Goal: Task Accomplishment & Management: Complete application form

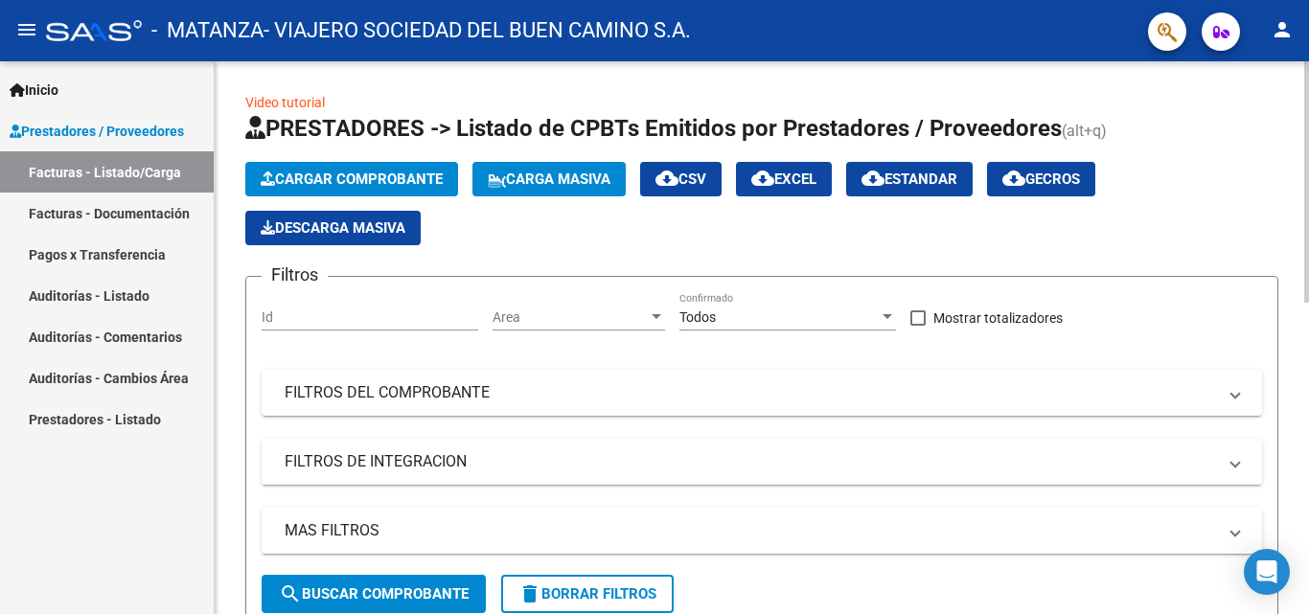
scroll to position [115, 0]
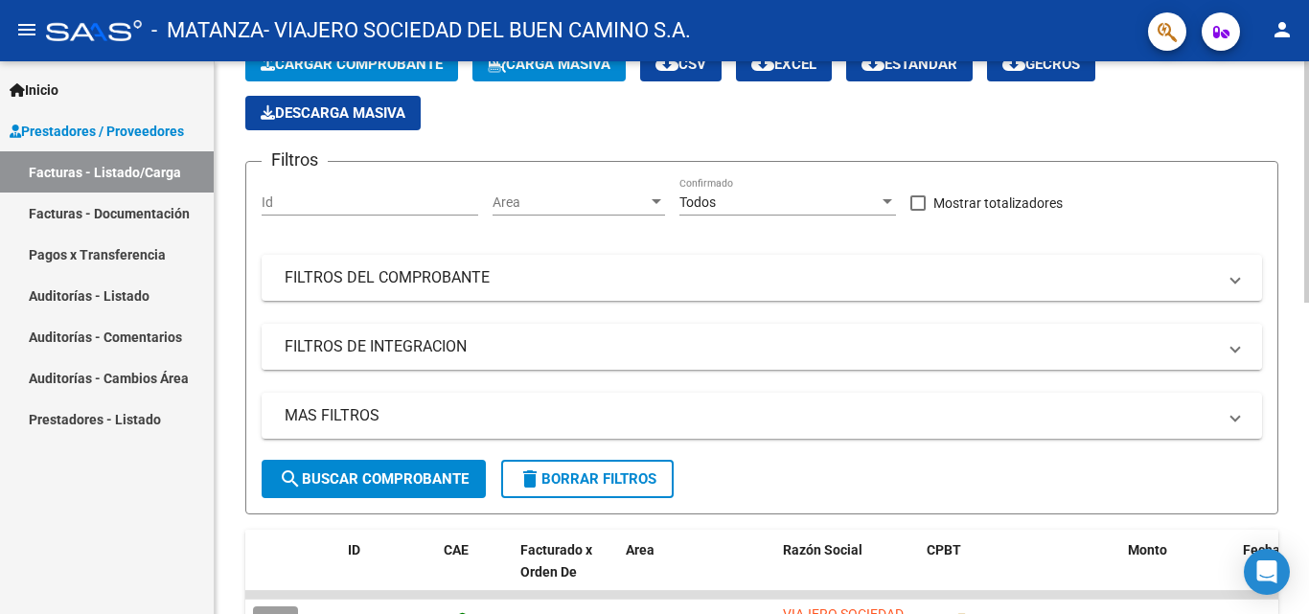
click at [1197, 344] on mat-panel-title "FILTROS DE INTEGRACION" at bounding box center [751, 346] width 932 height 21
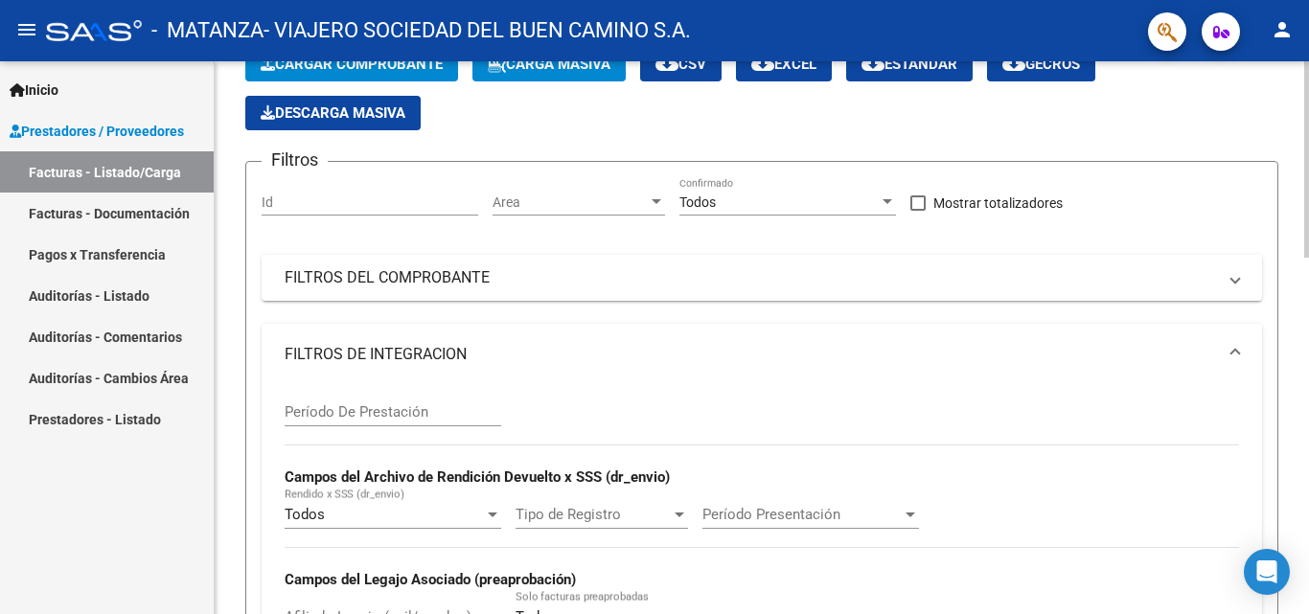
scroll to position [356, 0]
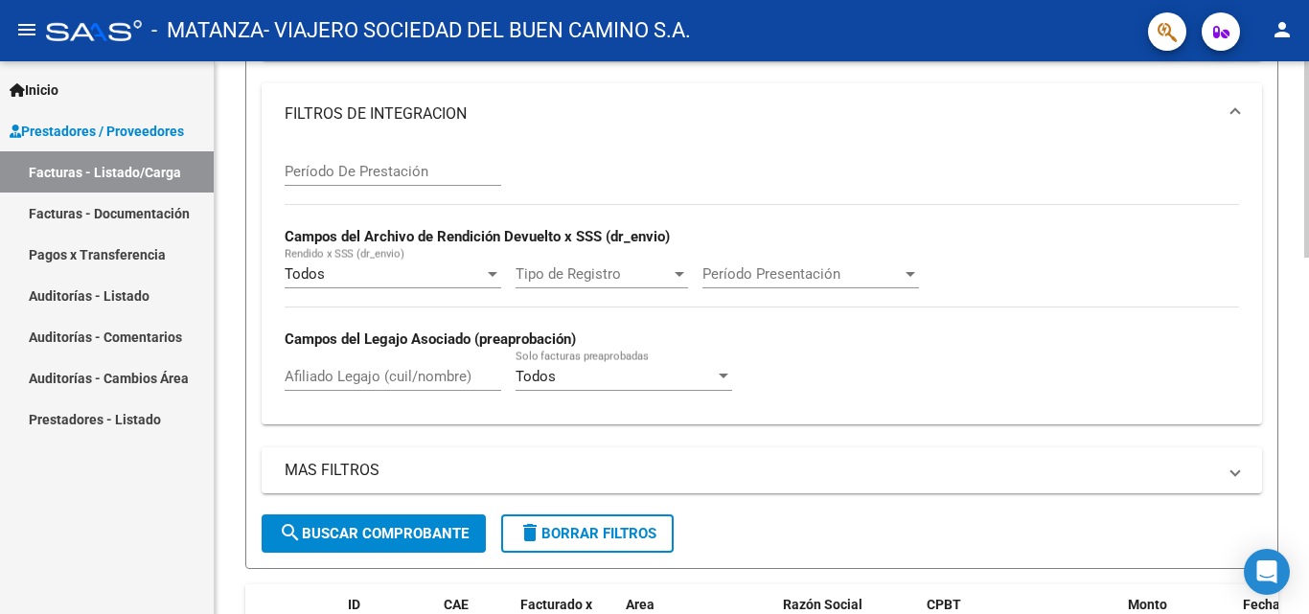
click at [1308, 270] on div at bounding box center [1306, 288] width 5 height 196
click at [413, 380] on input "Afiliado Legajo (cuil/nombre)" at bounding box center [393, 376] width 217 height 17
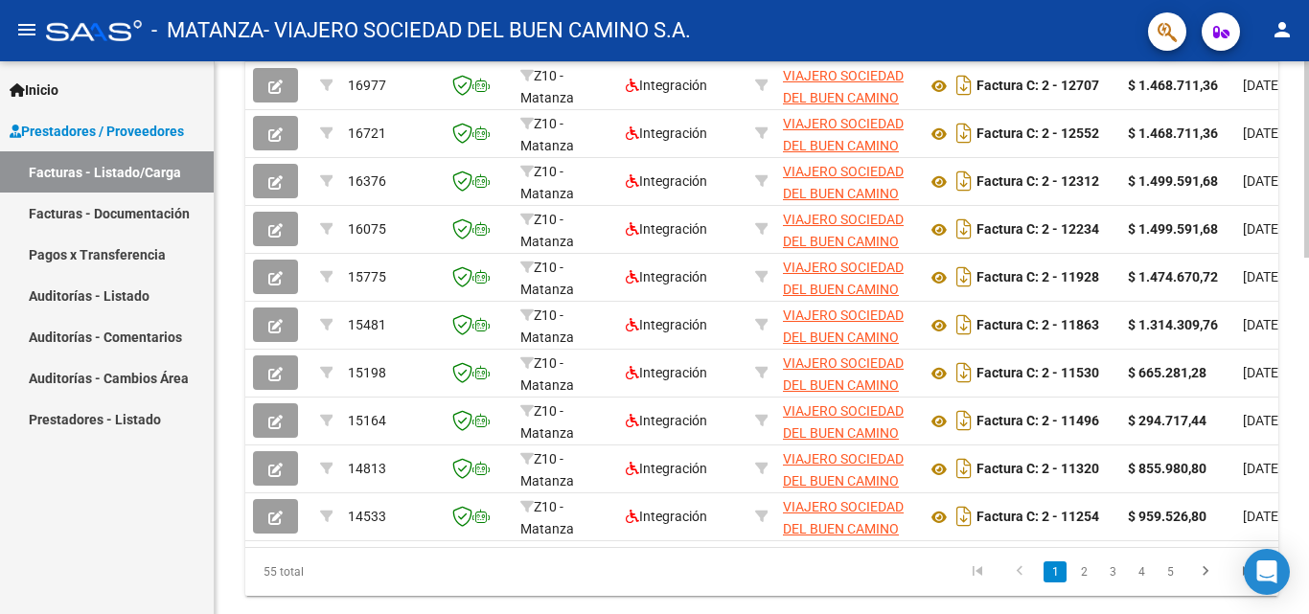
scroll to position [985, 0]
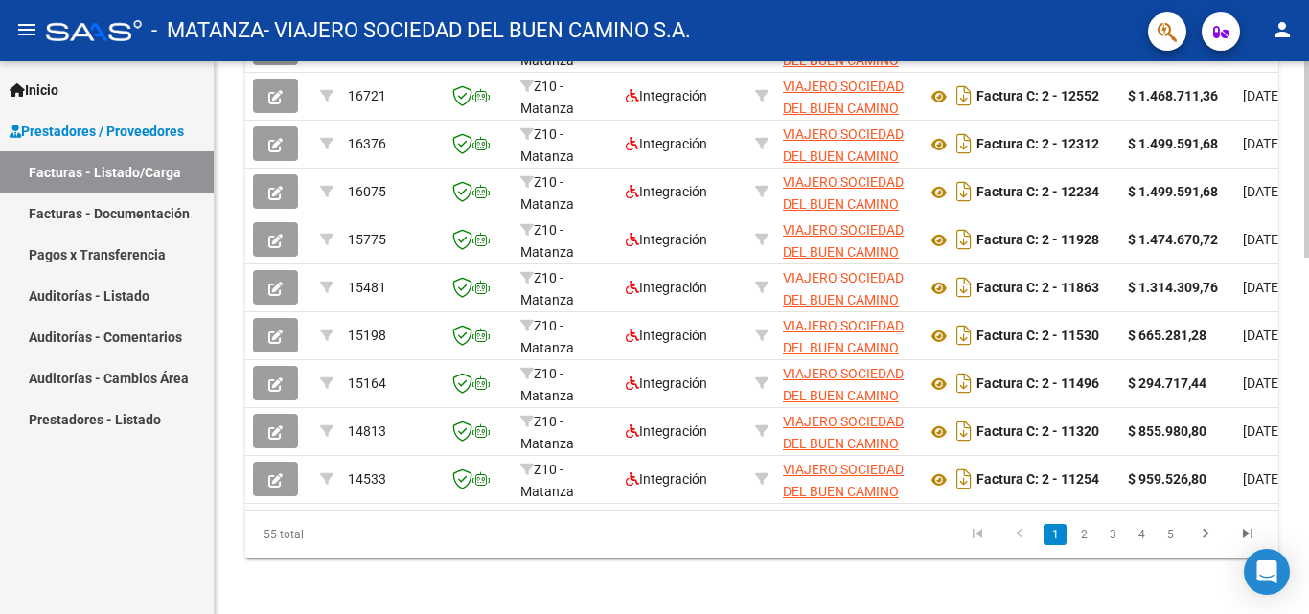
click at [1304, 441] on div at bounding box center [1306, 514] width 5 height 196
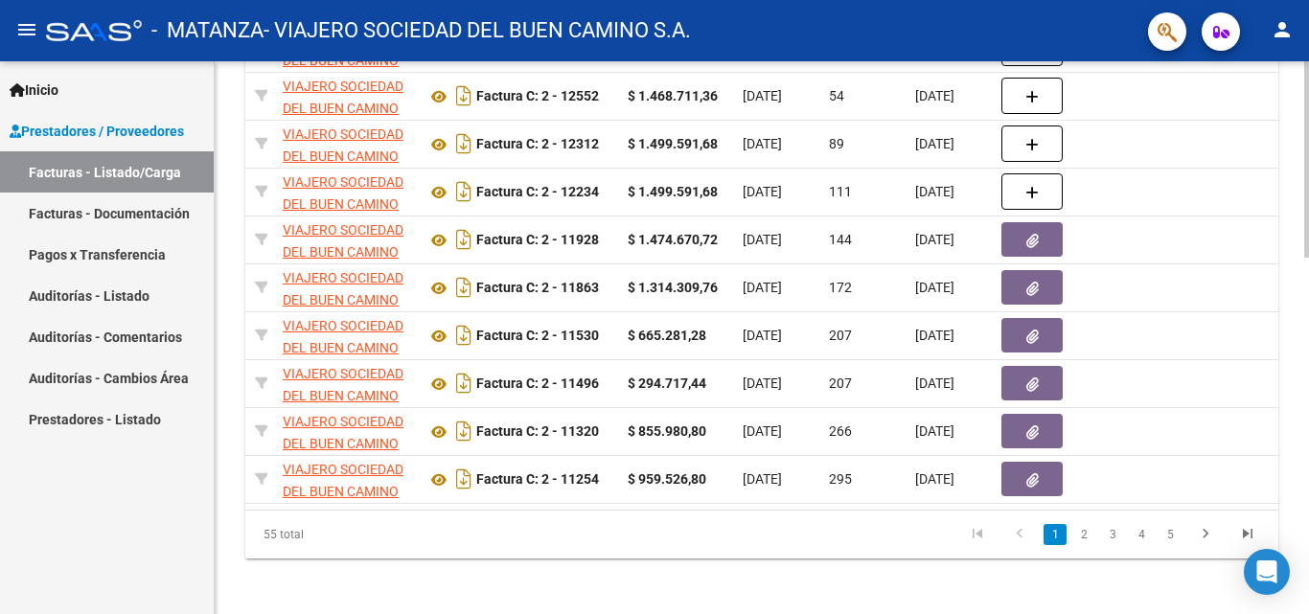
scroll to position [0, 573]
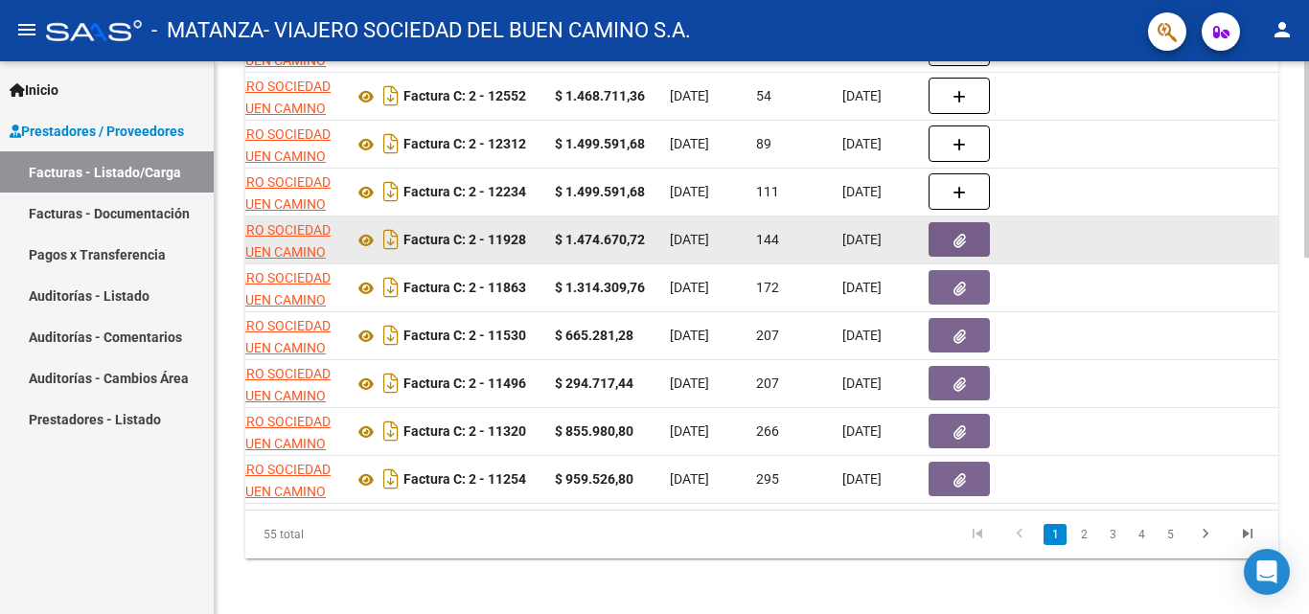
type input "dip"
click at [948, 242] on button "button" at bounding box center [959, 239] width 61 height 35
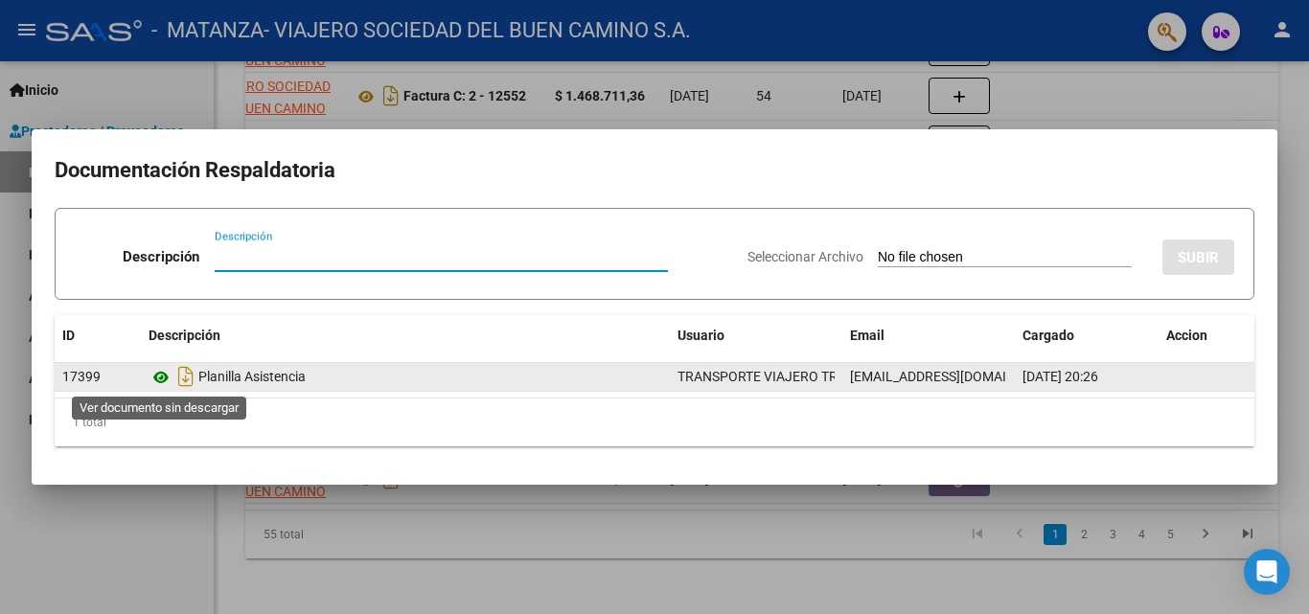
click at [153, 383] on icon at bounding box center [161, 377] width 25 height 23
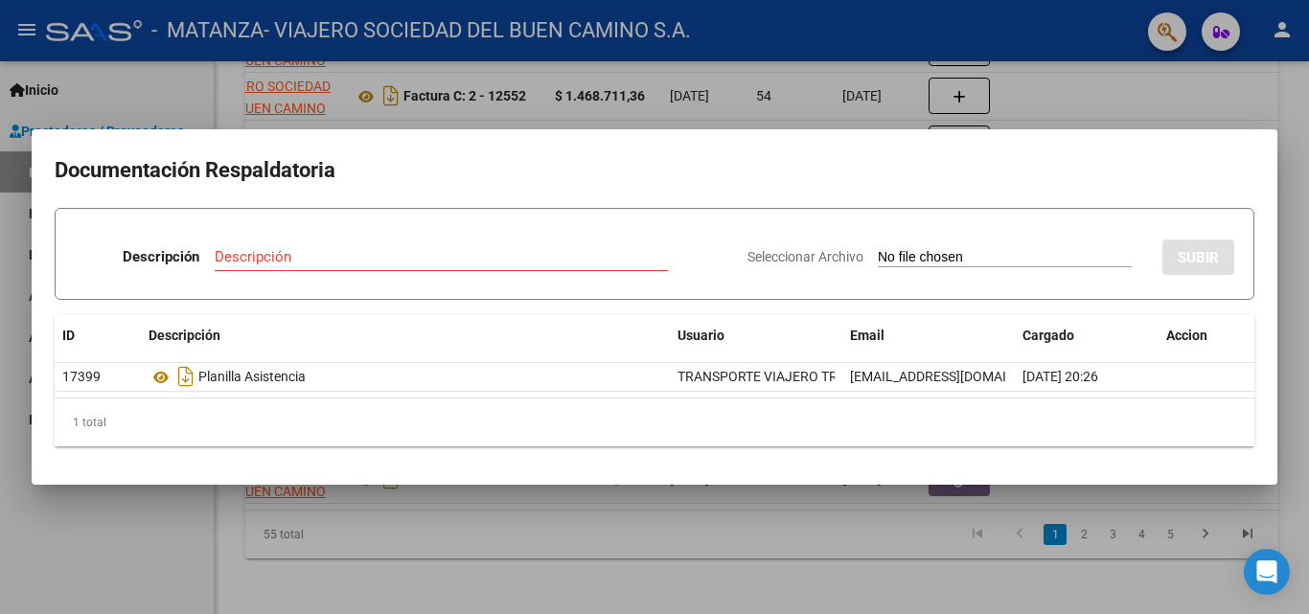
click at [604, 512] on div at bounding box center [654, 307] width 1309 height 614
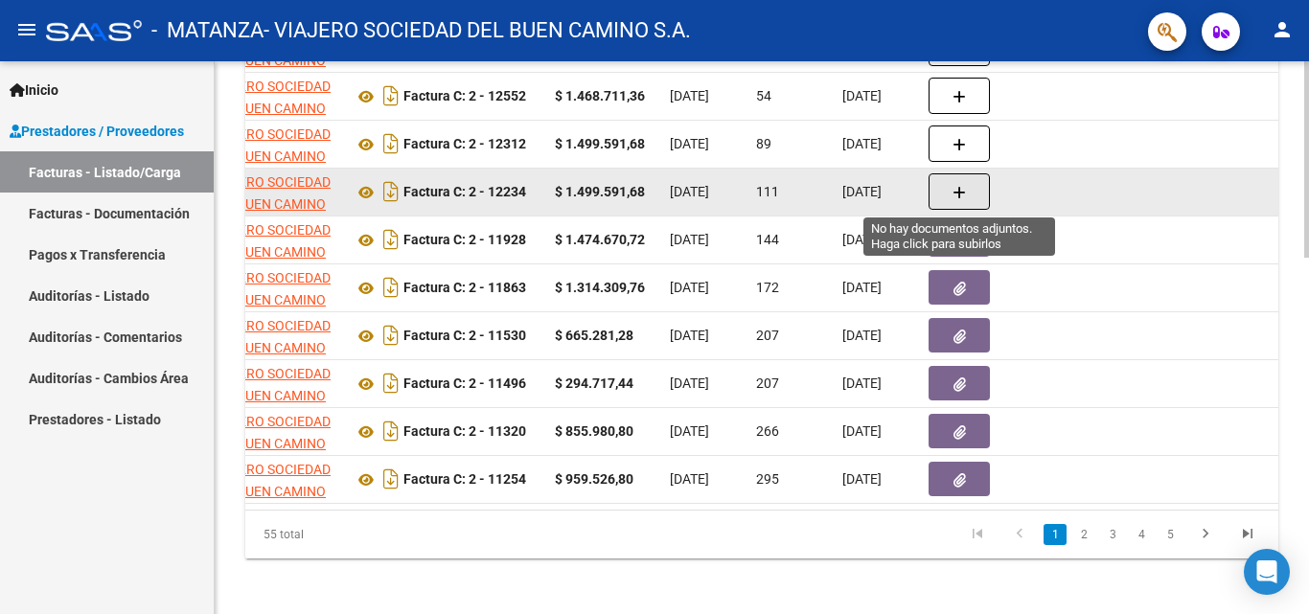
click at [945, 187] on button "button" at bounding box center [959, 191] width 61 height 36
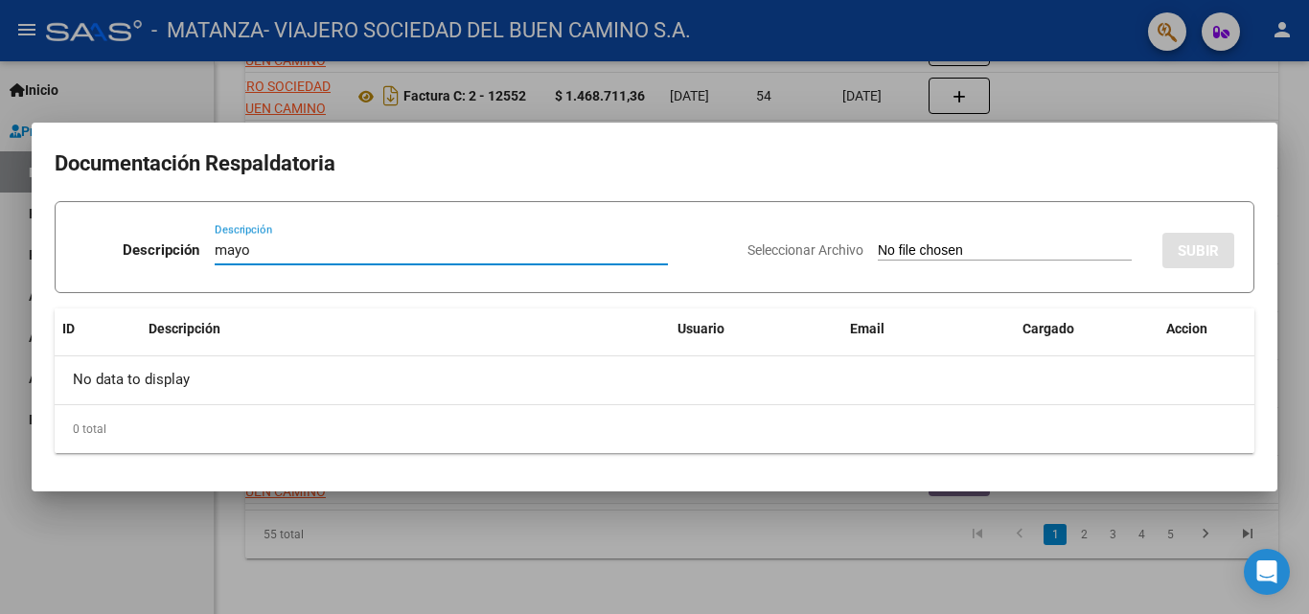
type input "mayo"
click at [878, 252] on input "Seleccionar Archivo" at bounding box center [1005, 251] width 254 height 18
type input "C:\fakepath\Dip-mayo (1).pdf"
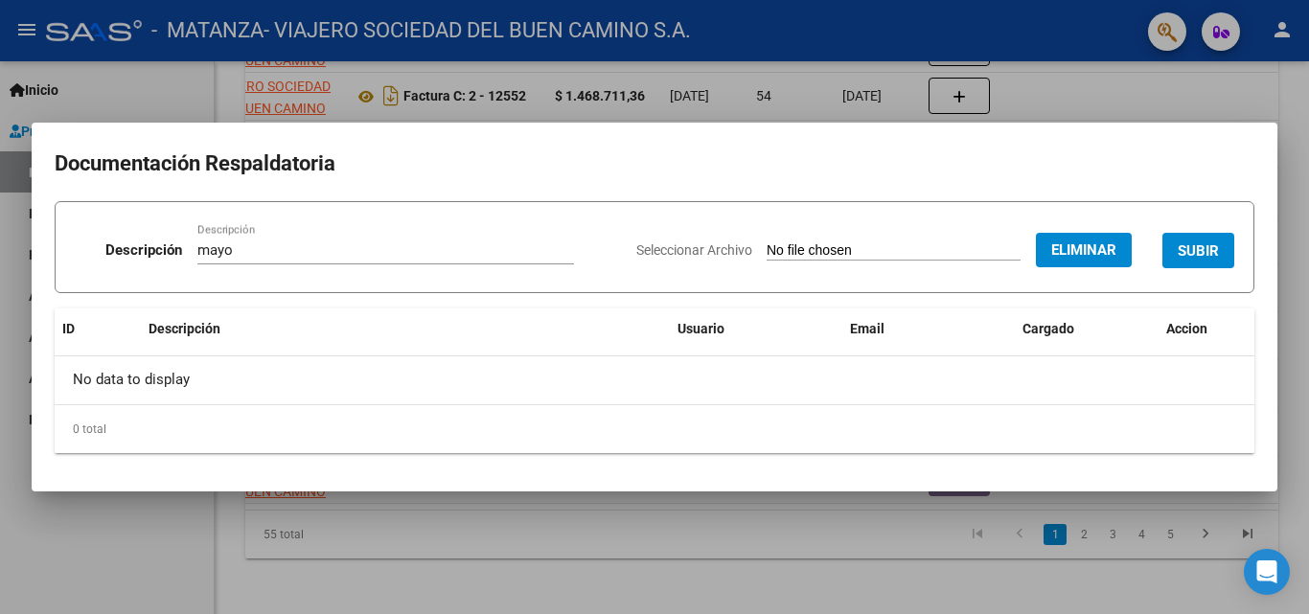
click at [1211, 243] on span "SUBIR" at bounding box center [1198, 250] width 41 height 17
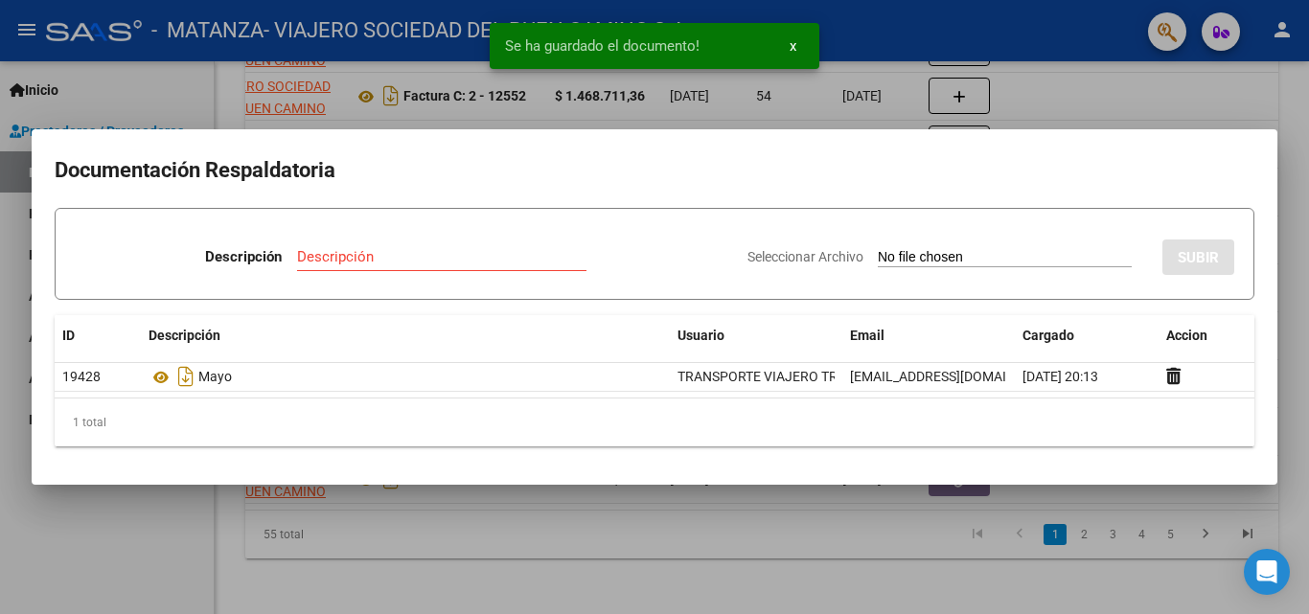
click at [305, 573] on div at bounding box center [654, 307] width 1309 height 614
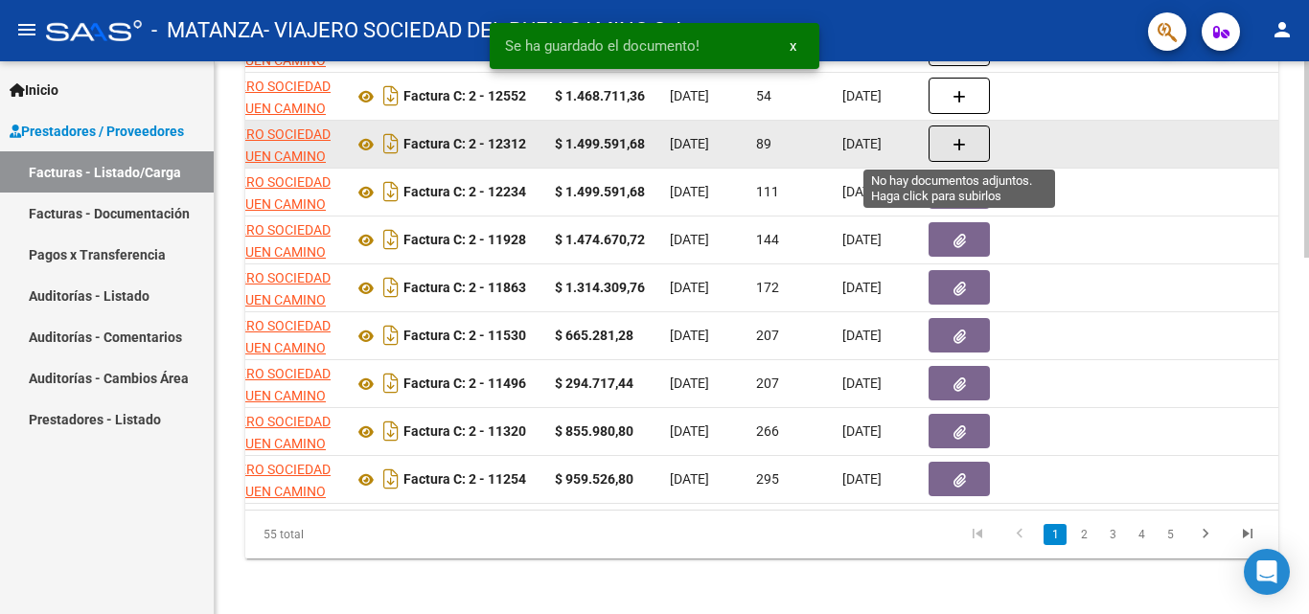
click at [933, 146] on button "button" at bounding box center [959, 144] width 61 height 36
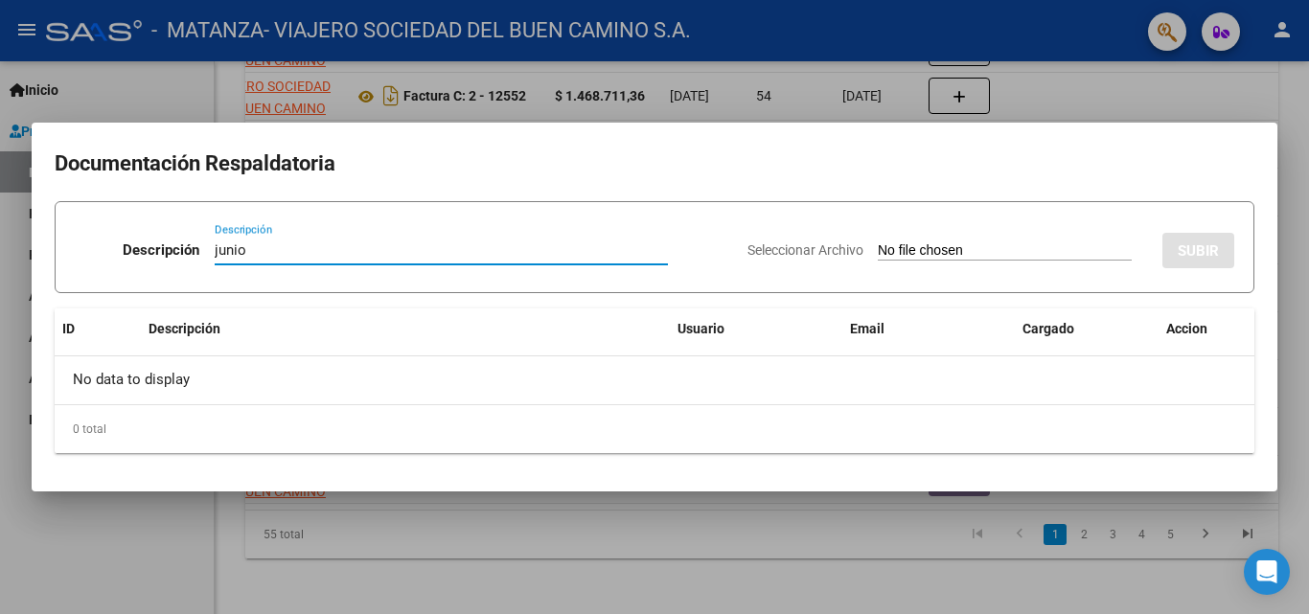
type input "junio"
click at [989, 251] on input "Seleccionar Archivo" at bounding box center [1005, 251] width 254 height 18
type input "C:\fakepath\Dip-junio.pdf"
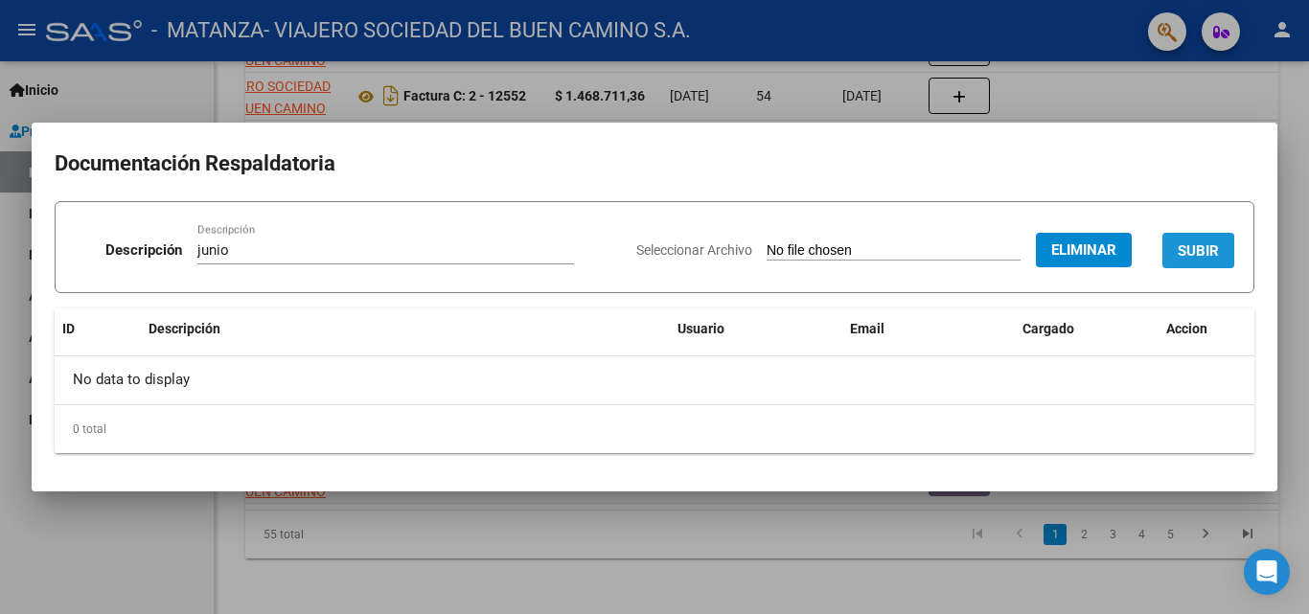
click at [1181, 243] on span "SUBIR" at bounding box center [1198, 250] width 41 height 17
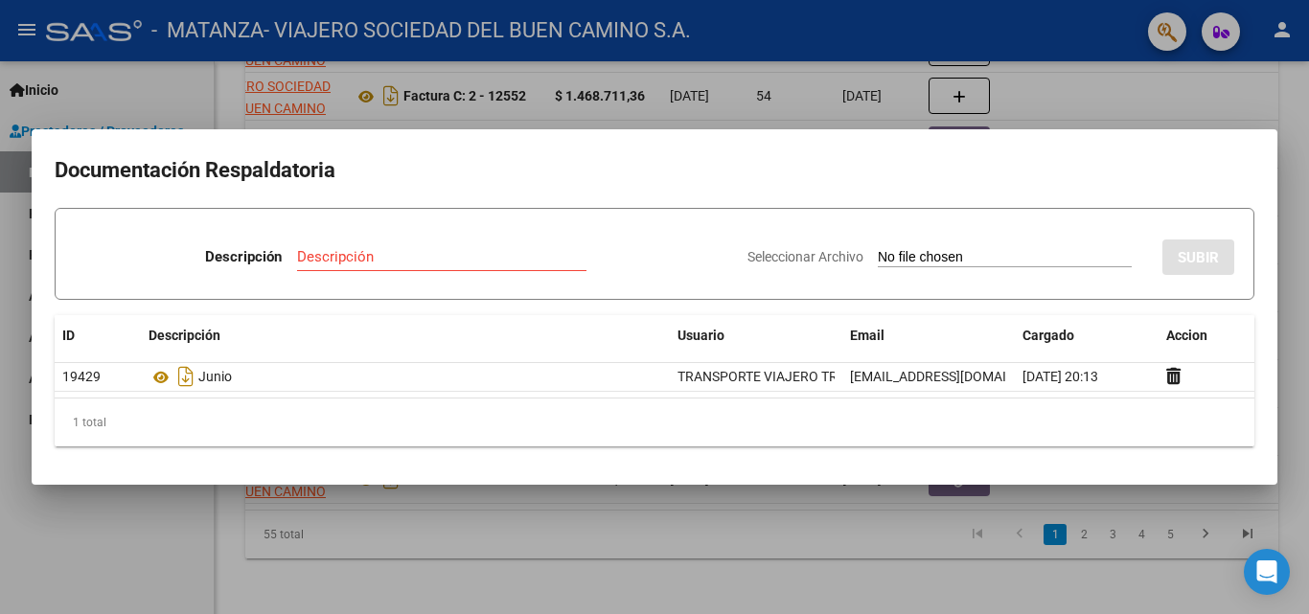
click at [1278, 94] on div at bounding box center [654, 307] width 1309 height 614
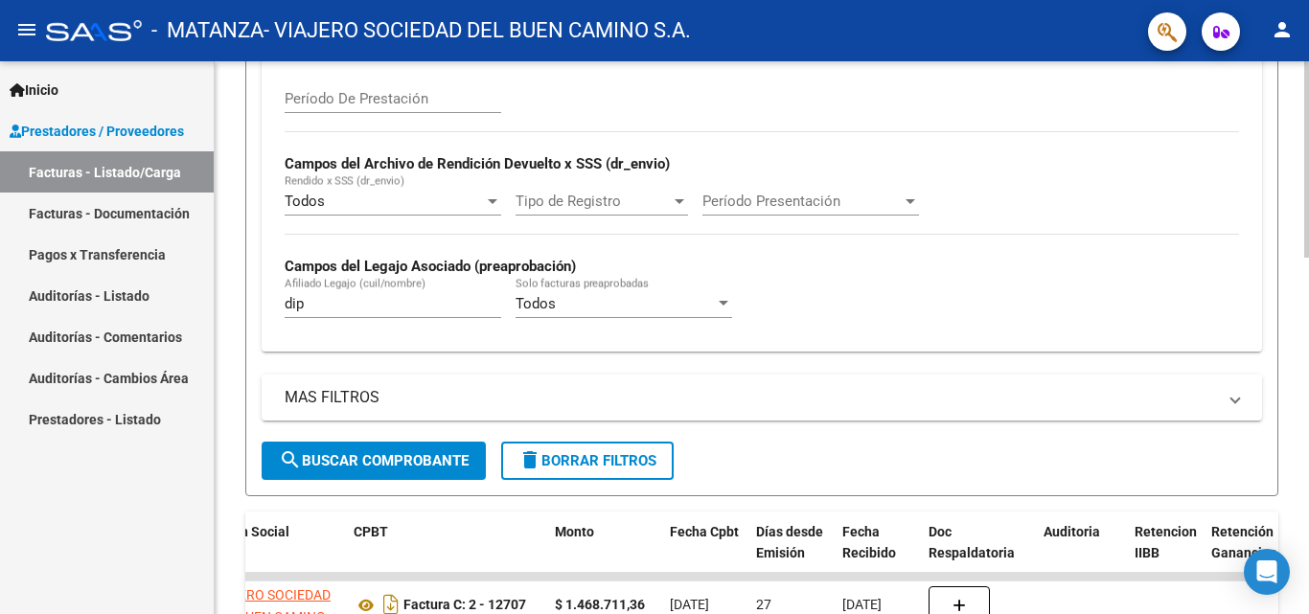
scroll to position [415, 0]
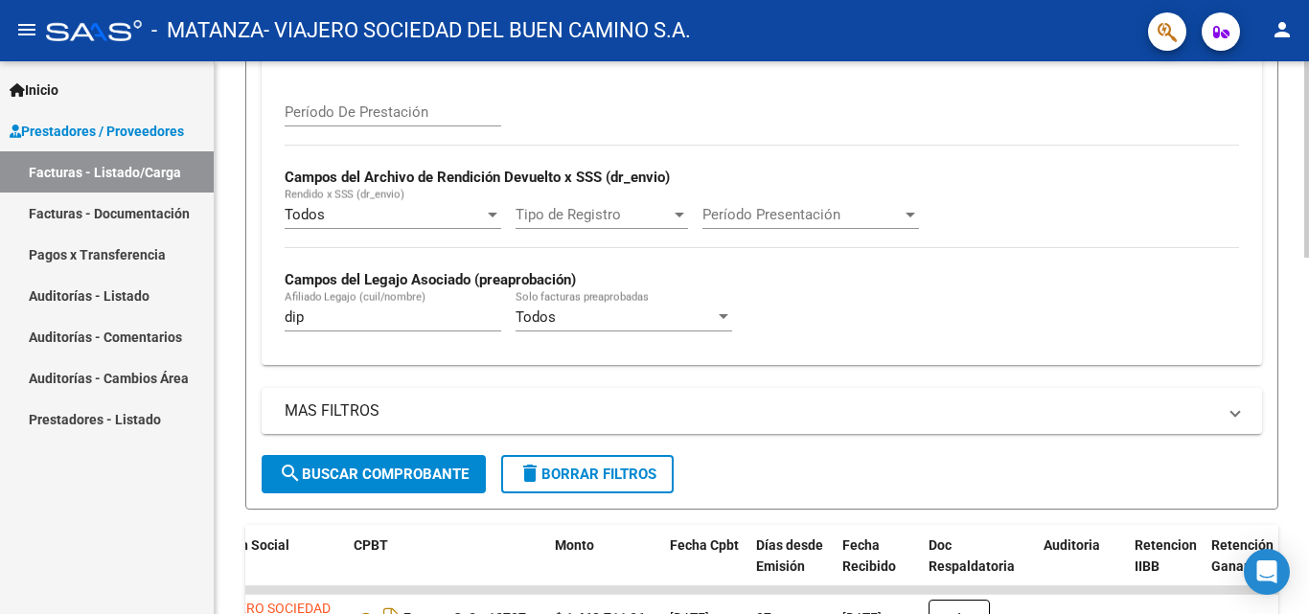
click at [1297, 240] on div "Video tutorial PRESTADORES -> Listado de CPBTs Emitidos por Prestadores / Prove…" at bounding box center [764, 418] width 1099 height 1544
click at [334, 320] on input "dip" at bounding box center [393, 317] width 217 height 17
type input "dure"
drag, startPoint x: 1308, startPoint y: 309, endPoint x: 1308, endPoint y: 321, distance: 12.5
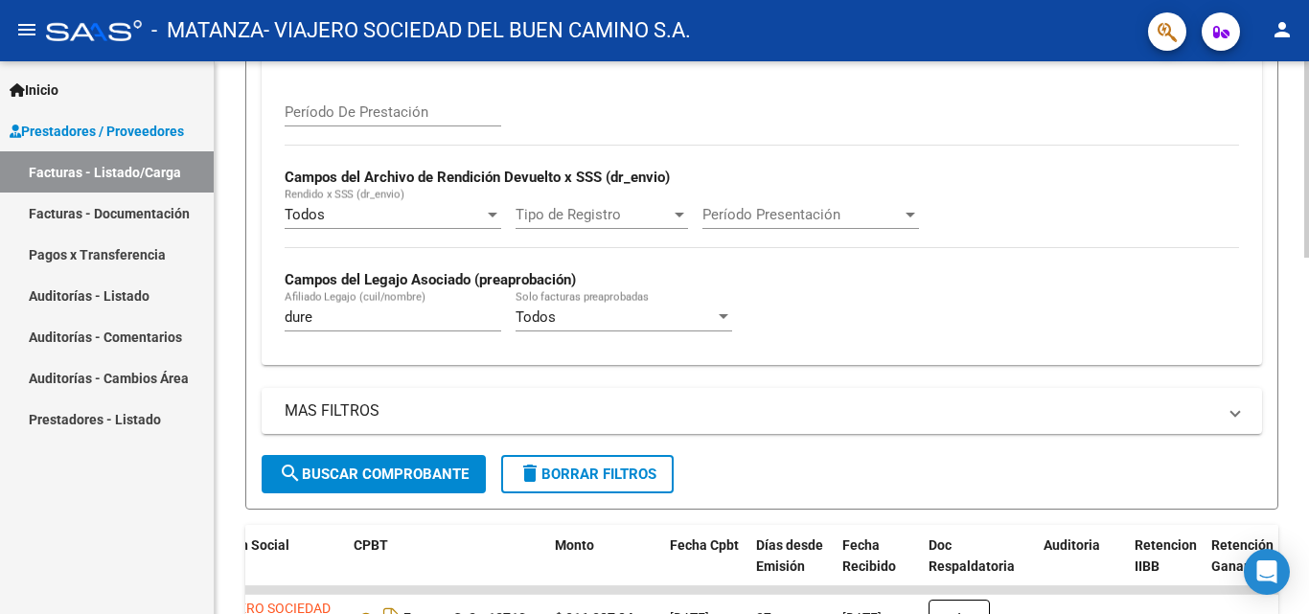
click at [1308, 321] on div "Video tutorial PRESTADORES -> Listado de CPBTs Emitidos por Prestadores / Prove…" at bounding box center [764, 418] width 1099 height 1544
click at [1288, 274] on div "Video tutorial PRESTADORES -> Listado de CPBTs Emitidos por Prestadores / Prove…" at bounding box center [762, 418] width 1094 height 1544
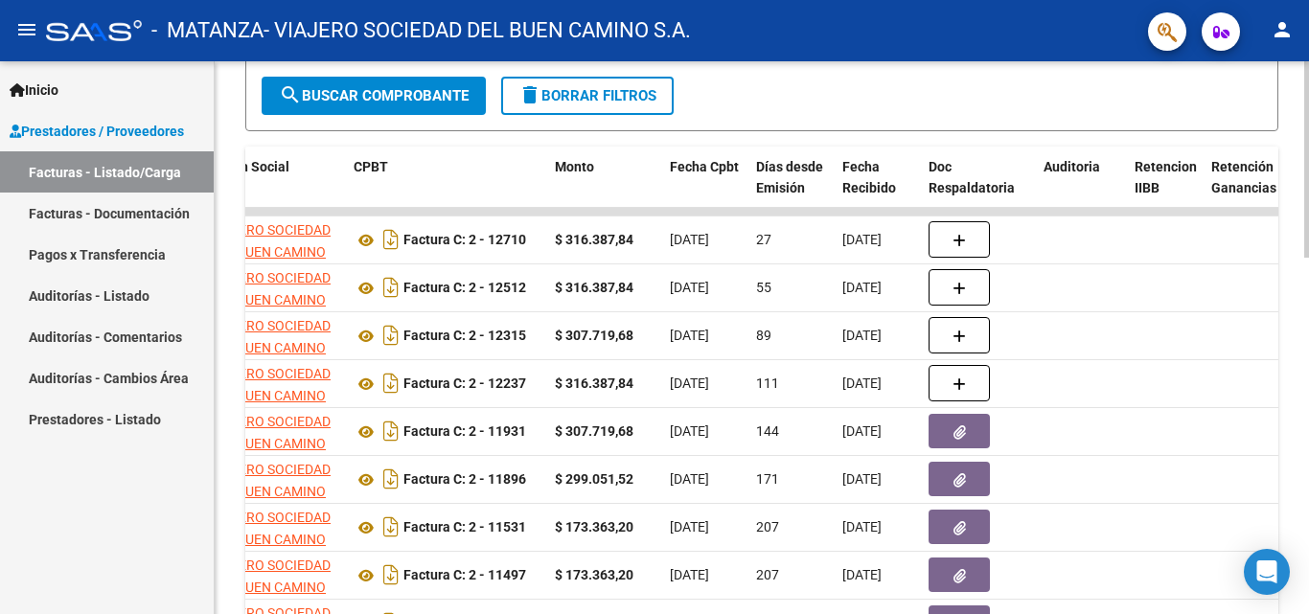
click at [1308, 390] on div at bounding box center [1306, 445] width 5 height 196
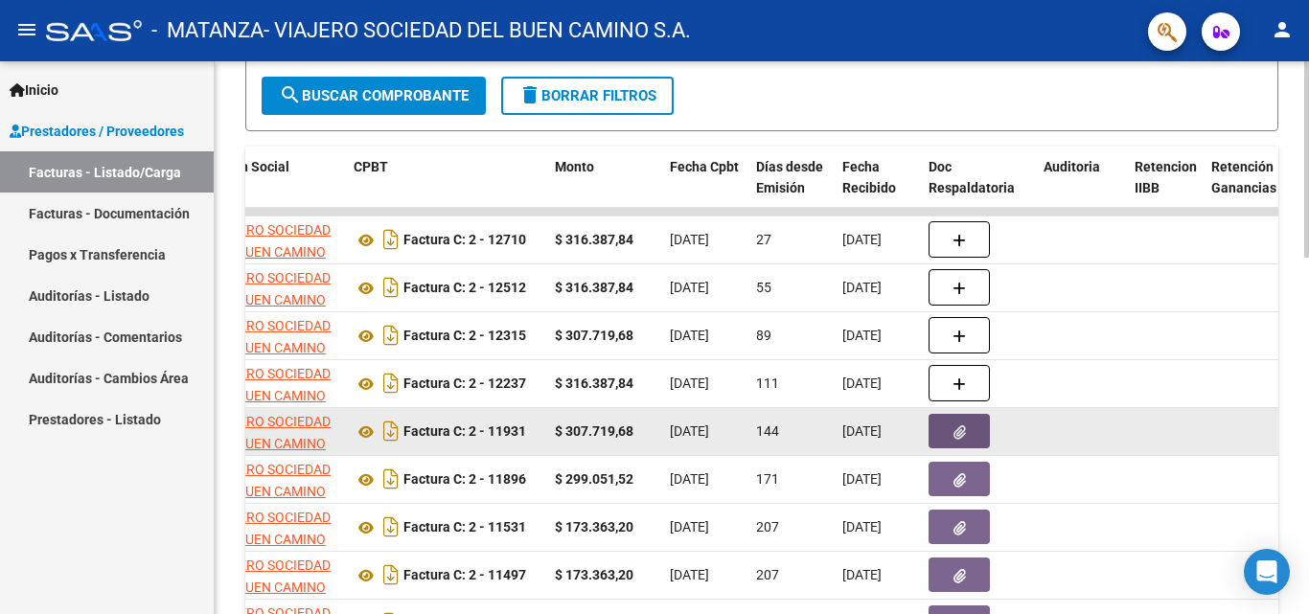
click at [958, 434] on icon "button" at bounding box center [960, 433] width 12 height 14
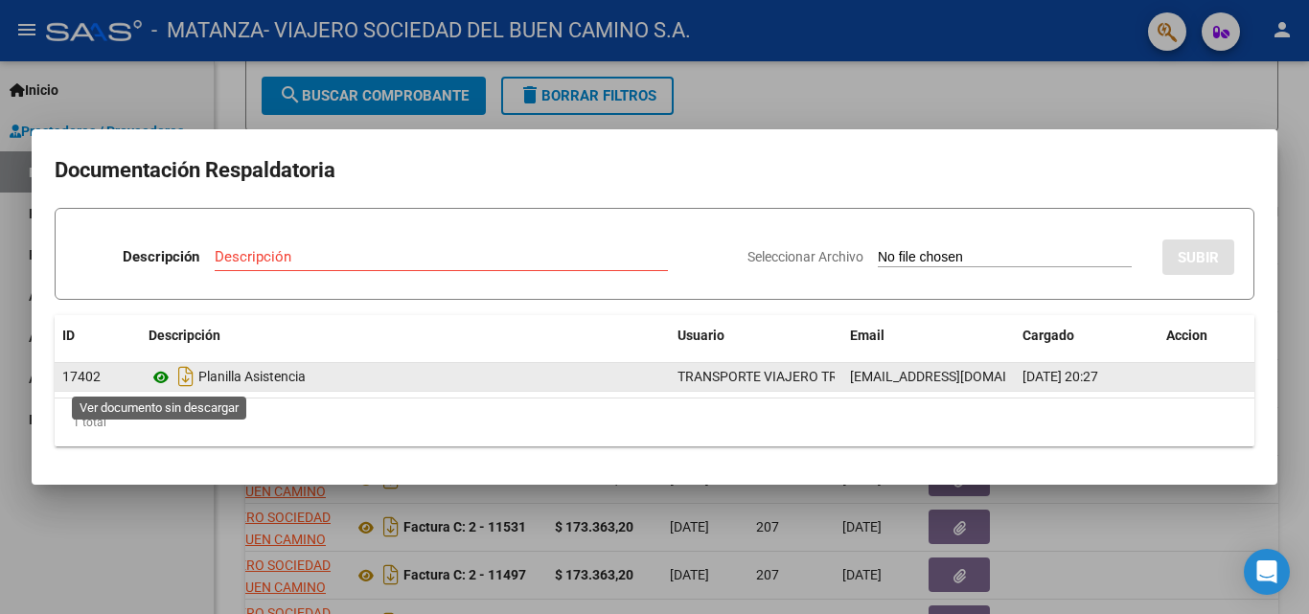
click at [157, 376] on icon at bounding box center [161, 377] width 25 height 23
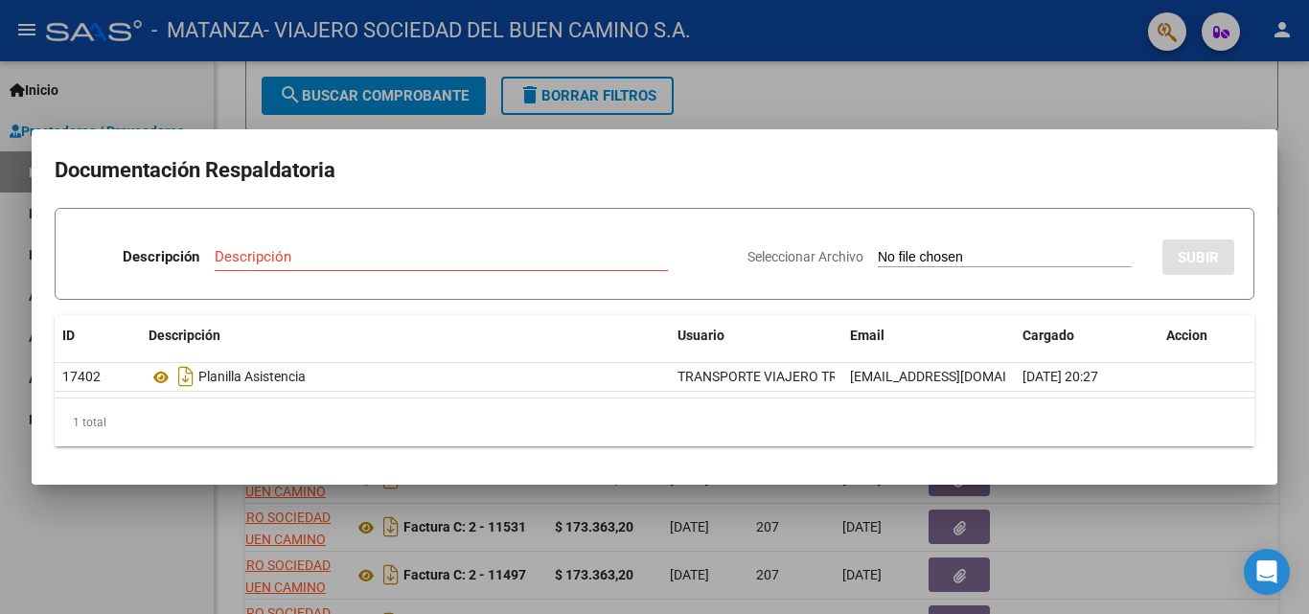
click at [403, 547] on div at bounding box center [654, 307] width 1309 height 614
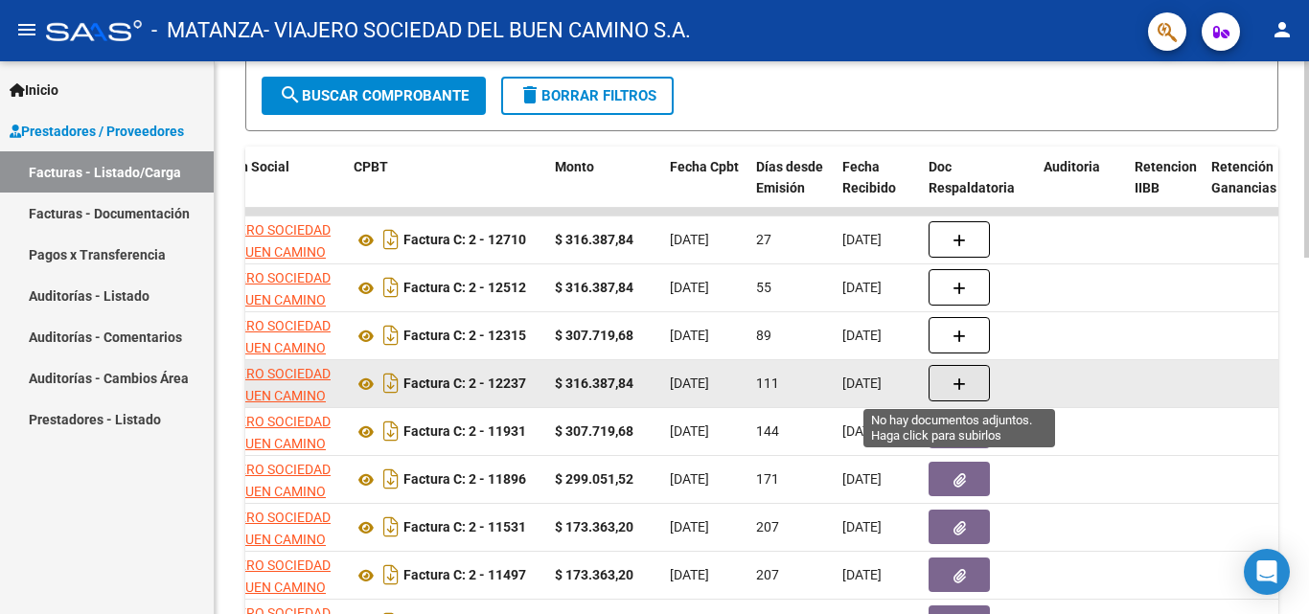
click at [948, 381] on button "button" at bounding box center [959, 383] width 61 height 36
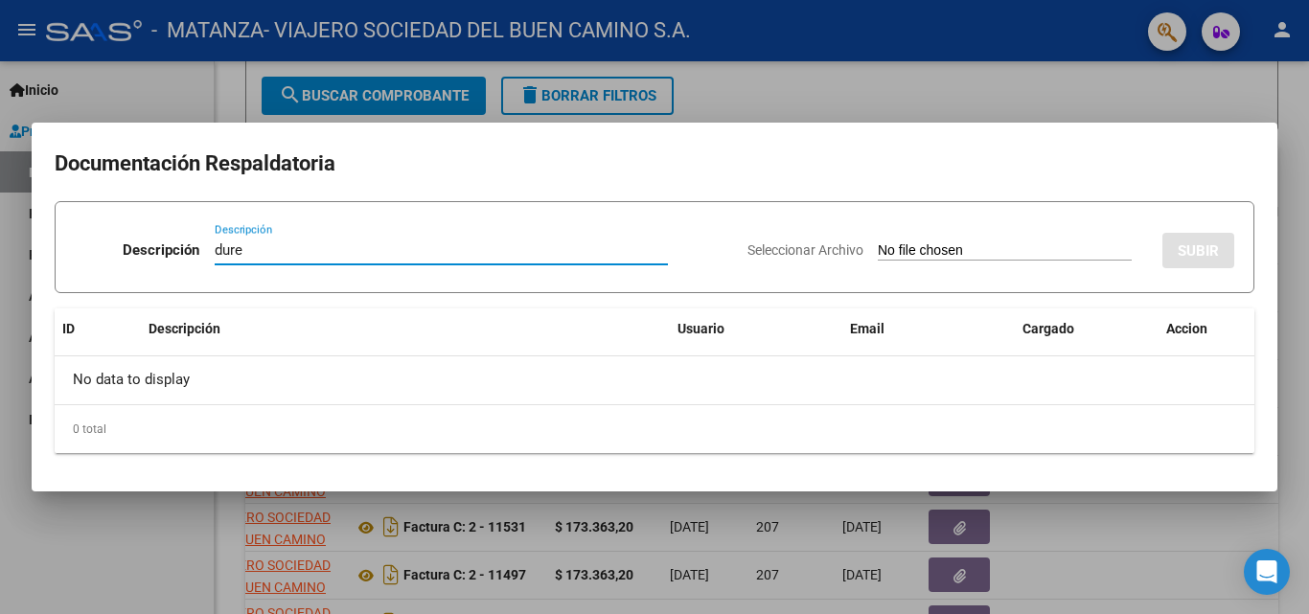
type input "dure"
click at [792, 571] on div at bounding box center [654, 307] width 1309 height 614
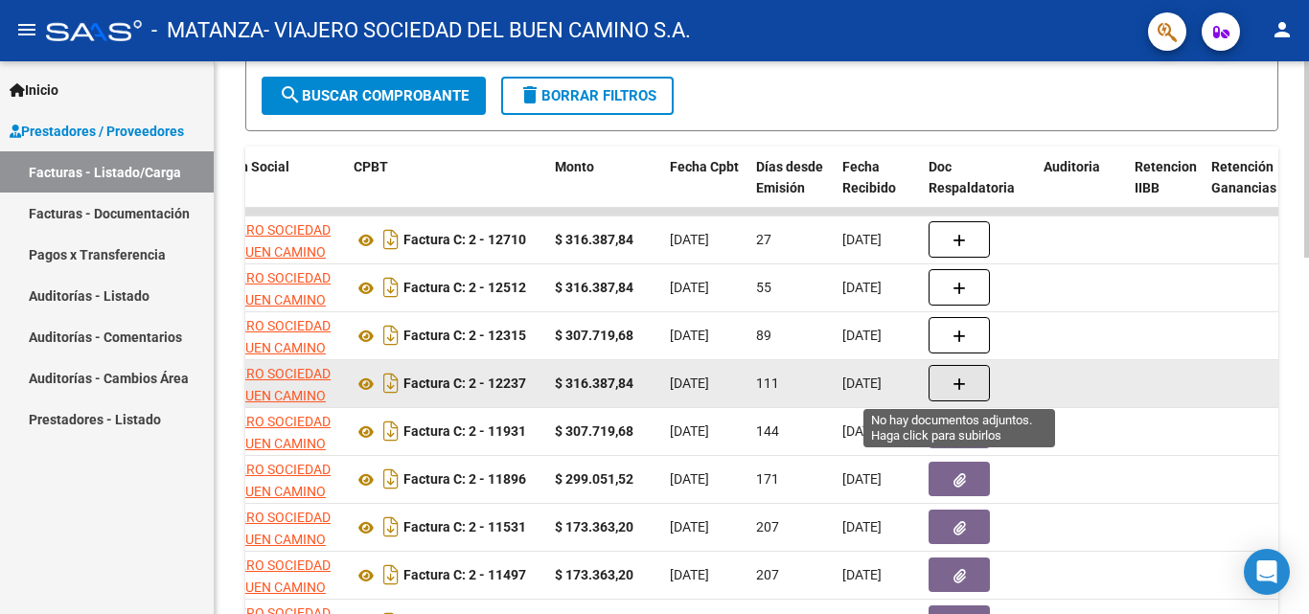
click at [944, 386] on button "button" at bounding box center [959, 383] width 61 height 36
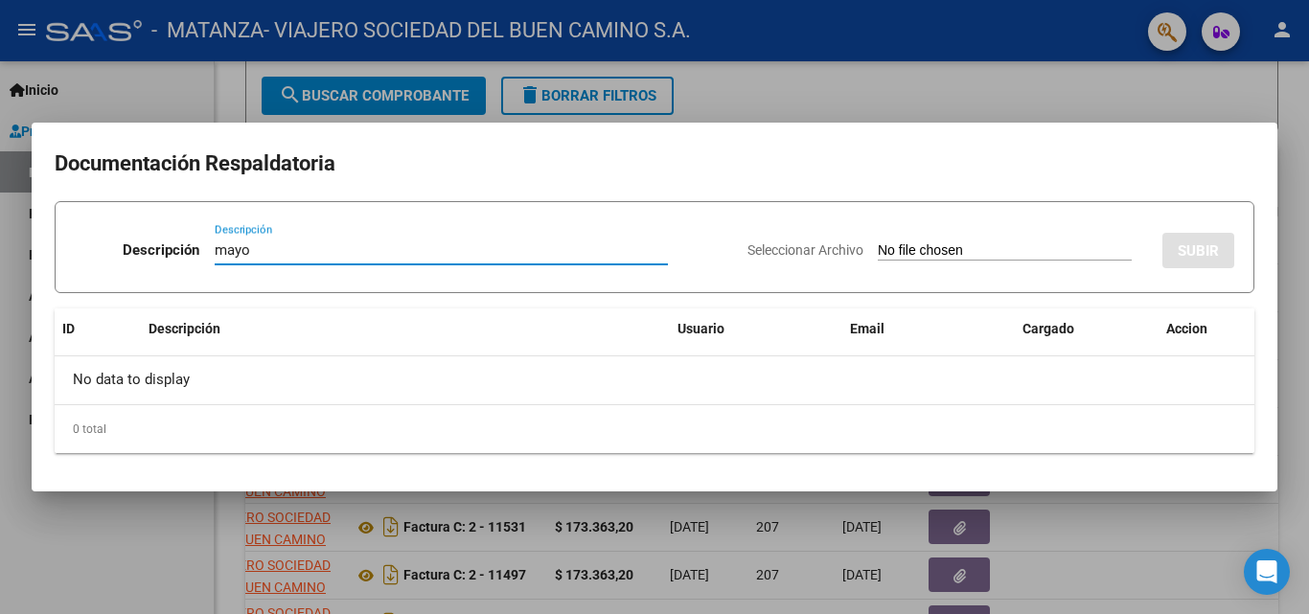
type input "mayo"
click at [920, 250] on input "Seleccionar Archivo" at bounding box center [1005, 251] width 254 height 18
type input "C:\fakepath\[PERSON_NAME].pdf"
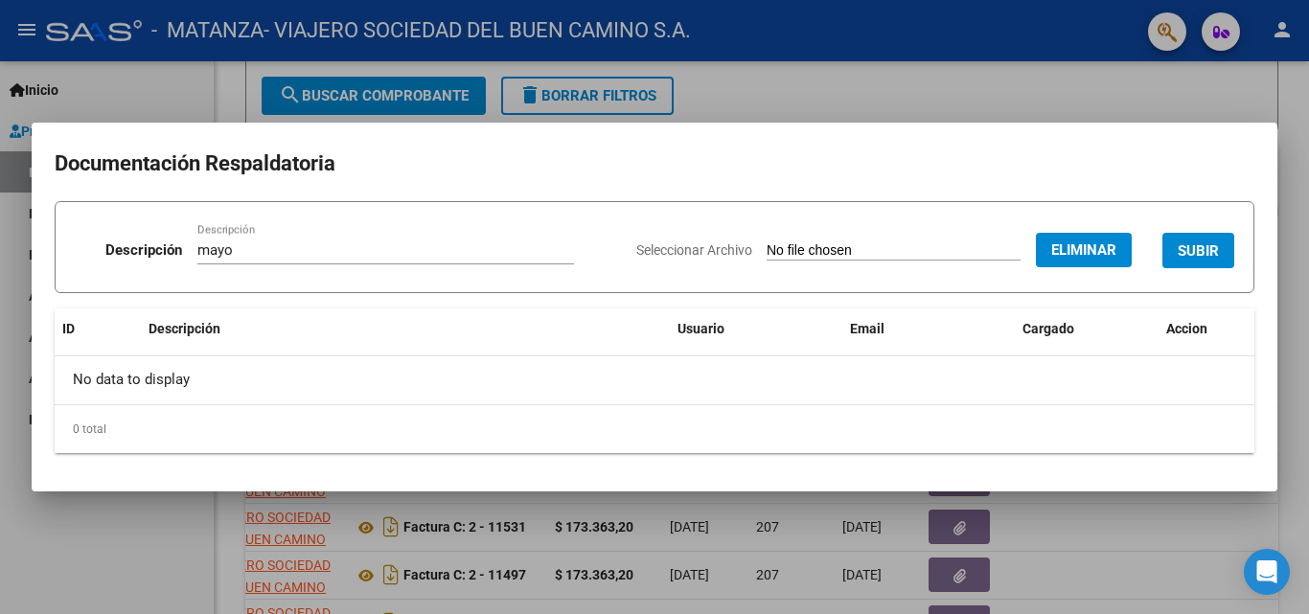
click at [1200, 246] on span "SUBIR" at bounding box center [1198, 250] width 41 height 17
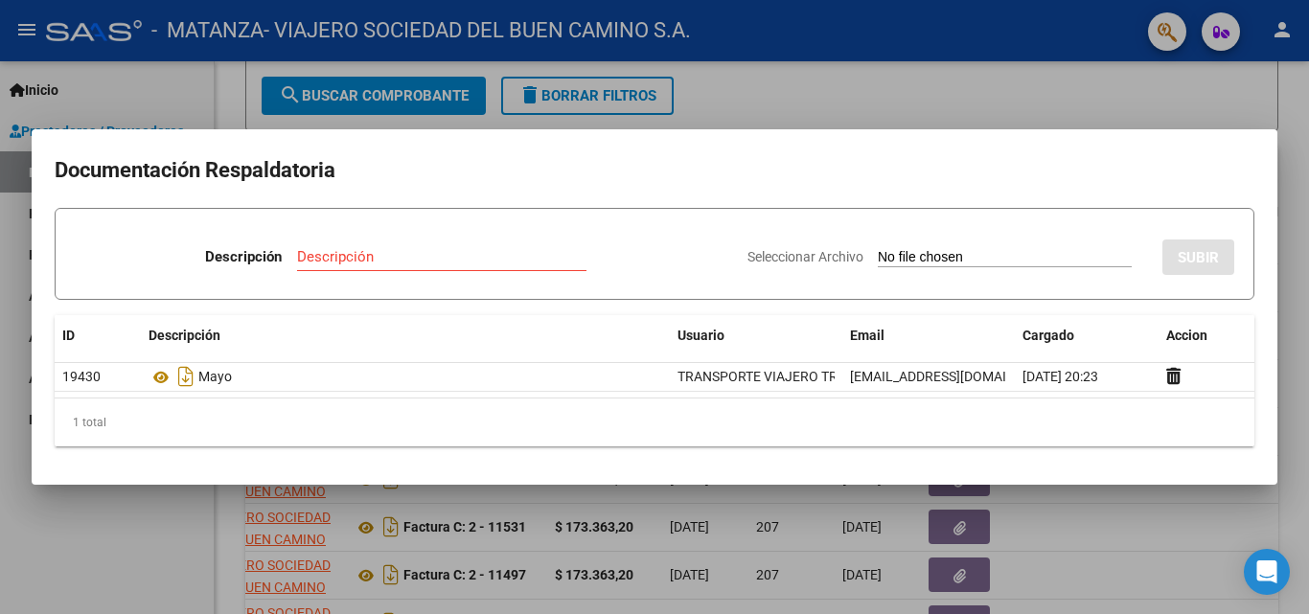
click at [821, 591] on div at bounding box center [654, 307] width 1309 height 614
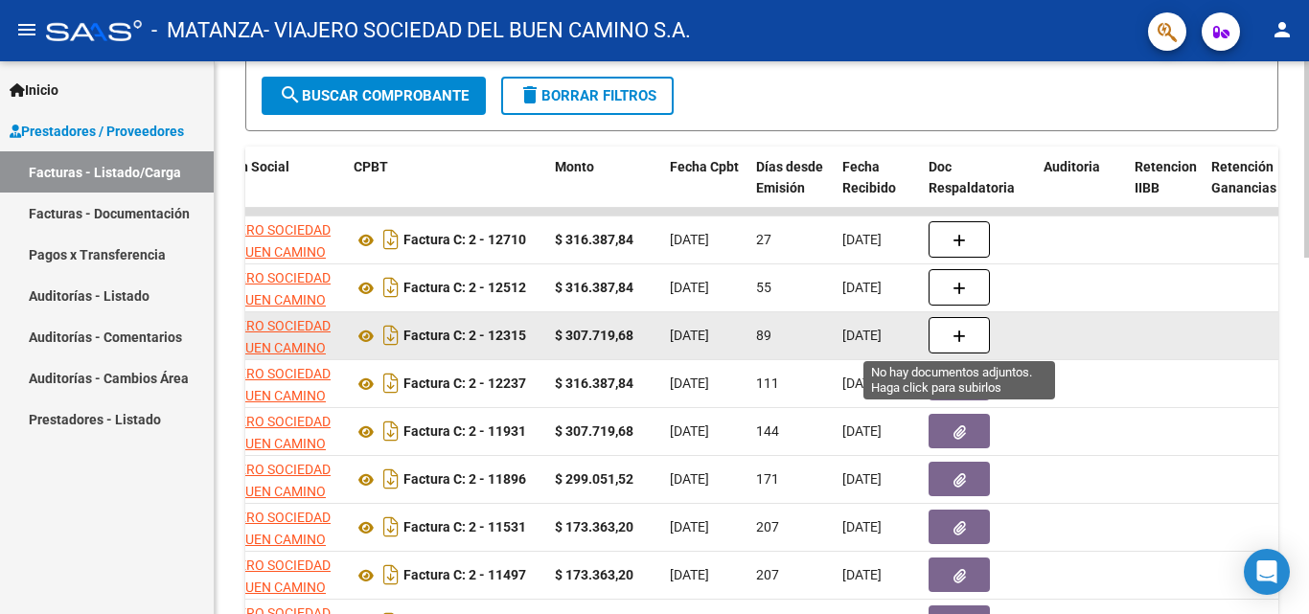
click at [964, 334] on icon "button" at bounding box center [959, 337] width 13 height 14
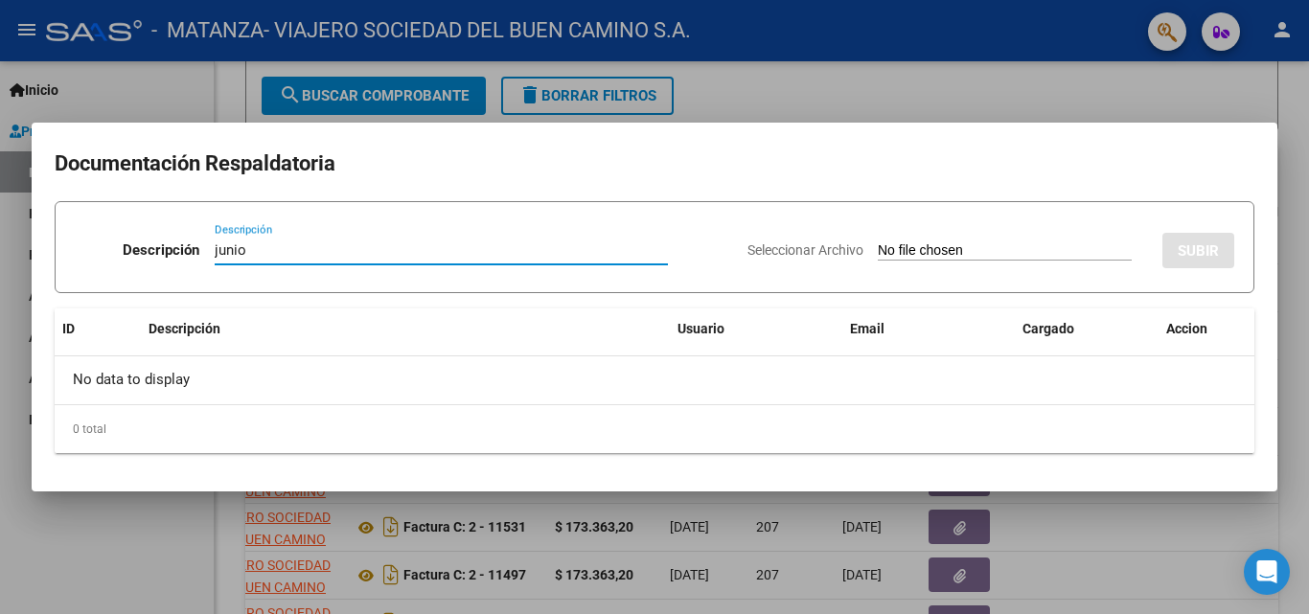
type input "junio"
click at [921, 247] on input "Seleccionar Archivo" at bounding box center [1005, 251] width 254 height 18
type input "C:\fakepath\Dure-junio.pdf"
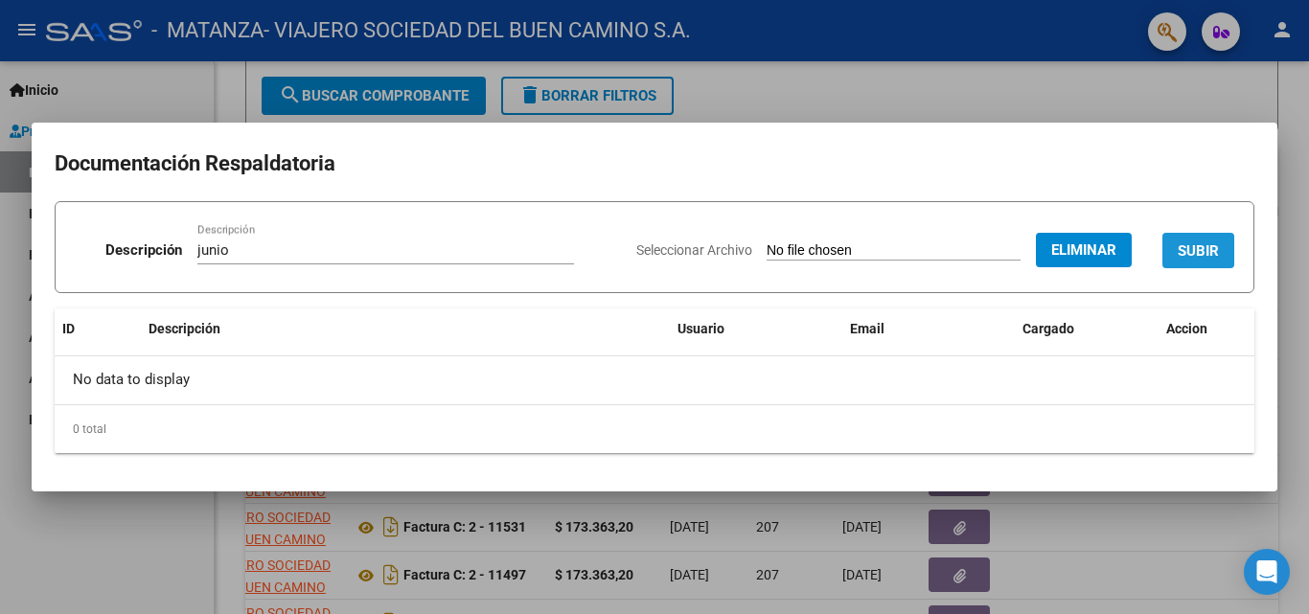
click at [1186, 247] on span "SUBIR" at bounding box center [1198, 250] width 41 height 17
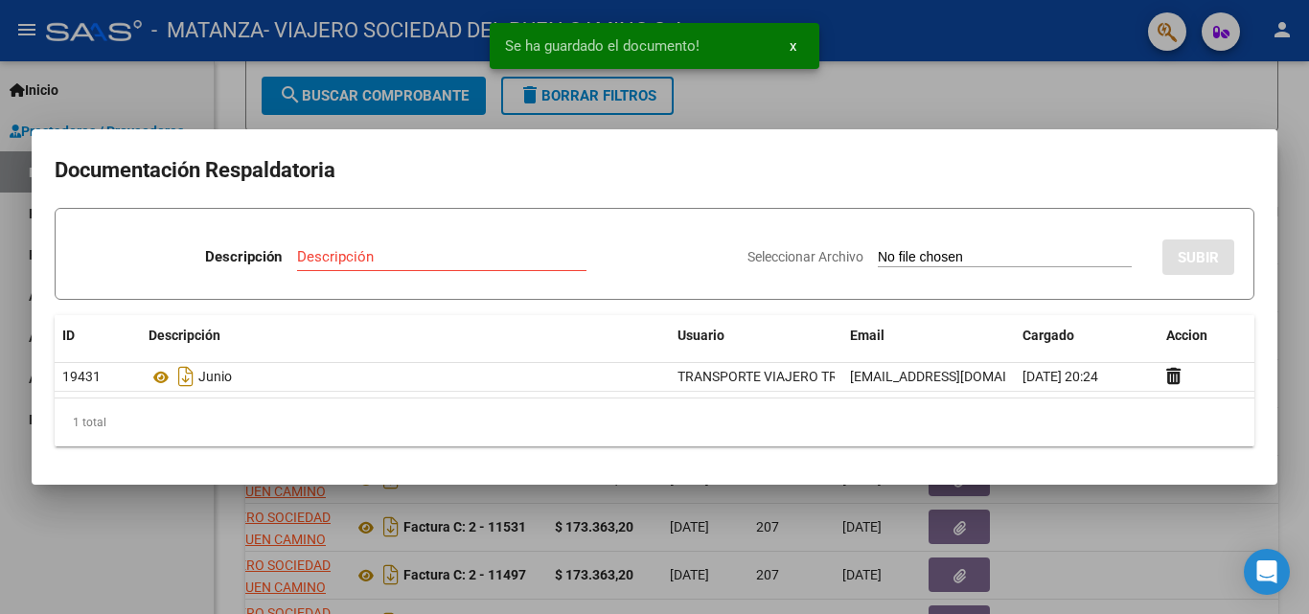
click at [849, 544] on div at bounding box center [654, 307] width 1309 height 614
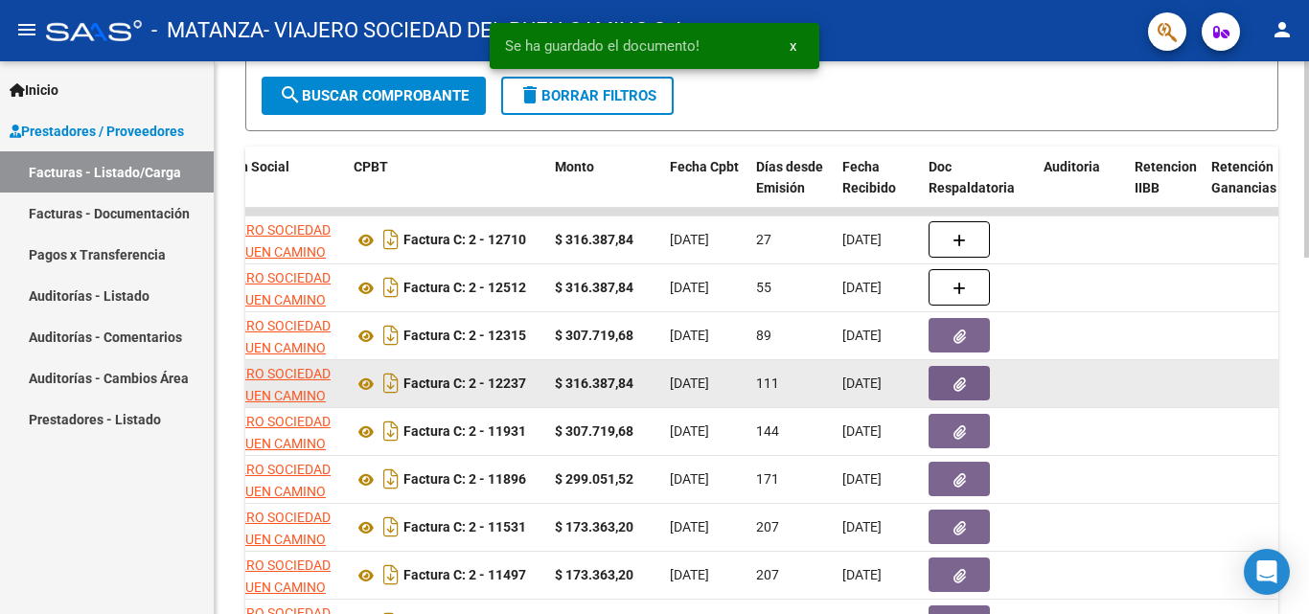
click at [940, 385] on button "button" at bounding box center [959, 383] width 61 height 35
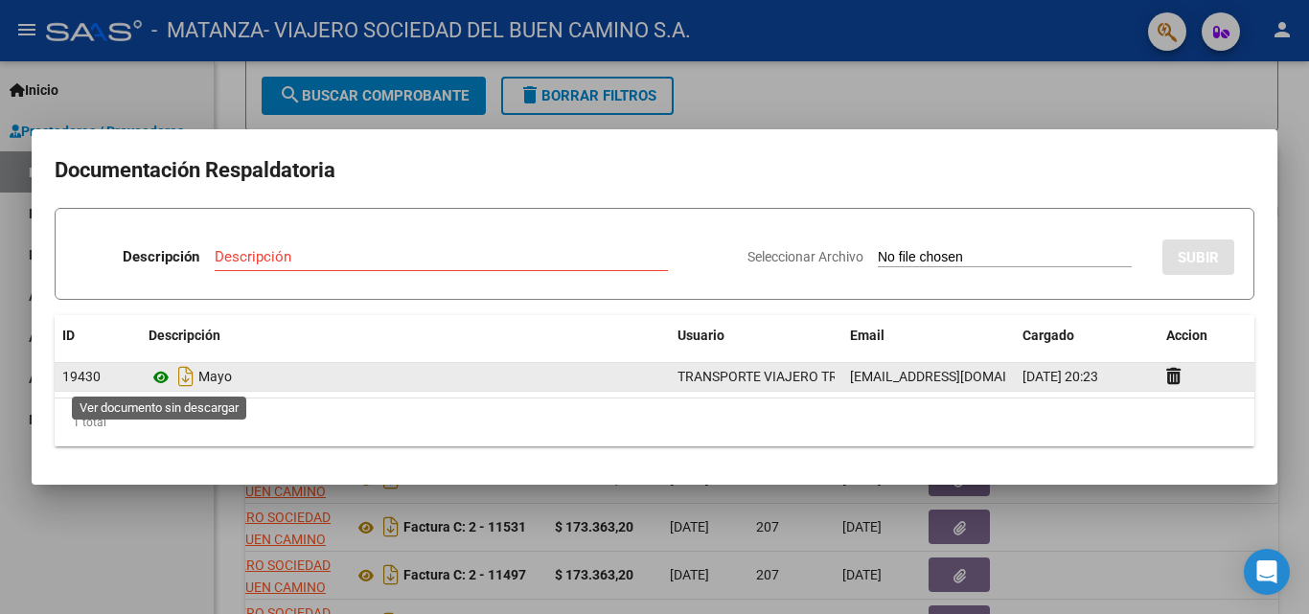
click at [164, 377] on icon at bounding box center [161, 377] width 25 height 23
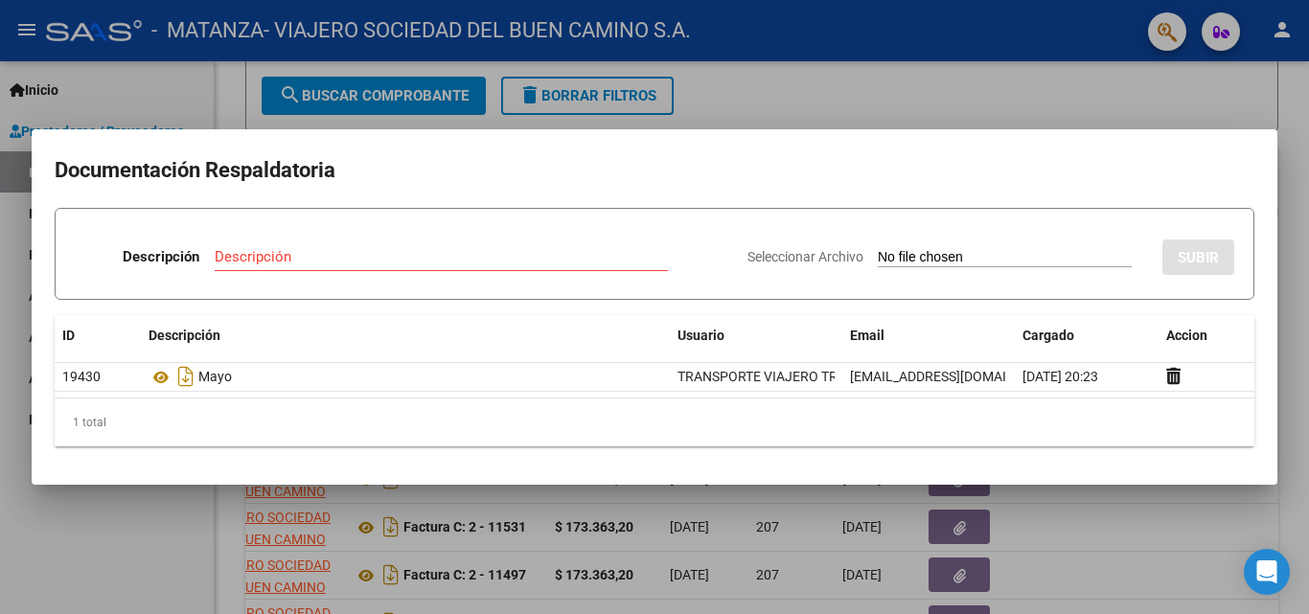
click at [199, 561] on div at bounding box center [654, 307] width 1309 height 614
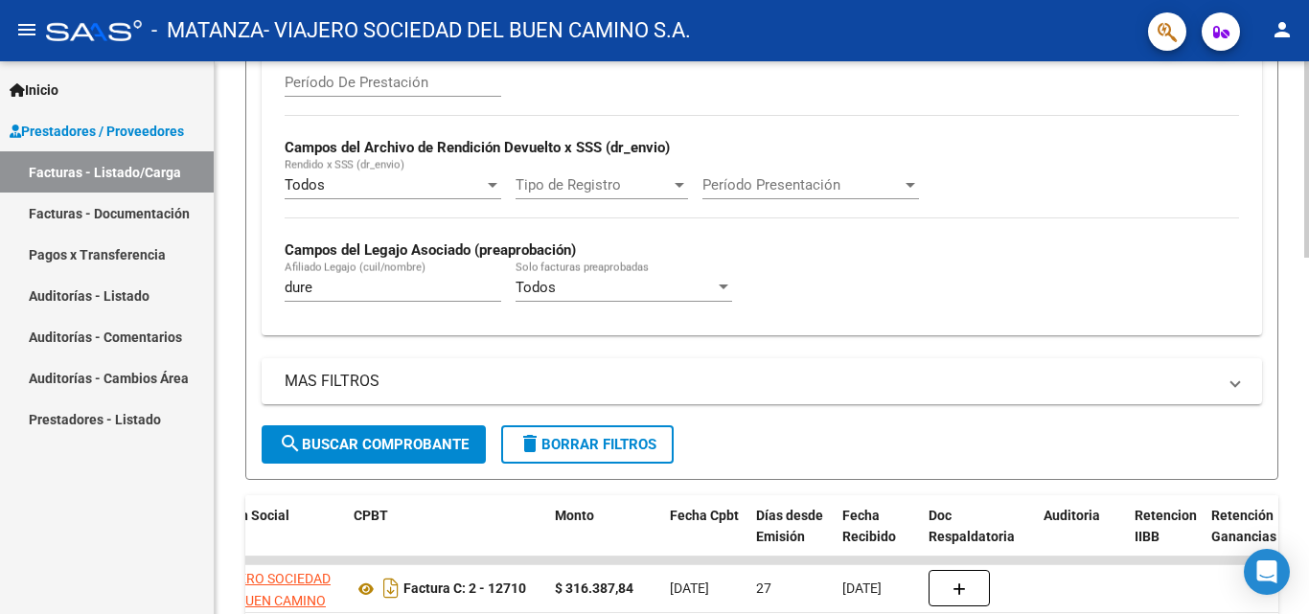
scroll to position [440, 0]
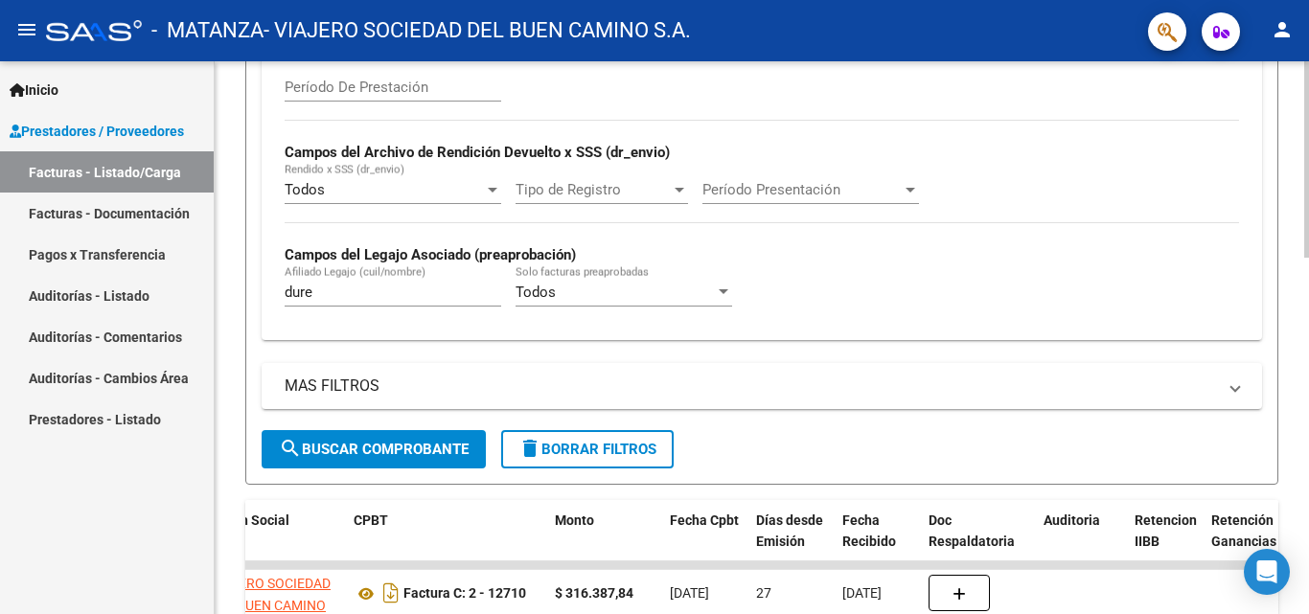
click at [1303, 294] on div "Video tutorial PRESTADORES -> Listado de CPBTs Emitidos por Prestadores / Prove…" at bounding box center [764, 393] width 1099 height 1544
click at [419, 297] on input "dure" at bounding box center [393, 292] width 217 height 17
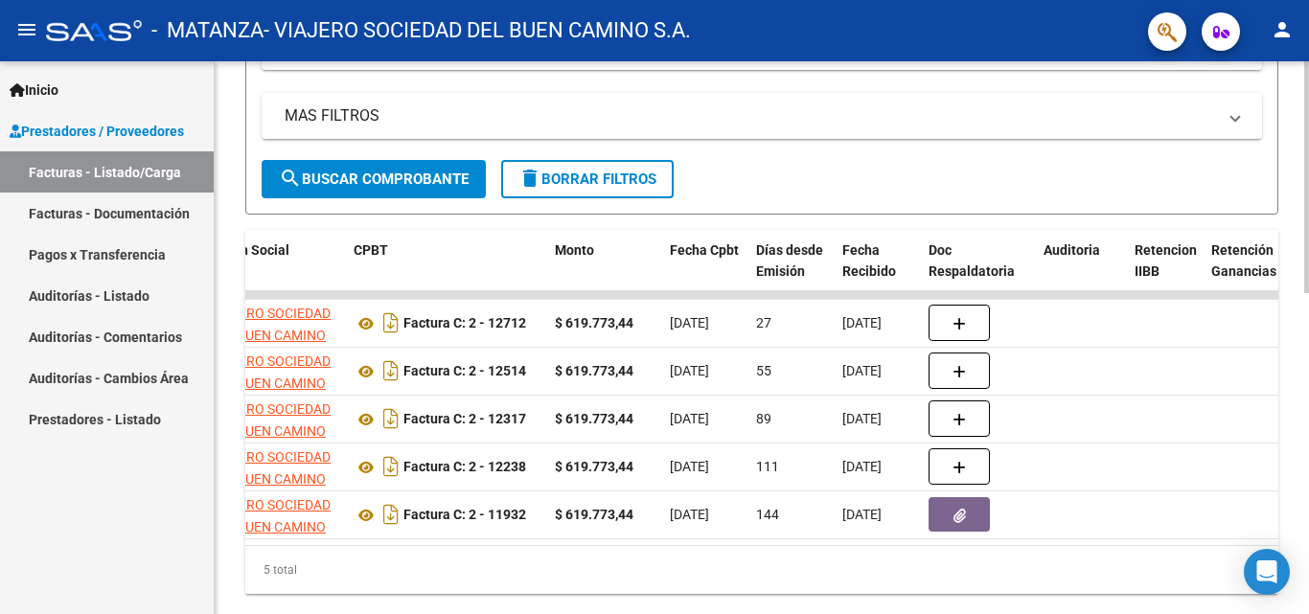
click at [1308, 373] on div at bounding box center [1306, 481] width 5 height 232
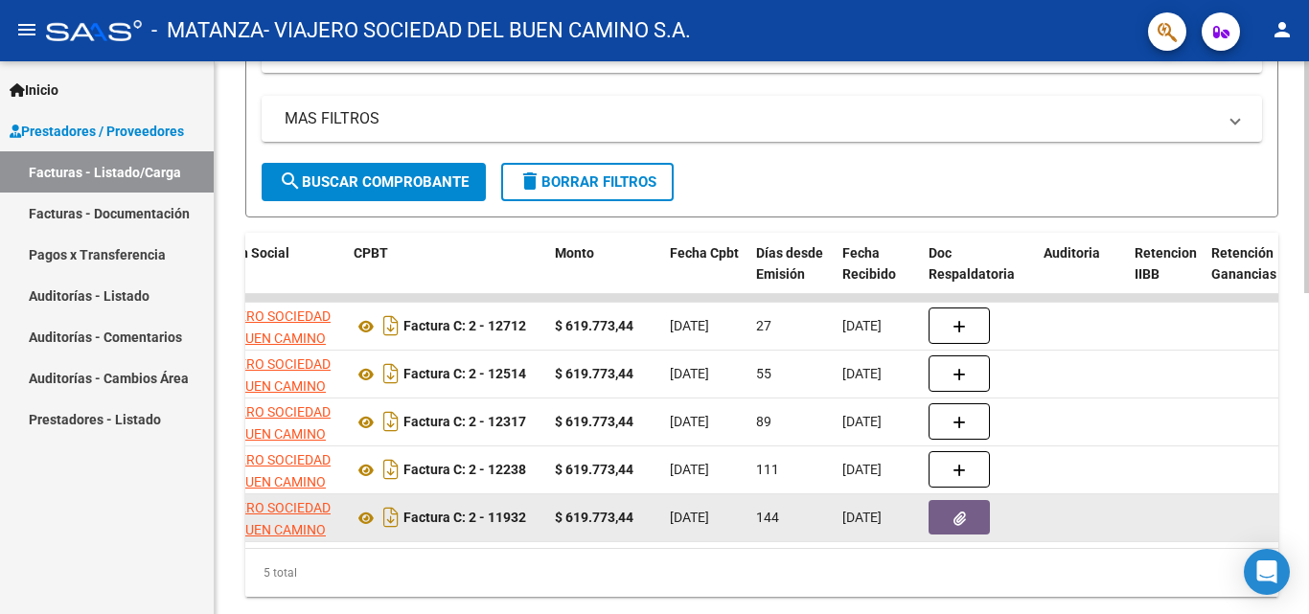
type input "[PERSON_NAME]"
click at [974, 529] on button "button" at bounding box center [959, 517] width 61 height 35
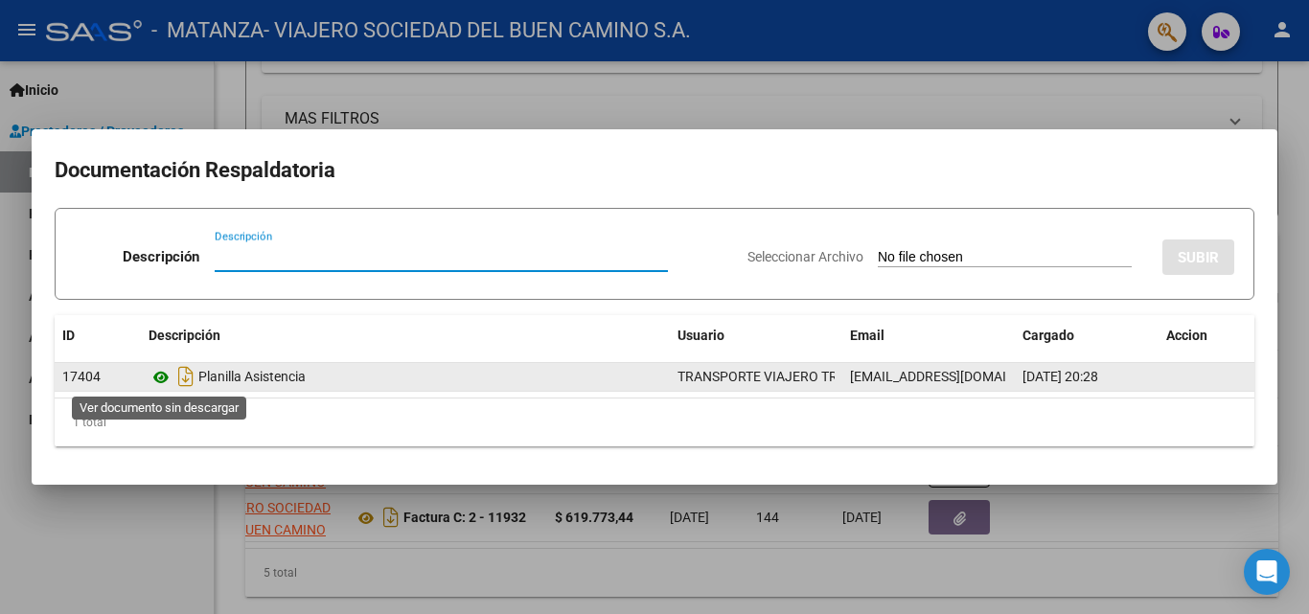
click at [159, 379] on icon at bounding box center [161, 377] width 25 height 23
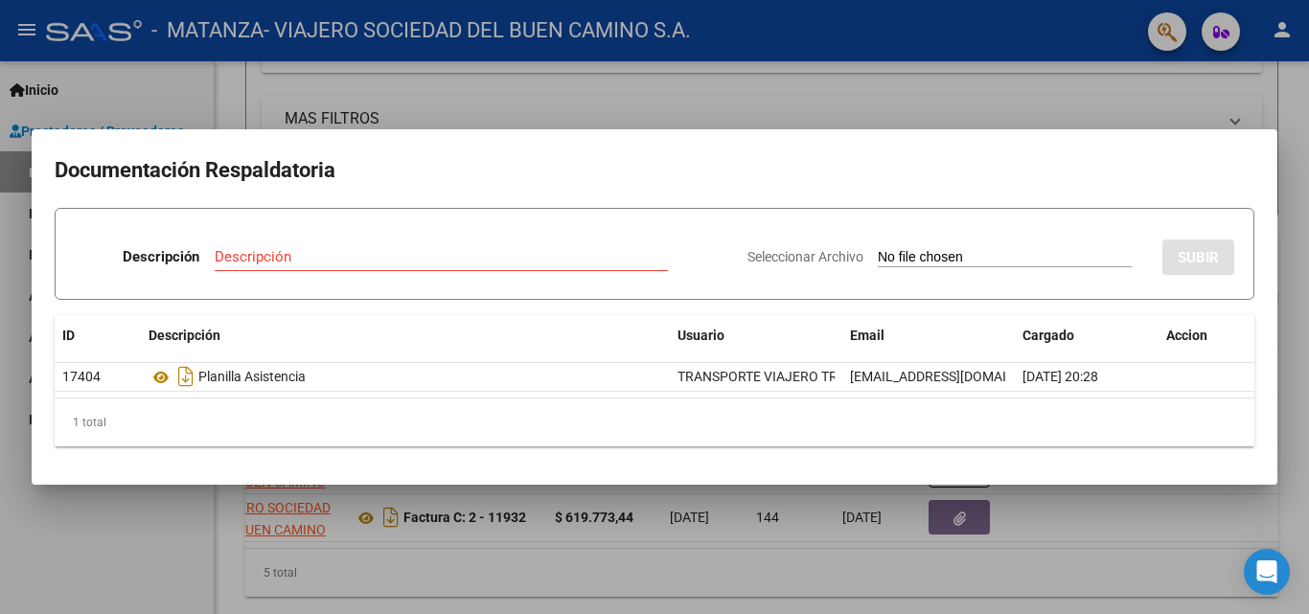
click at [688, 560] on div at bounding box center [654, 307] width 1309 height 614
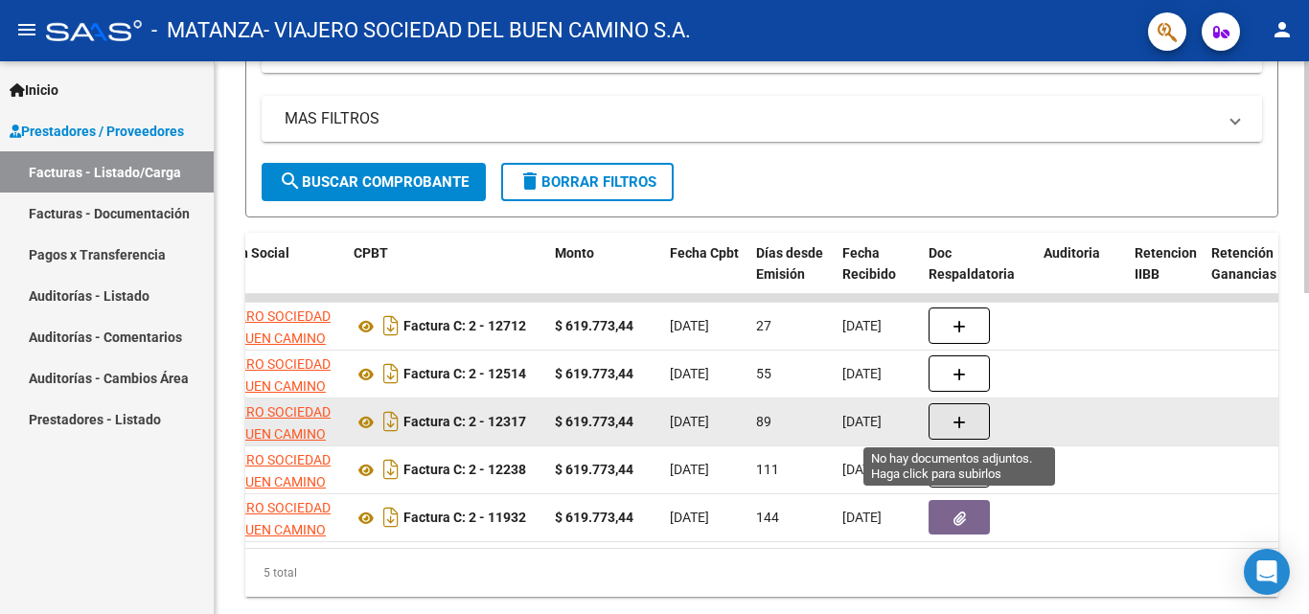
click at [945, 422] on button "button" at bounding box center [959, 421] width 61 height 36
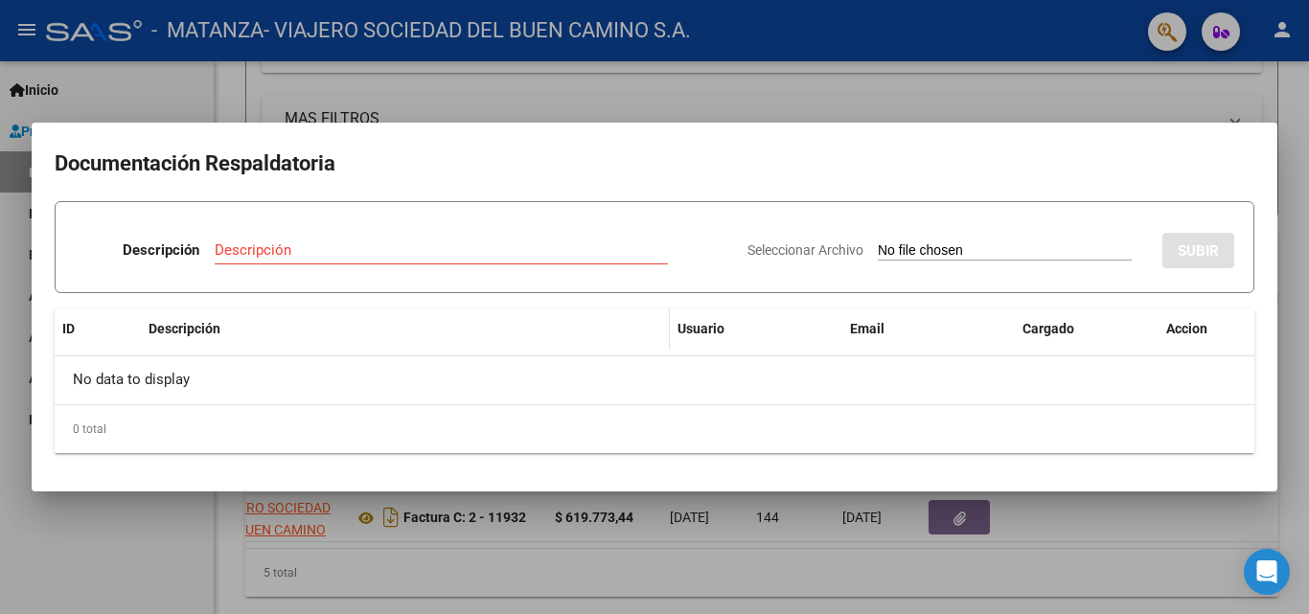
drag, startPoint x: 442, startPoint y: 262, endPoint x: 390, endPoint y: 329, distance: 84.7
click at [390, 329] on div "Descripción Descripción Seleccionar Archivo SUBIR ID Descripción Usuario Email …" at bounding box center [655, 327] width 1200 height 252
click at [334, 237] on div "Descripción" at bounding box center [441, 250] width 453 height 29
type input "junio"
click at [894, 244] on input "Seleccionar Archivo" at bounding box center [1005, 251] width 254 height 18
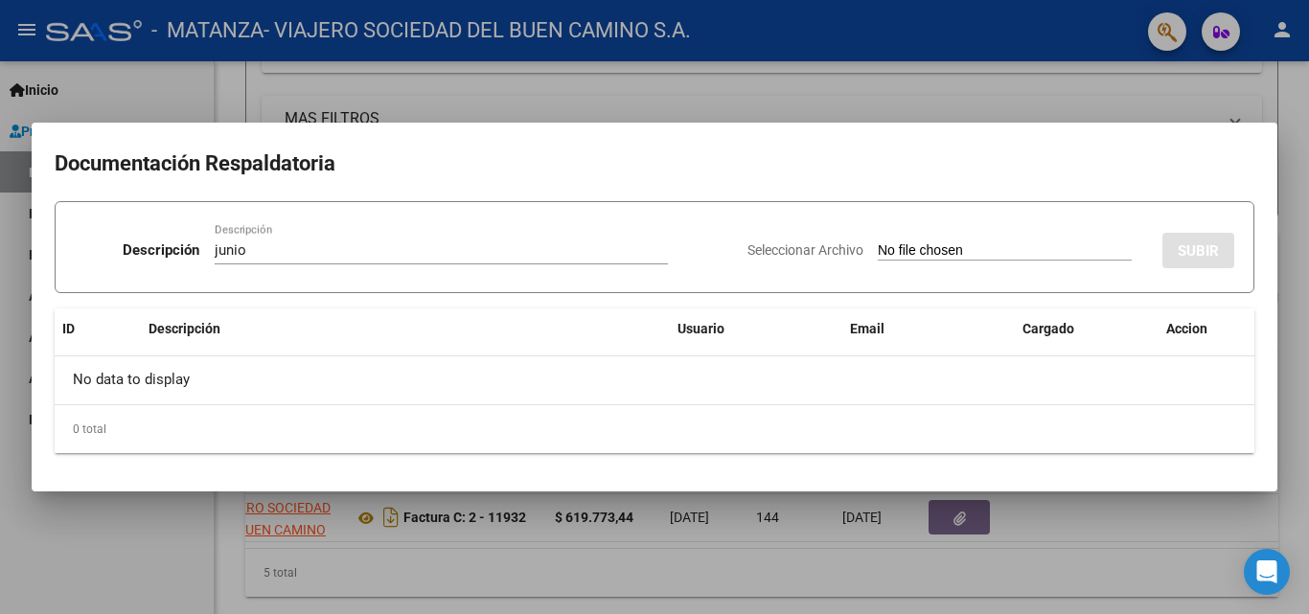
click at [333, 541] on div at bounding box center [654, 307] width 1309 height 614
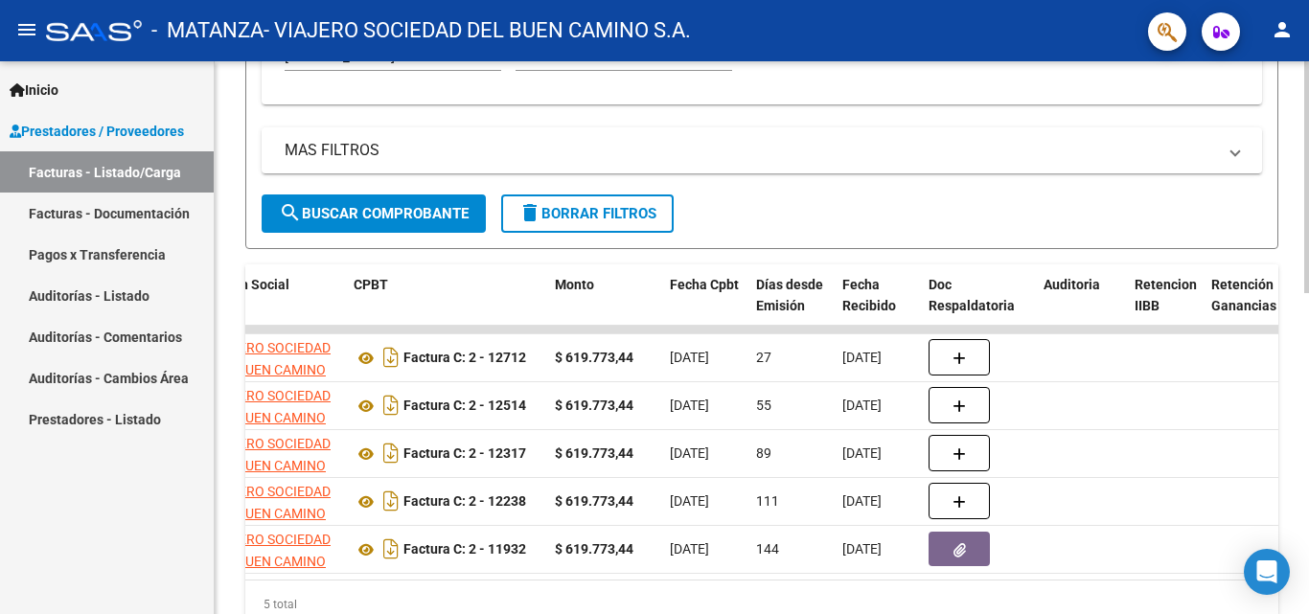
scroll to position [686, 0]
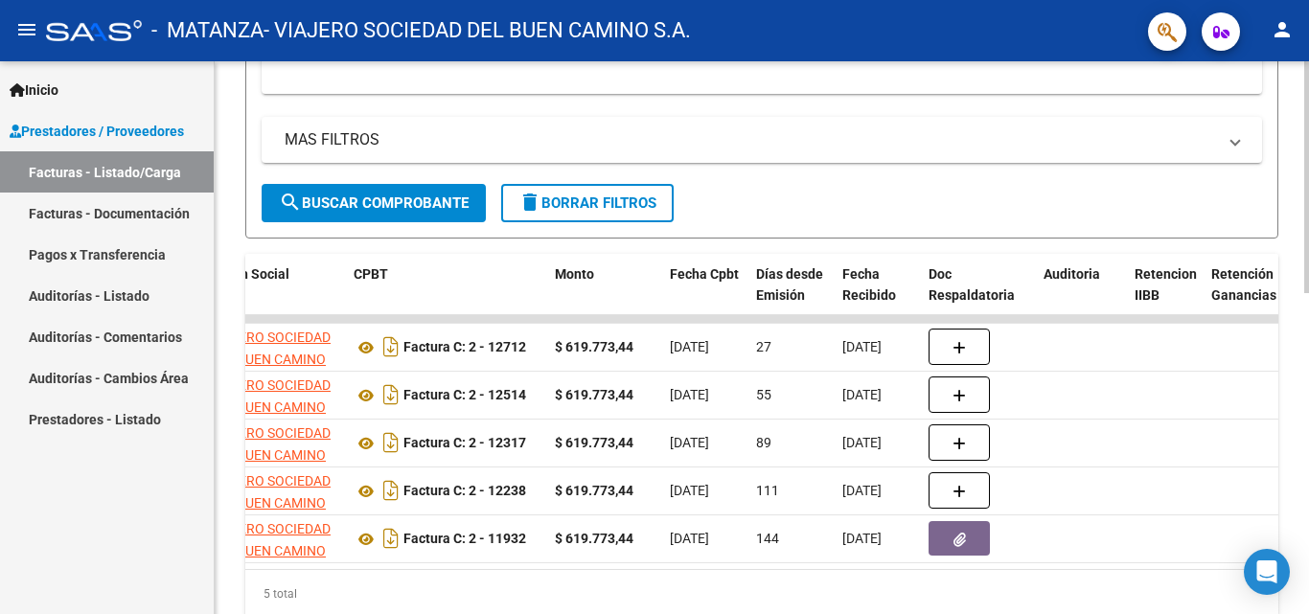
click at [1303, 387] on div "Video tutorial PRESTADORES -> Listado de CPBTs Emitidos por Prestadores / Prove…" at bounding box center [764, 27] width 1099 height 1304
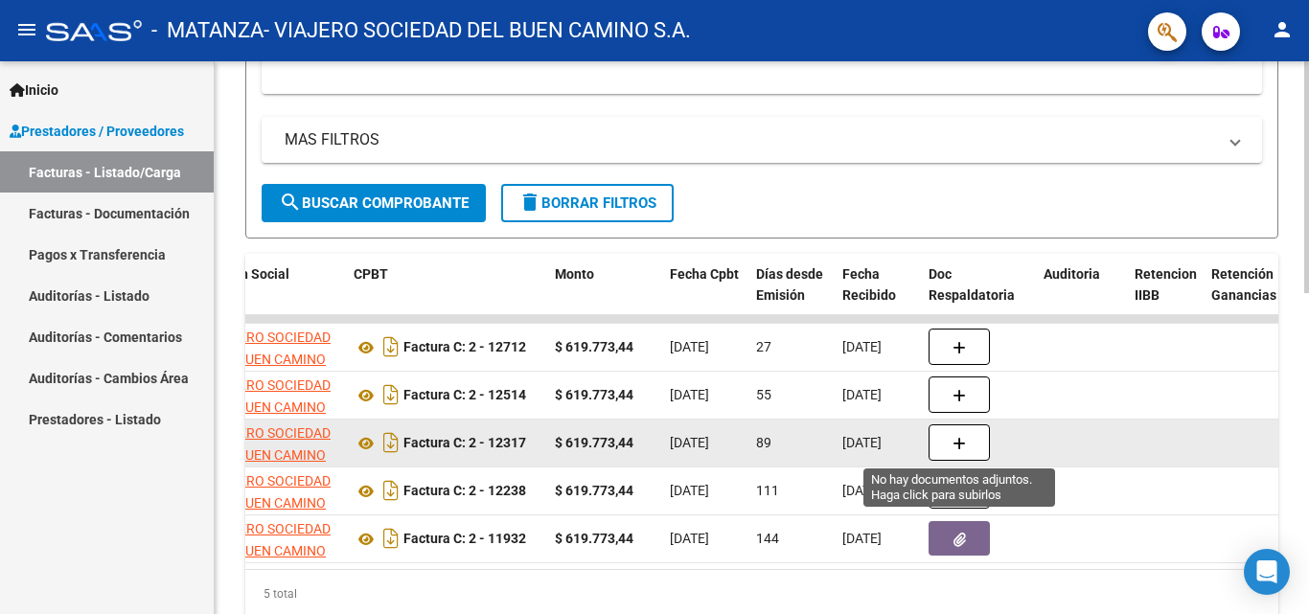
click at [964, 445] on icon "button" at bounding box center [959, 444] width 13 height 14
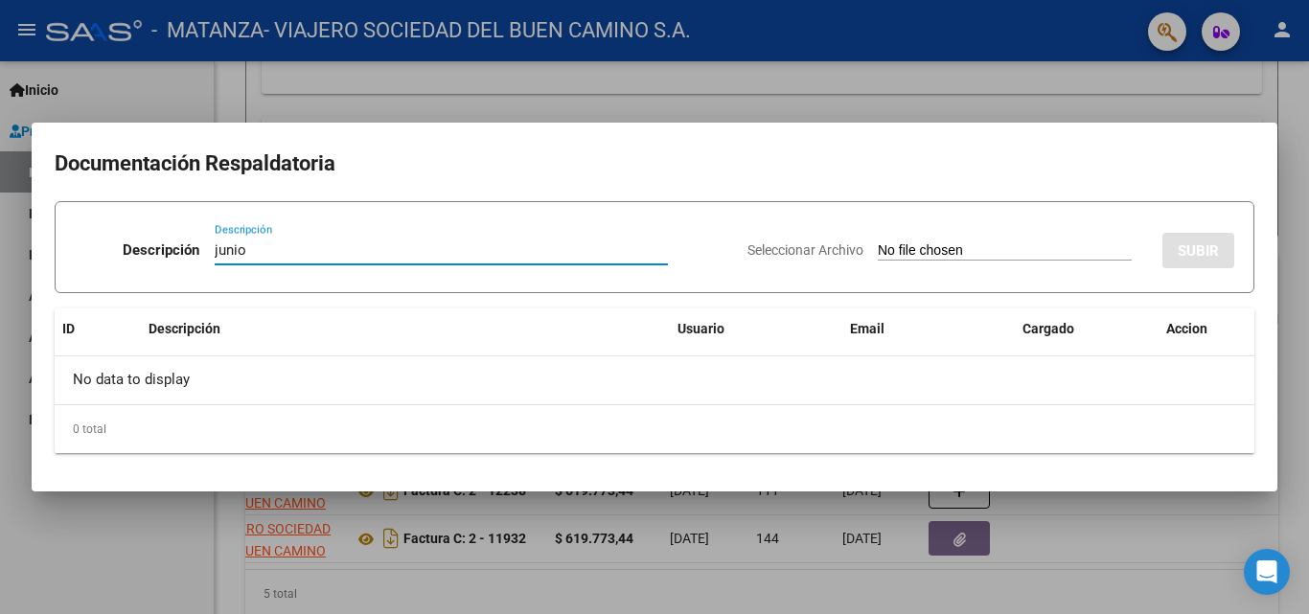
type input "junio"
click at [895, 248] on input "Seleccionar Archivo" at bounding box center [1005, 251] width 254 height 18
type input "C:\fakepath\[PERSON_NAME].pdf"
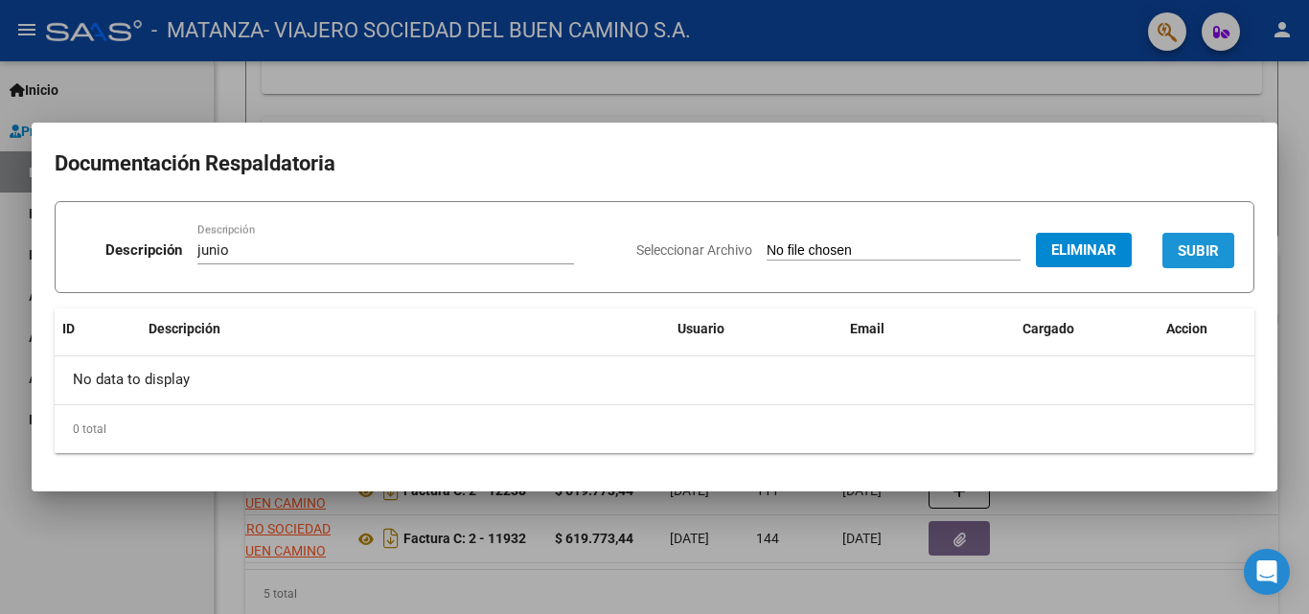
click at [1194, 251] on span "SUBIR" at bounding box center [1198, 250] width 41 height 17
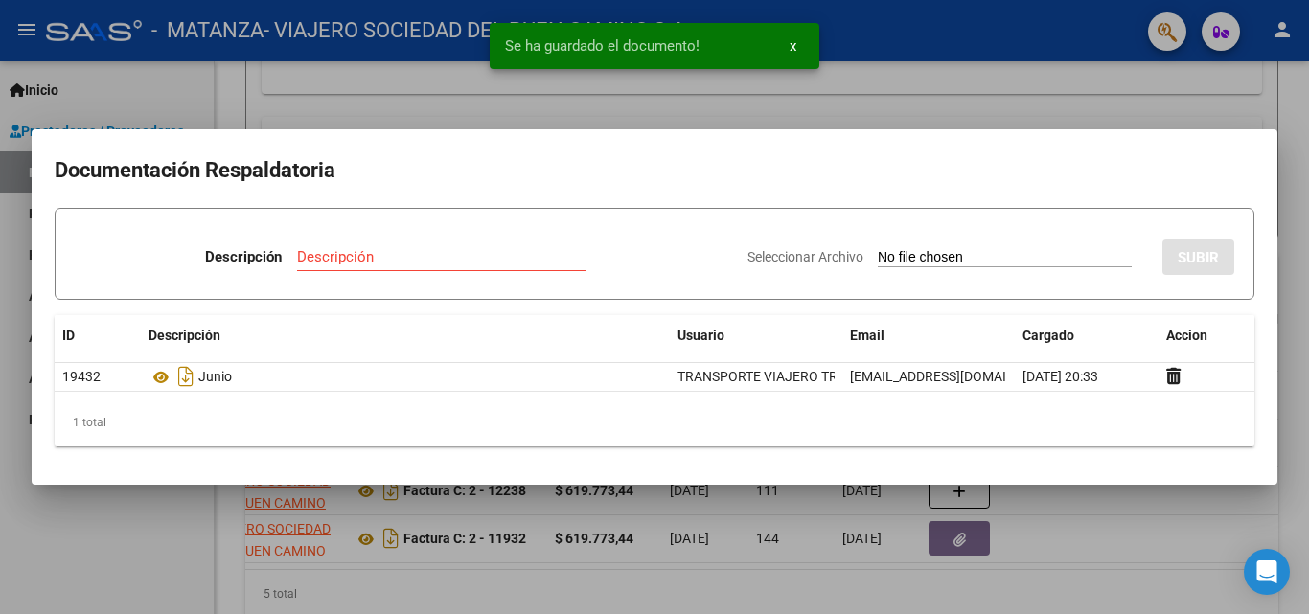
click at [1024, 587] on div at bounding box center [654, 307] width 1309 height 614
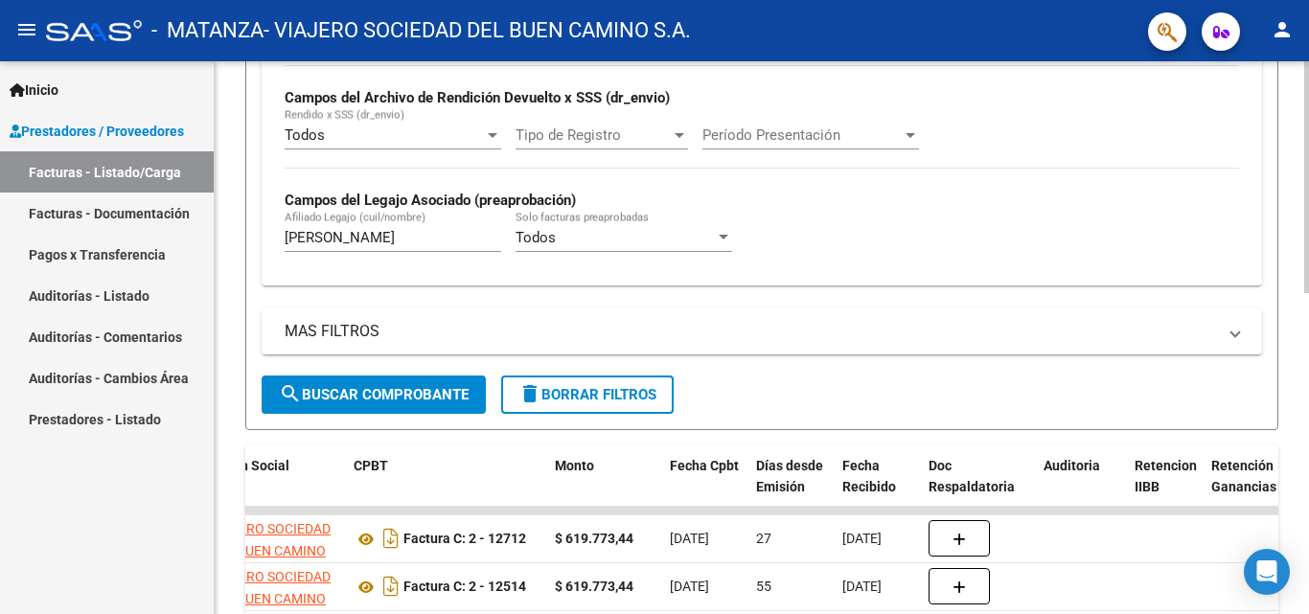
scroll to position [439, 0]
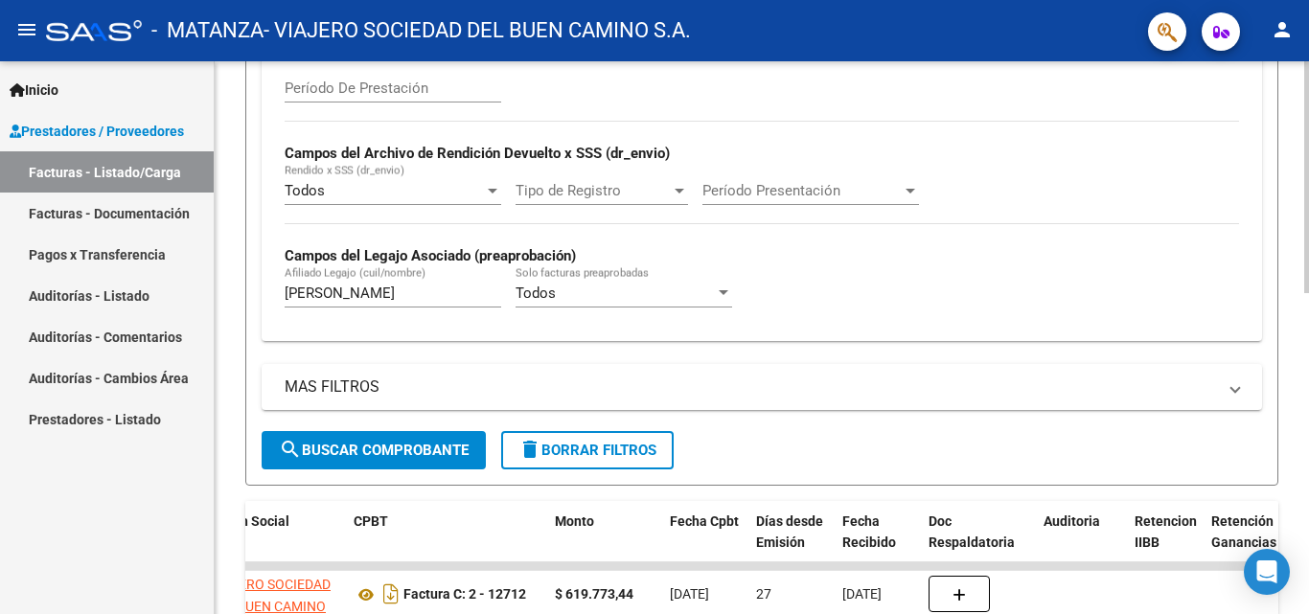
click at [1288, 281] on div "Video tutorial PRESTADORES -> Listado de CPBTs Emitidos por Prestadores / Prove…" at bounding box center [764, 274] width 1099 height 1304
click at [334, 287] on input "[PERSON_NAME]" at bounding box center [393, 293] width 217 height 17
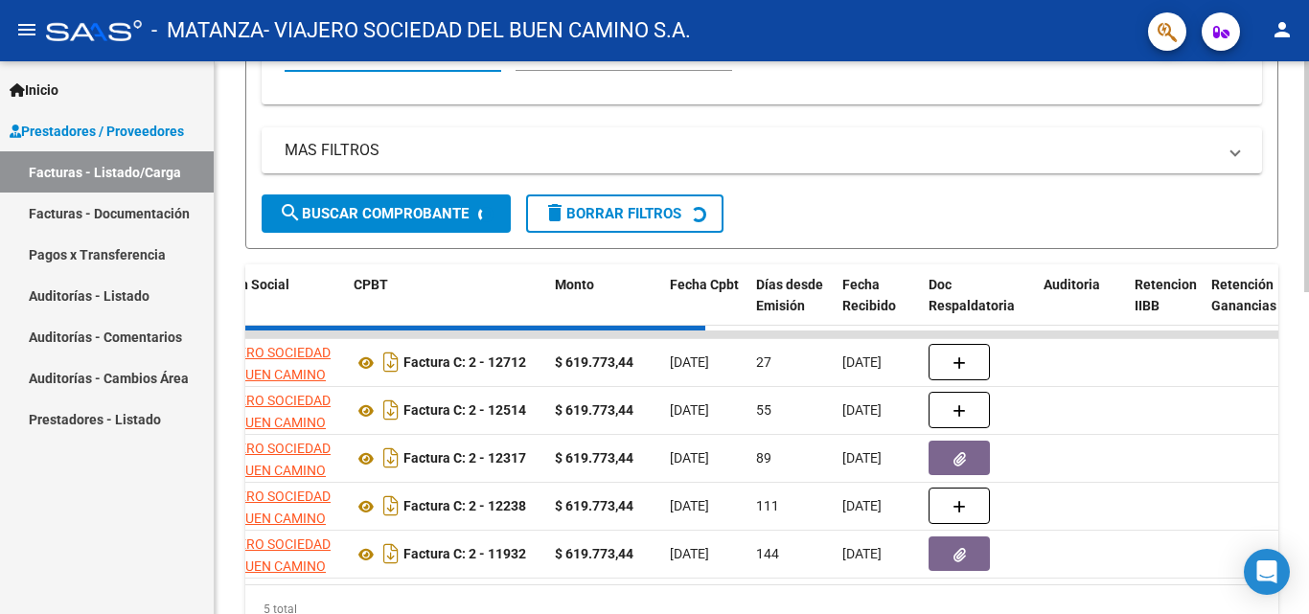
scroll to position [684, 0]
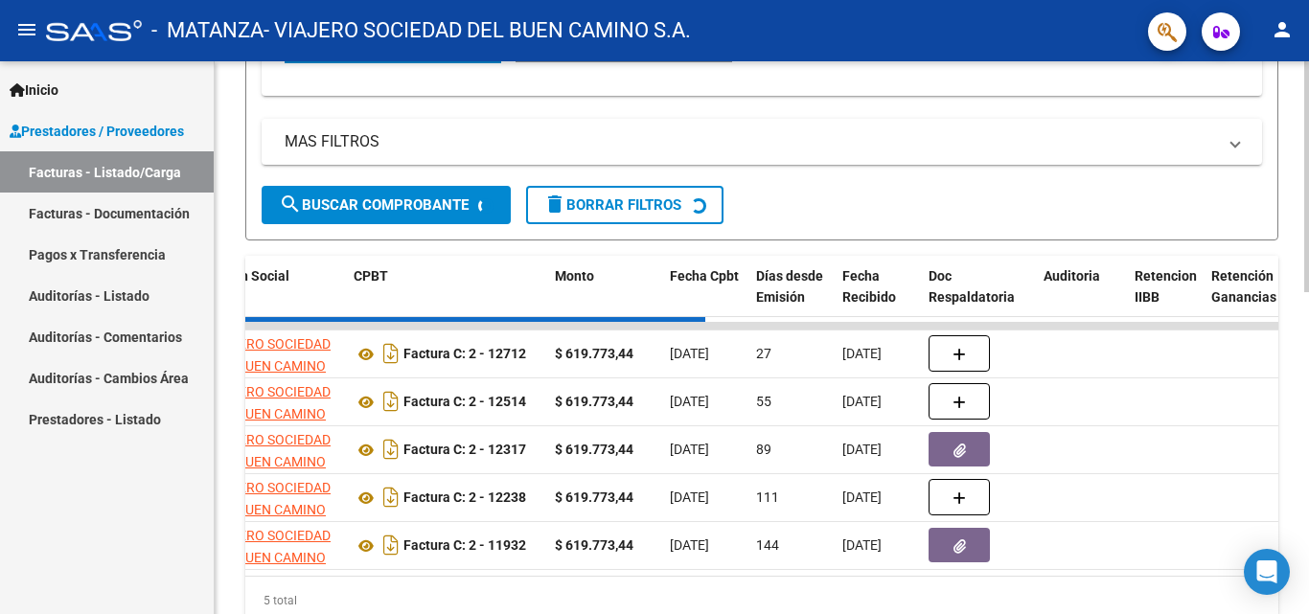
click at [1308, 371] on div at bounding box center [1306, 468] width 5 height 231
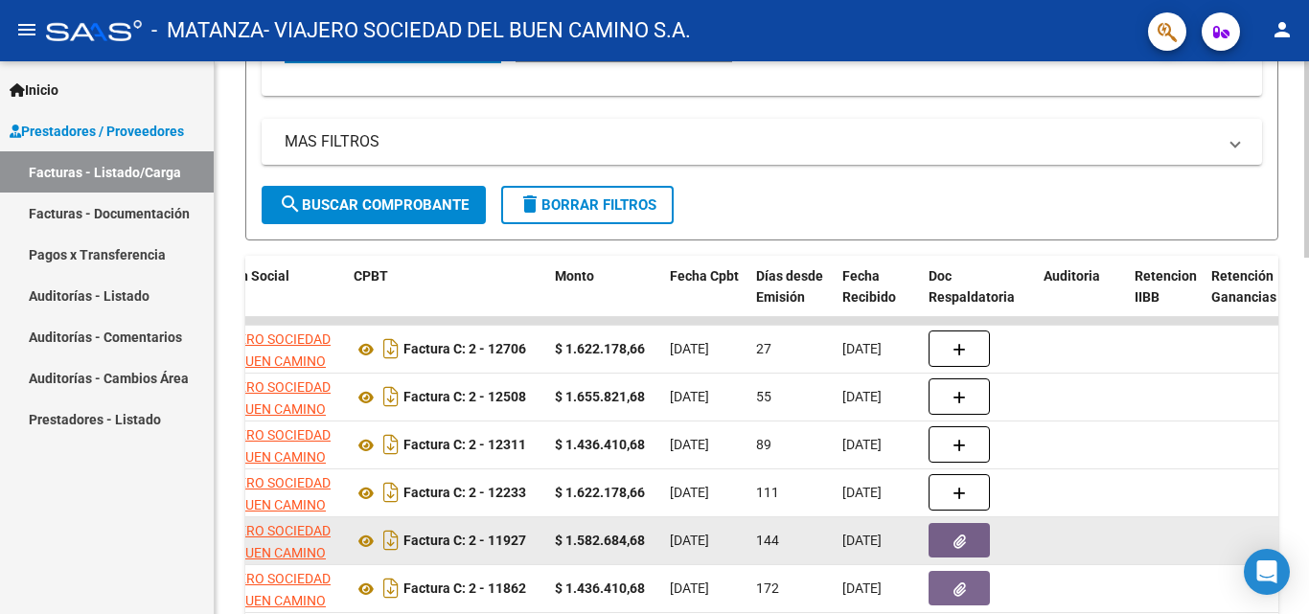
type input "francisco"
click at [943, 539] on button "button" at bounding box center [959, 540] width 61 height 35
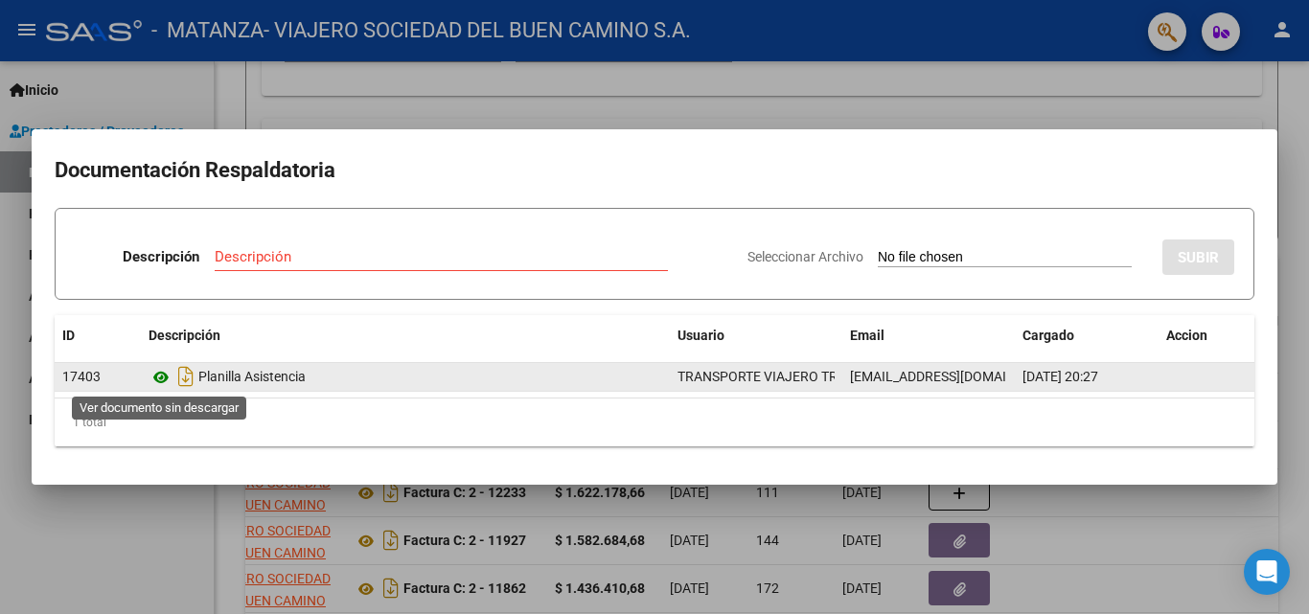
click at [162, 385] on icon at bounding box center [161, 377] width 25 height 23
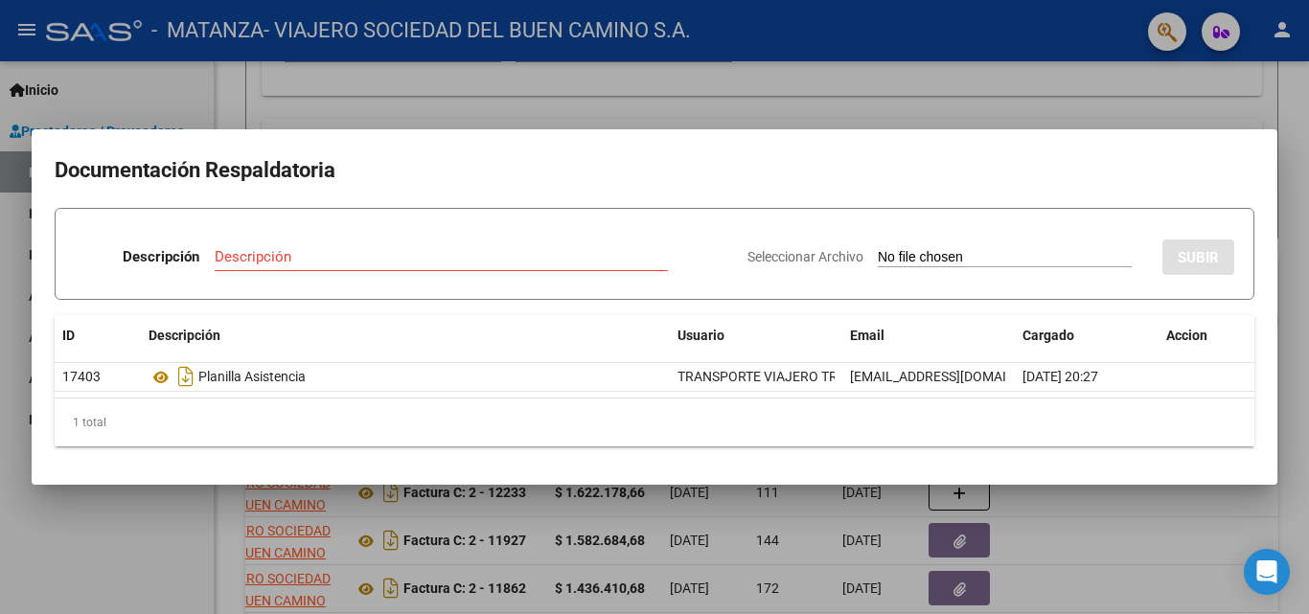
click at [474, 549] on div at bounding box center [654, 307] width 1309 height 614
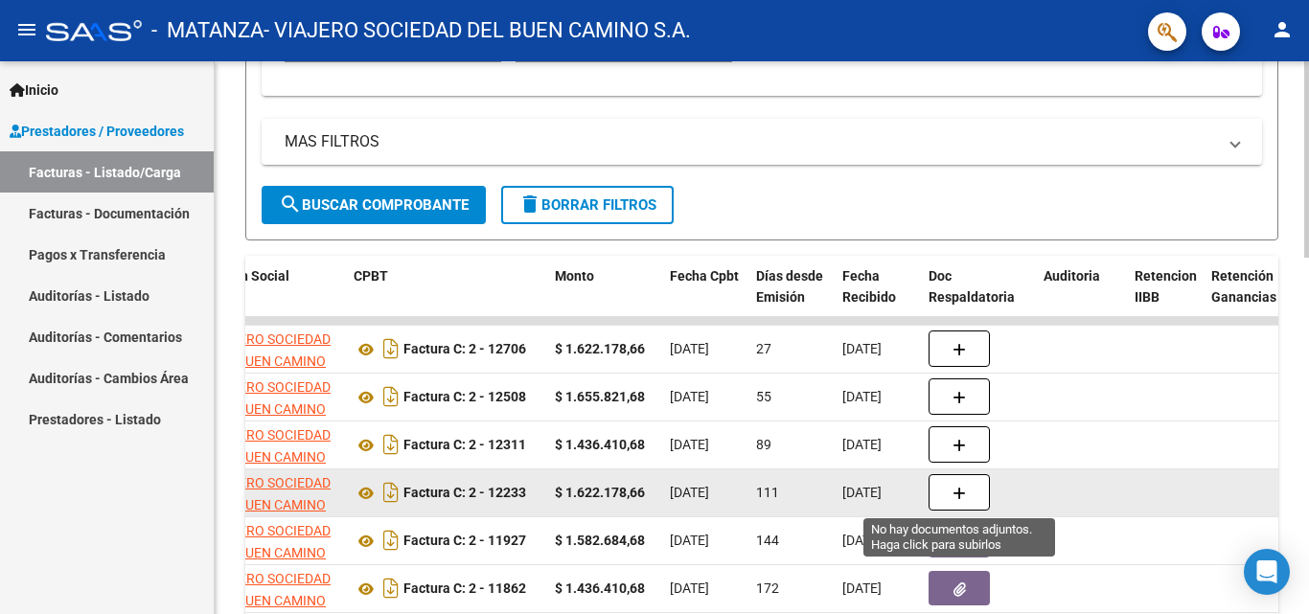
click at [962, 500] on icon "button" at bounding box center [959, 494] width 13 height 14
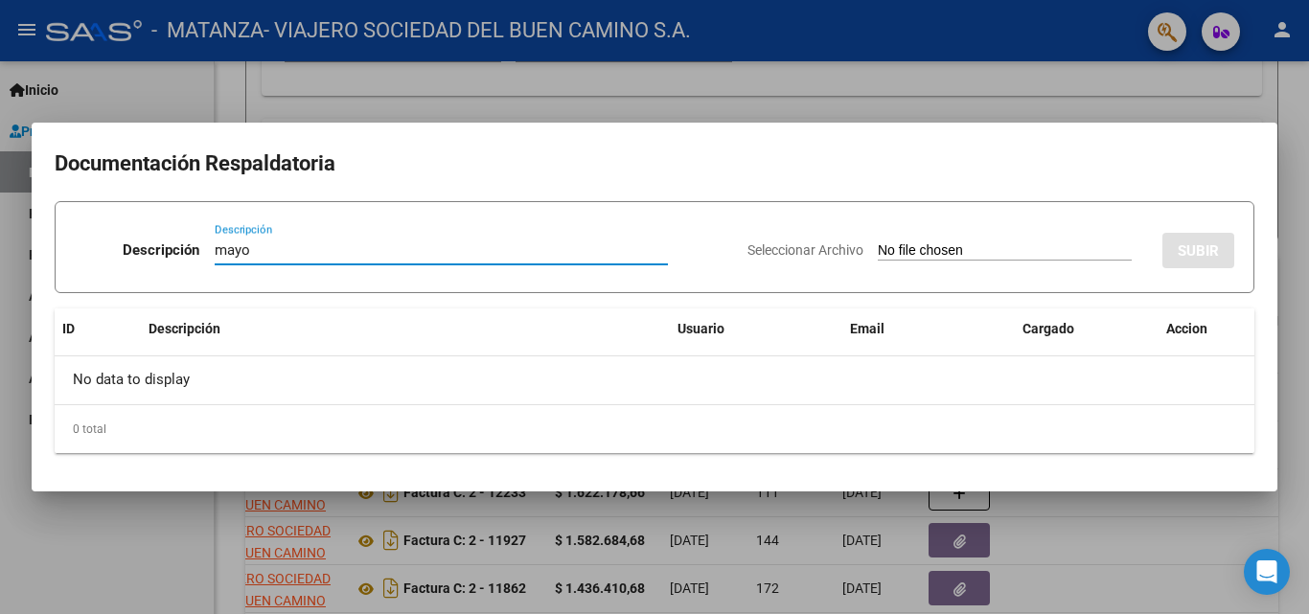
type input "mayo"
click at [968, 253] on input "Seleccionar Archivo" at bounding box center [1005, 251] width 254 height 18
type input "C:\fakepath\[PERSON_NAME].pdf"
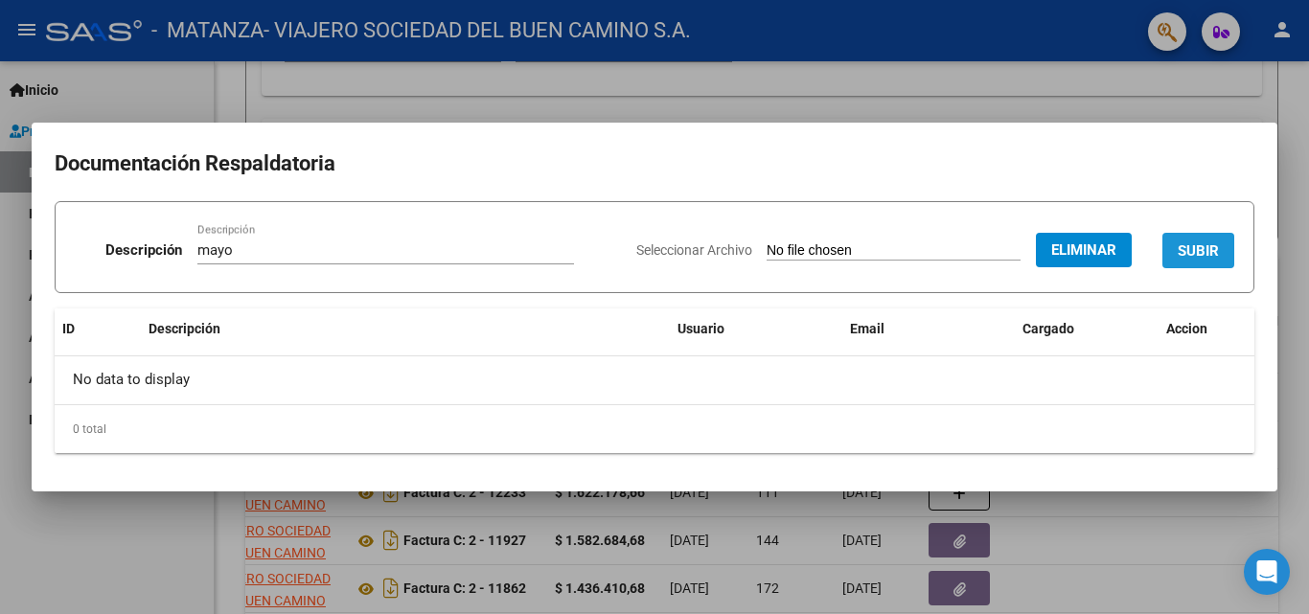
click at [1212, 253] on span "SUBIR" at bounding box center [1198, 250] width 41 height 17
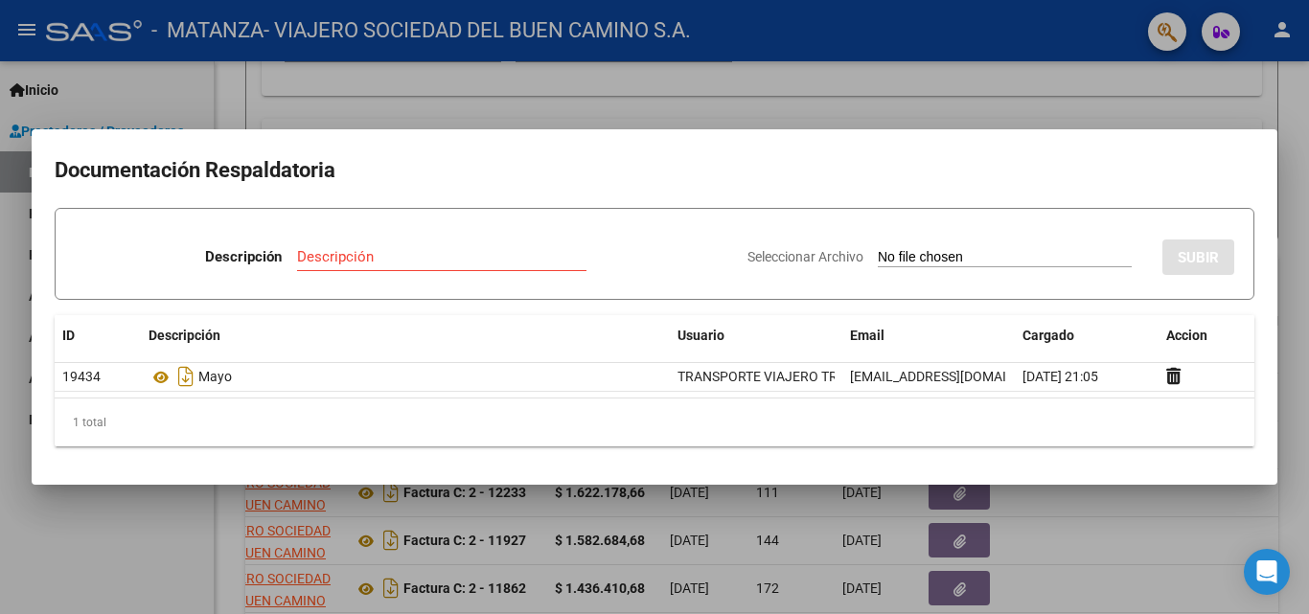
click at [1144, 577] on div at bounding box center [654, 307] width 1309 height 614
click at [1144, 577] on datatable-body-cell at bounding box center [1165, 588] width 77 height 47
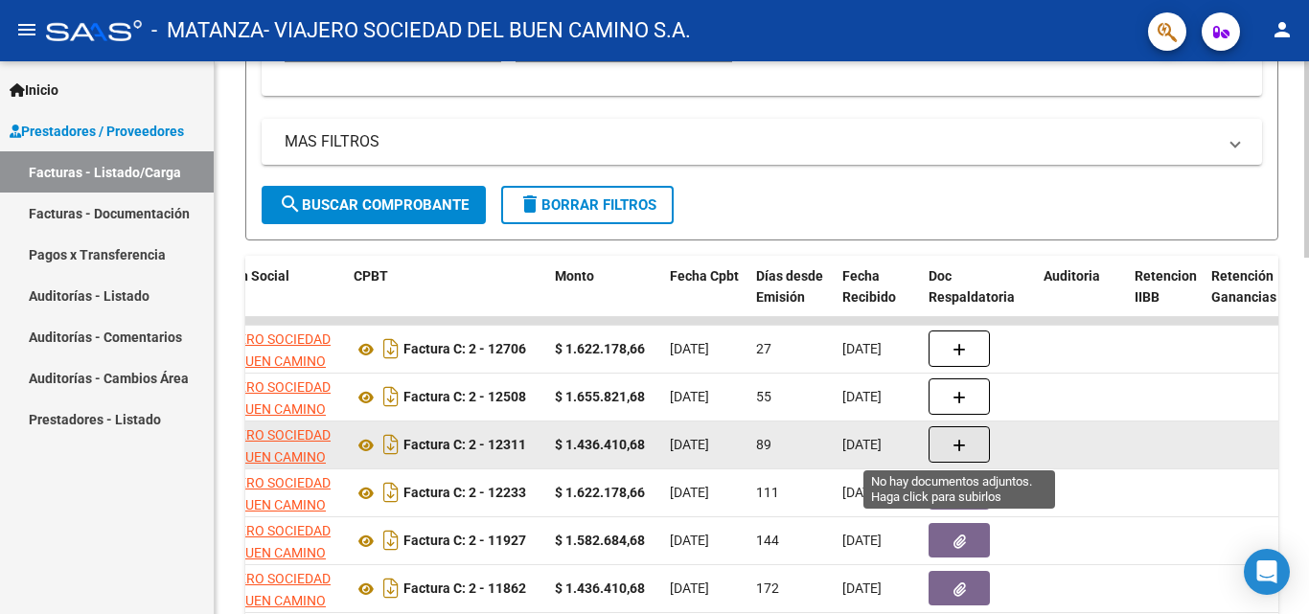
click at [935, 450] on button "button" at bounding box center [959, 444] width 61 height 36
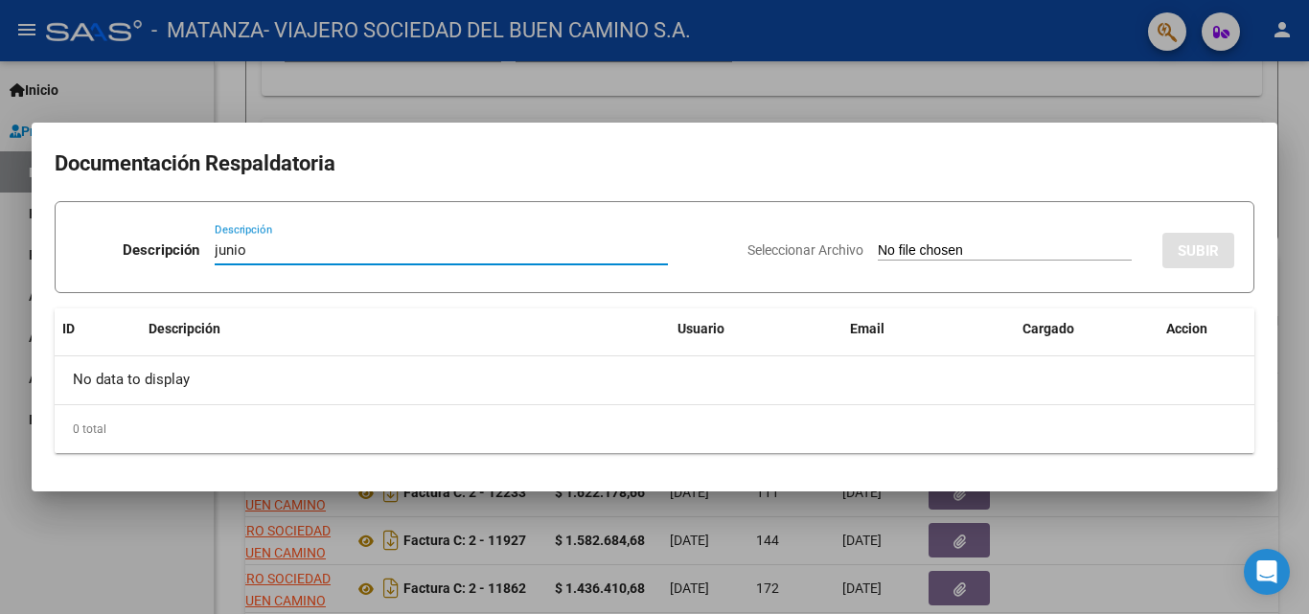
type input "junio"
click at [878, 250] on input "Seleccionar Archivo" at bounding box center [1005, 251] width 254 height 18
type input "C:\fakepath\Francisco-junio.pdf"
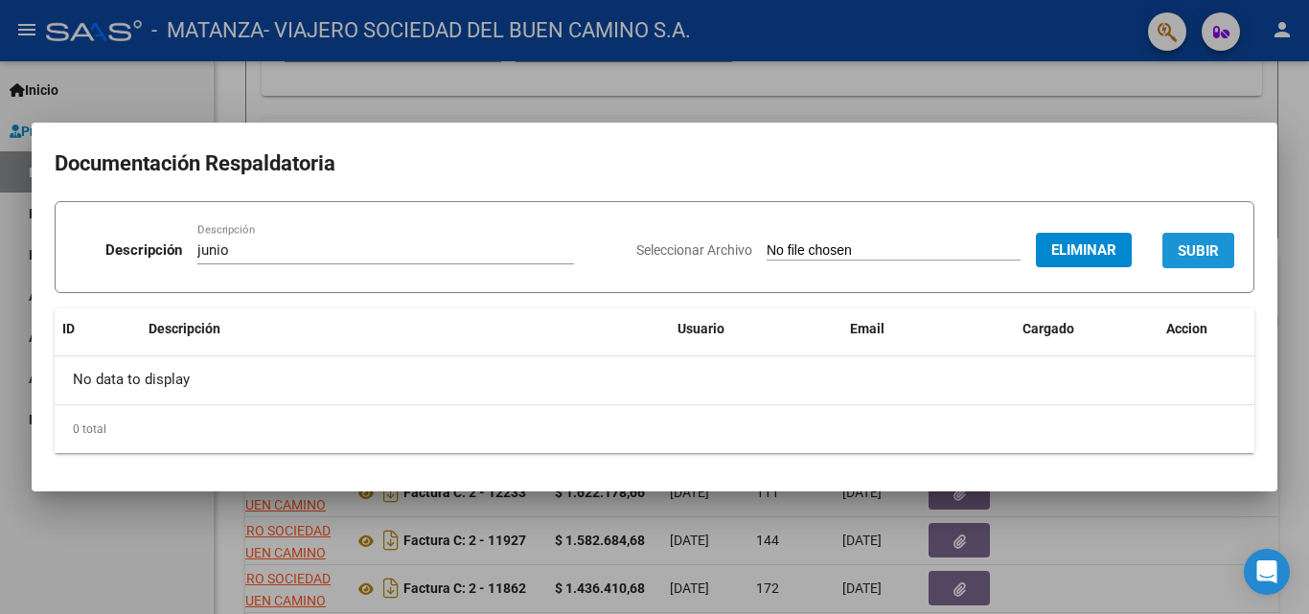
click at [1194, 256] on span "SUBIR" at bounding box center [1198, 250] width 41 height 17
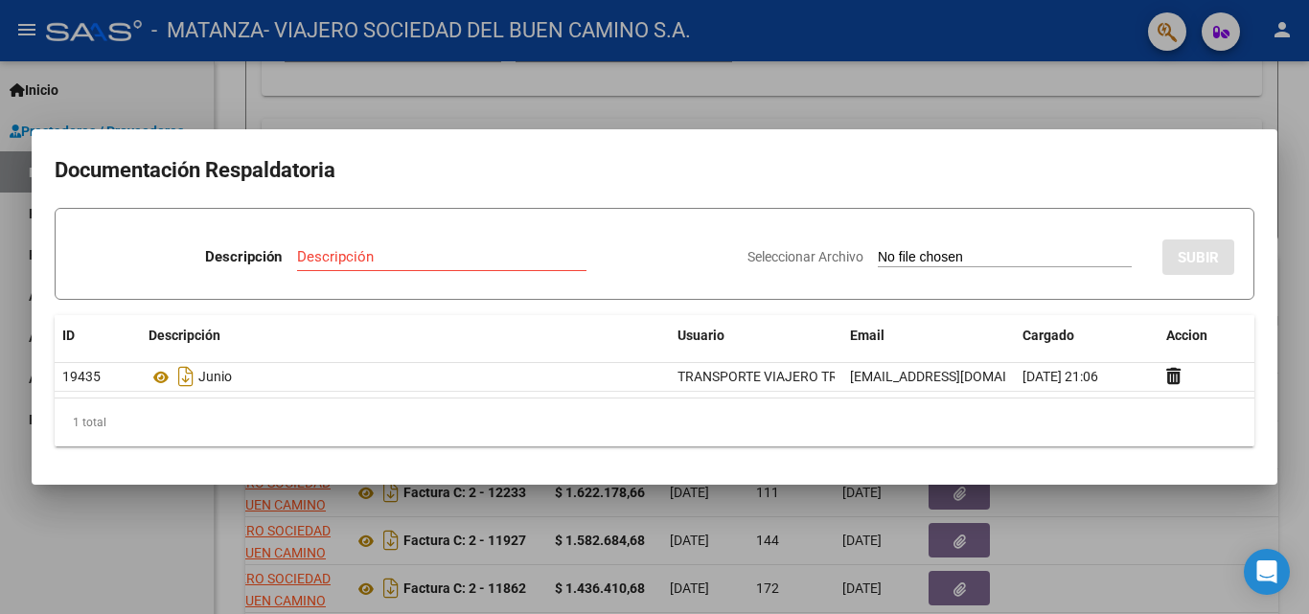
click at [1114, 544] on div at bounding box center [654, 307] width 1309 height 614
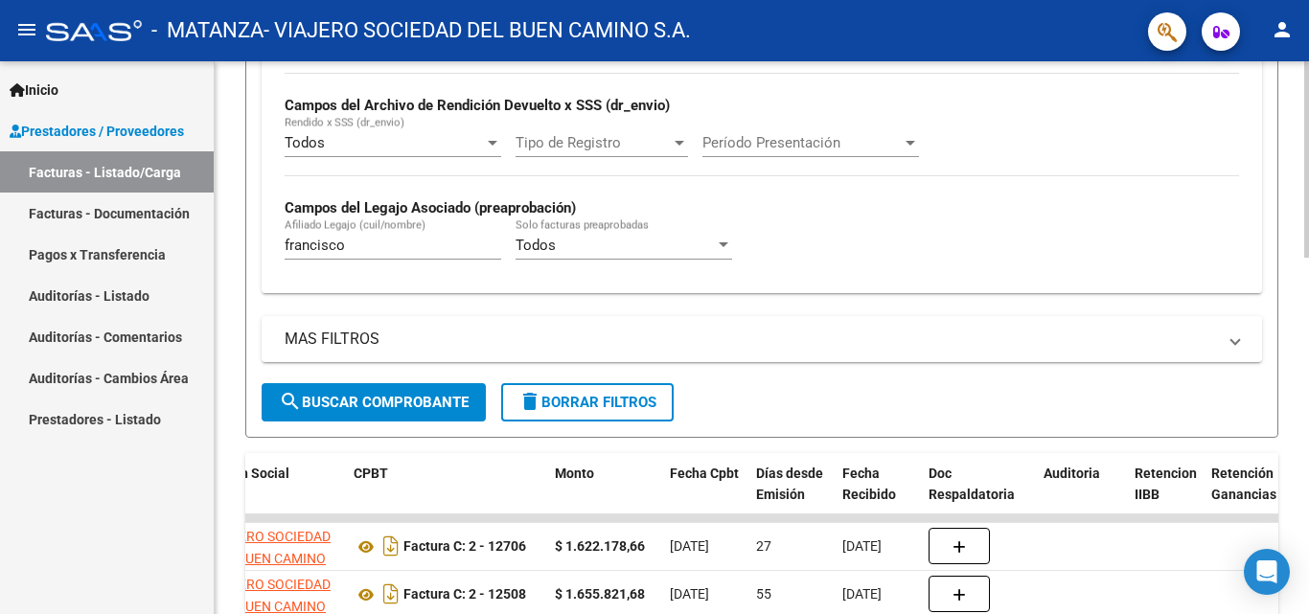
scroll to position [482, 0]
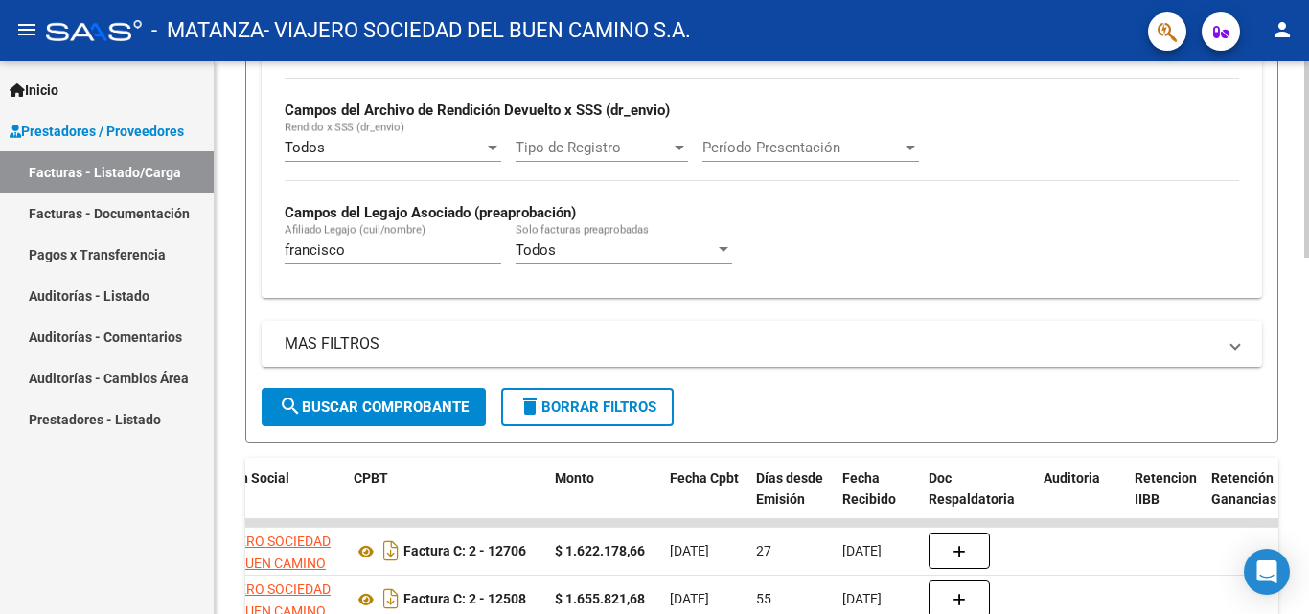
click at [1295, 244] on div "Video tutorial PRESTADORES -> Listado de CPBTs Emitidos por Prestadores / Prove…" at bounding box center [764, 351] width 1099 height 1544
click at [423, 252] on input "francisco" at bounding box center [393, 250] width 217 height 17
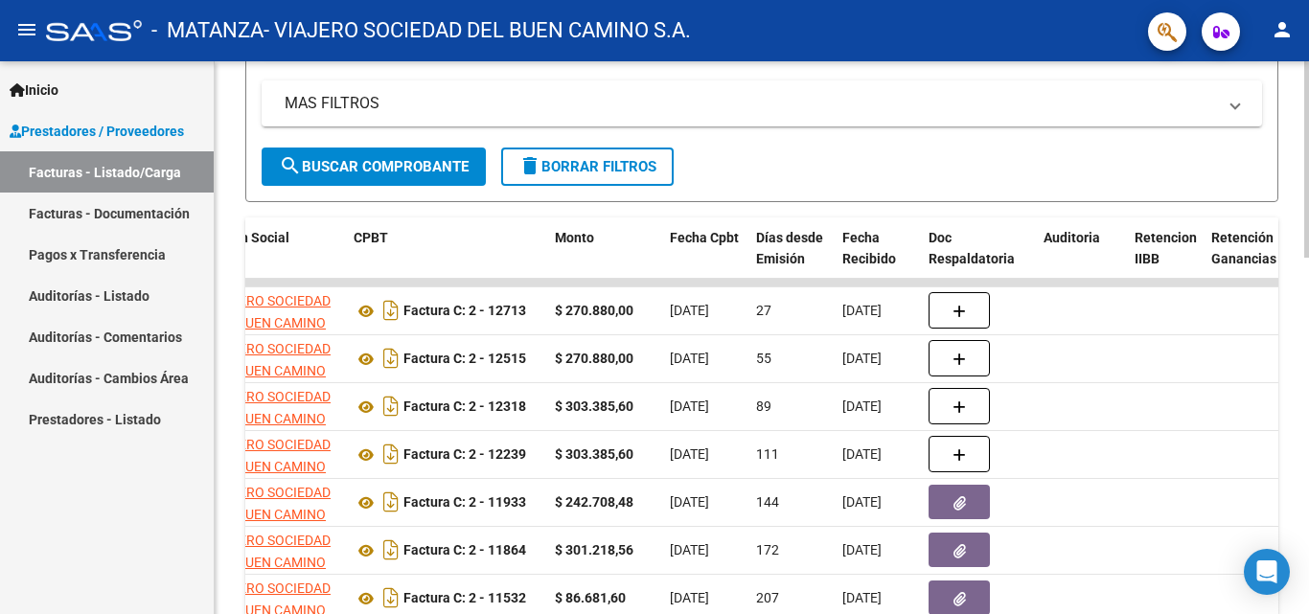
click at [1308, 375] on div at bounding box center [1306, 420] width 5 height 196
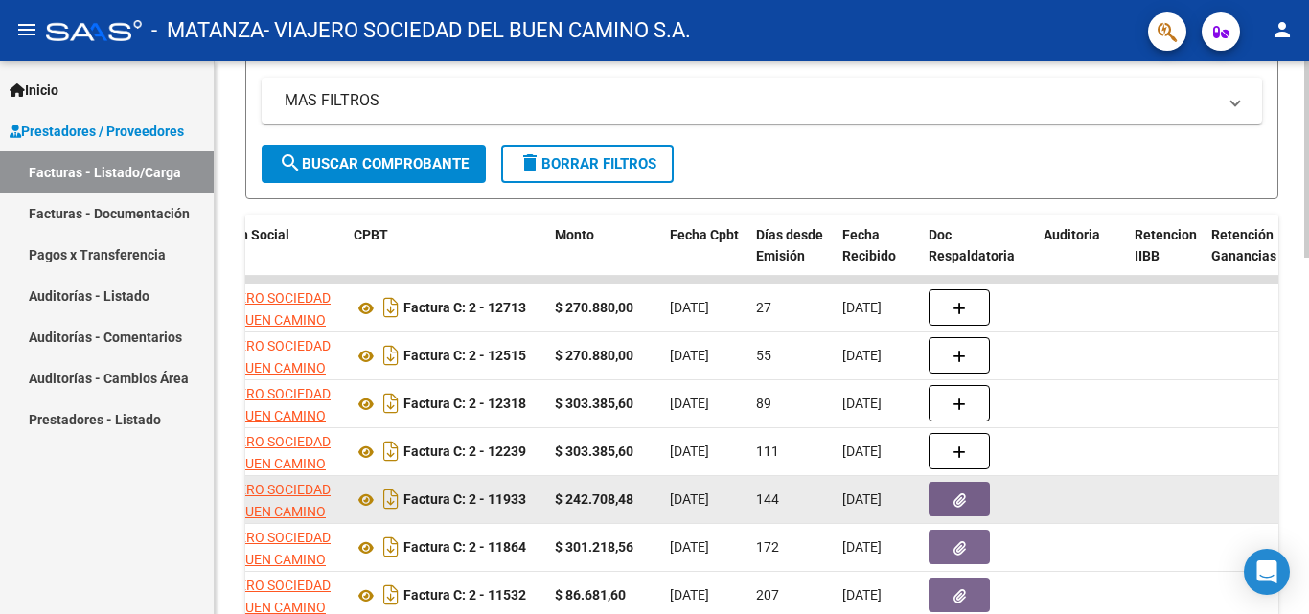
type input "idalgo"
click at [957, 502] on icon "button" at bounding box center [960, 501] width 12 height 14
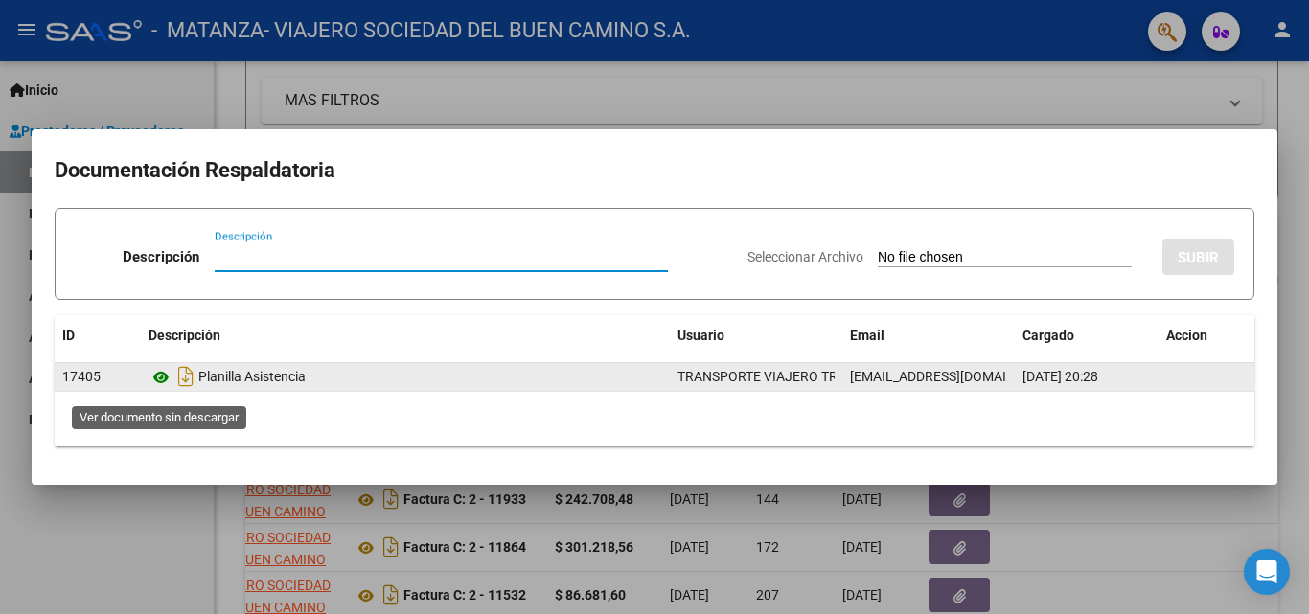
click at [167, 385] on icon at bounding box center [161, 377] width 25 height 23
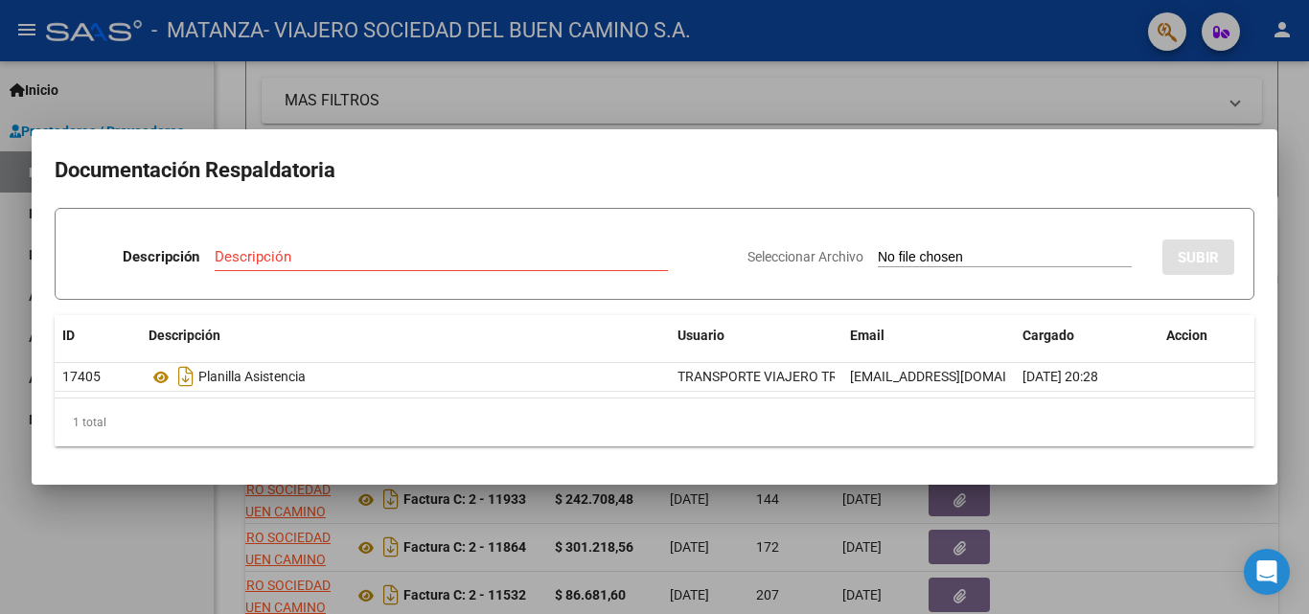
click at [577, 548] on div at bounding box center [654, 307] width 1309 height 614
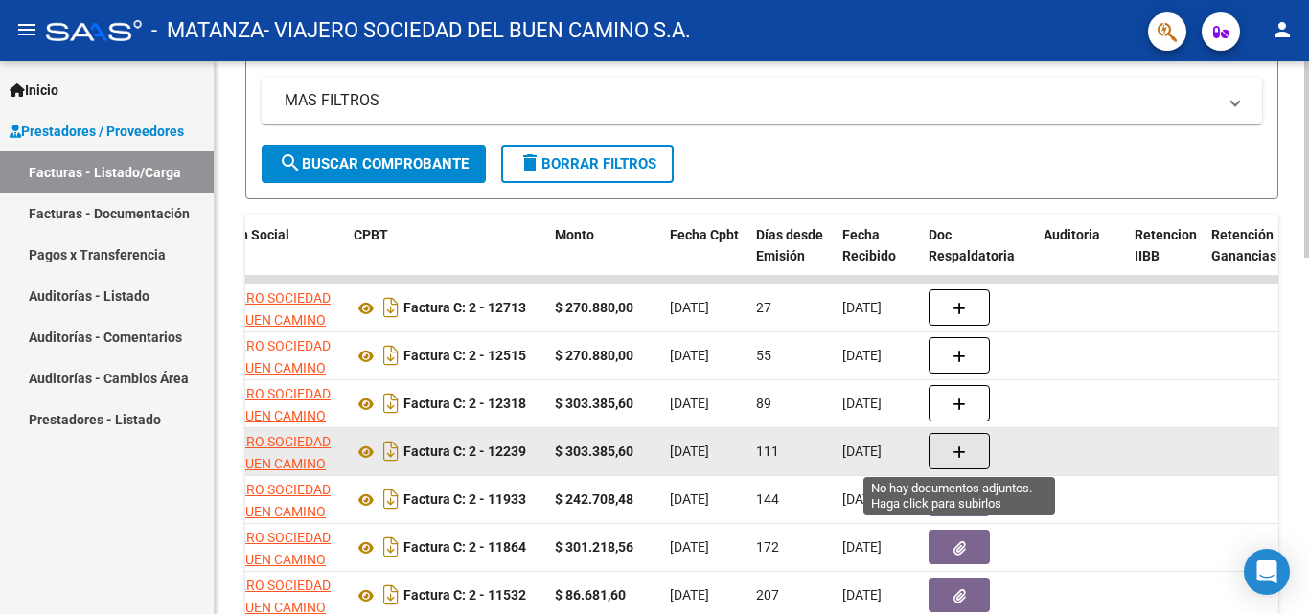
click at [976, 455] on button "button" at bounding box center [959, 451] width 61 height 36
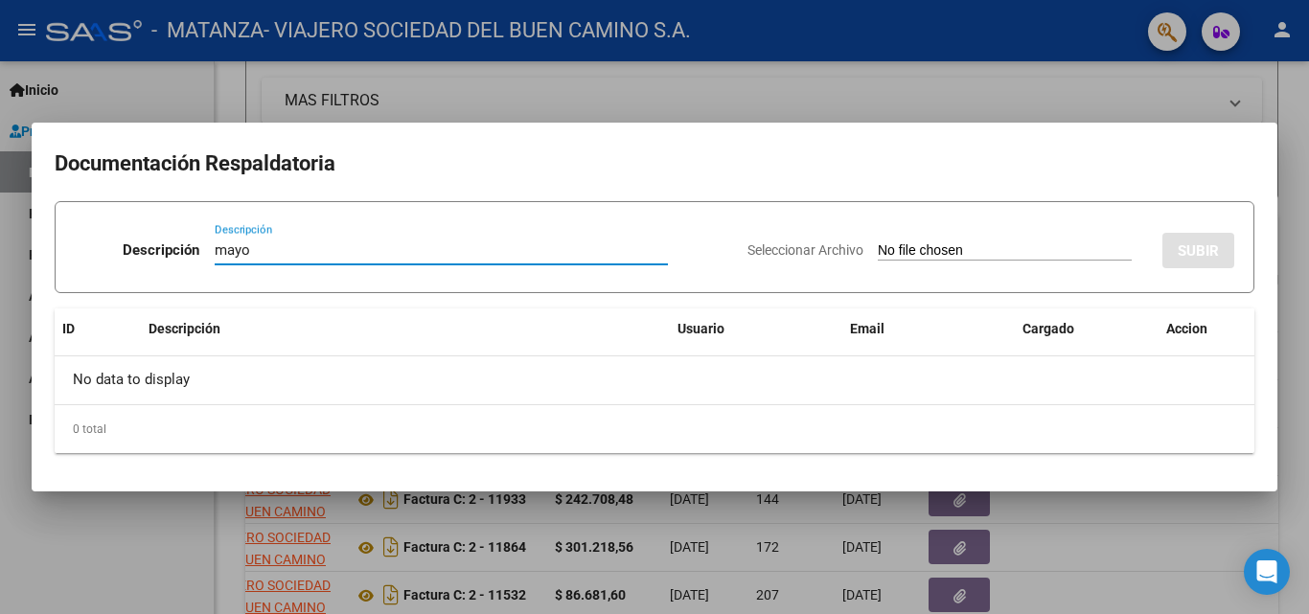
type input "mayo"
click at [903, 245] on input "Seleccionar Archivo" at bounding box center [1005, 251] width 254 height 18
type input "C:\fakepath\[PERSON_NAME] (1).pdf"
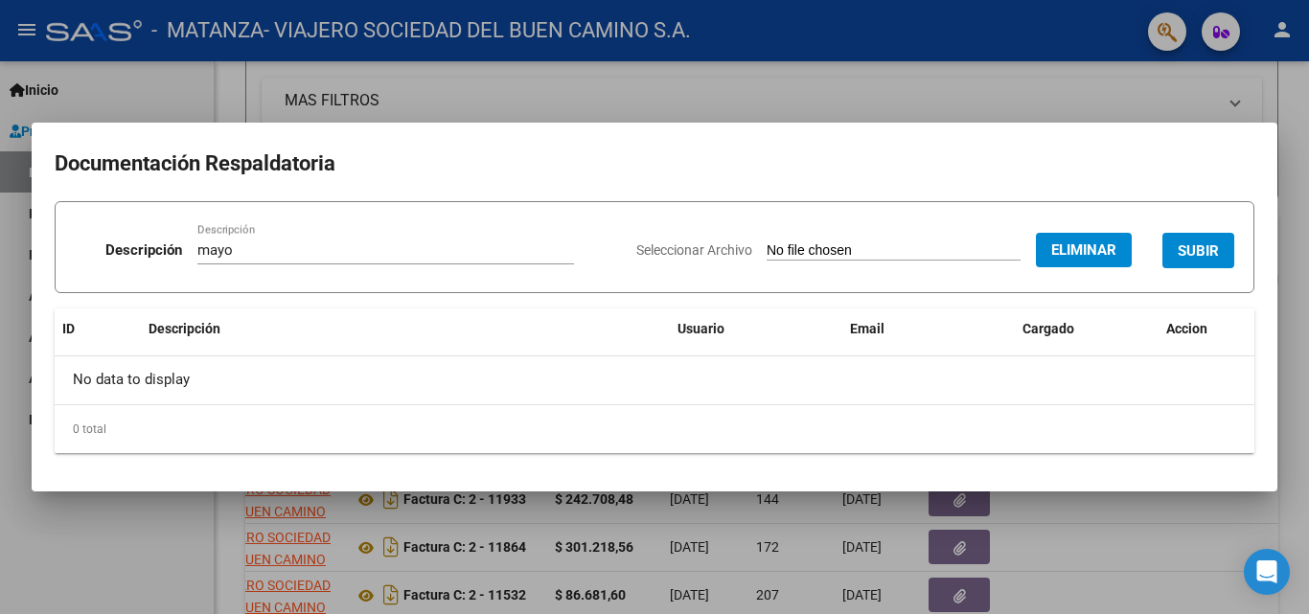
click at [1186, 250] on span "SUBIR" at bounding box center [1198, 250] width 41 height 17
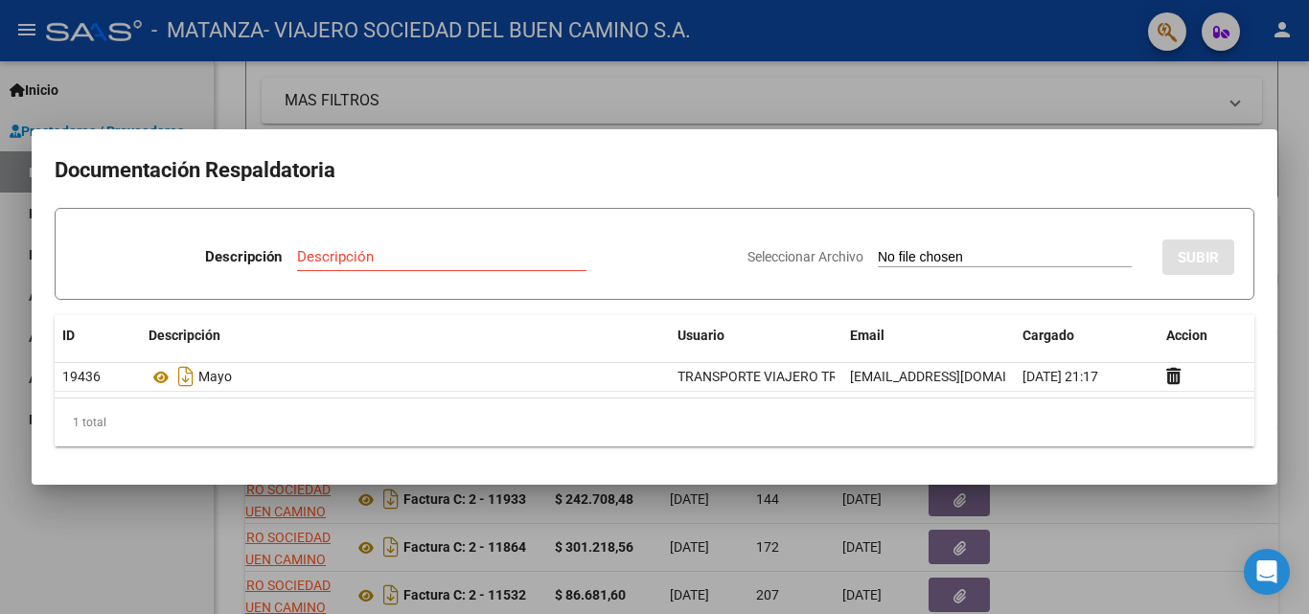
click at [1030, 548] on div at bounding box center [654, 307] width 1309 height 614
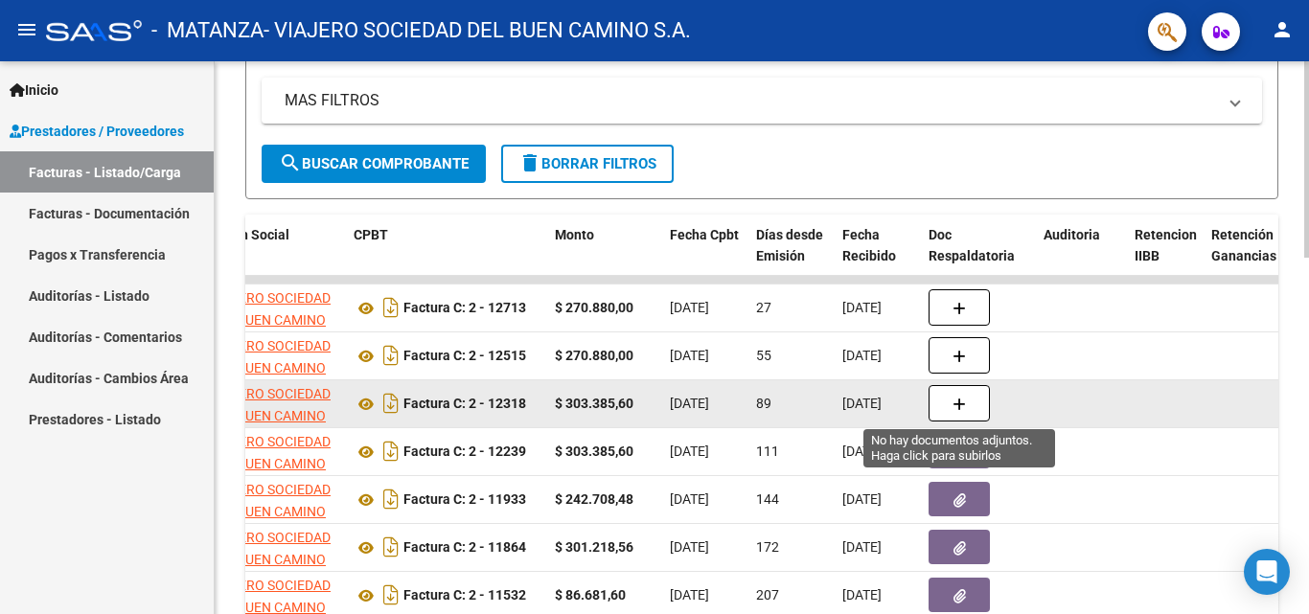
click at [956, 410] on icon "button" at bounding box center [959, 405] width 13 height 14
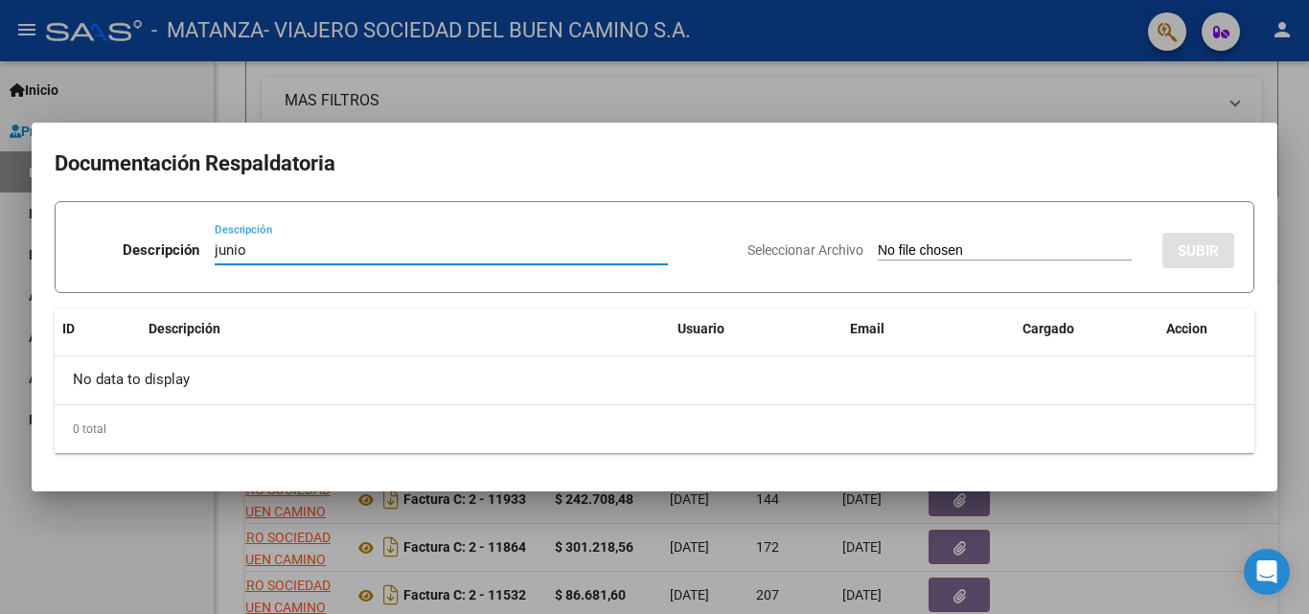
type input "junio"
click at [878, 242] on input "Seleccionar Archivo" at bounding box center [1005, 251] width 254 height 18
type input "C:\fakepath\[PERSON_NAME].pdf"
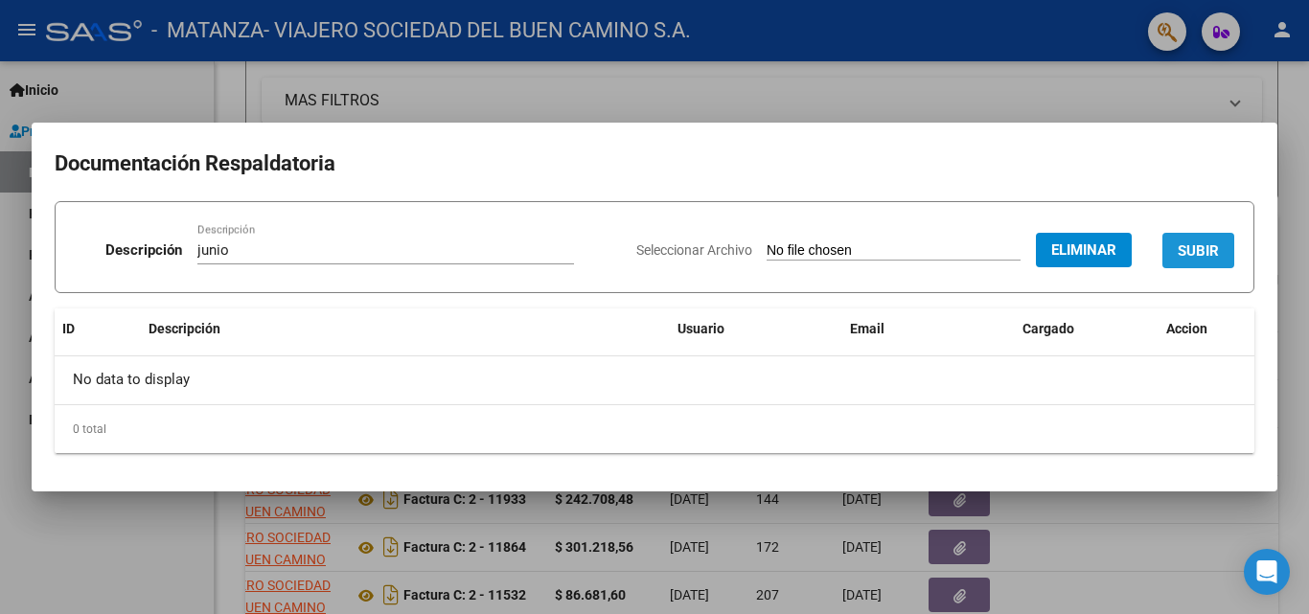
click at [1182, 256] on span "SUBIR" at bounding box center [1198, 250] width 41 height 17
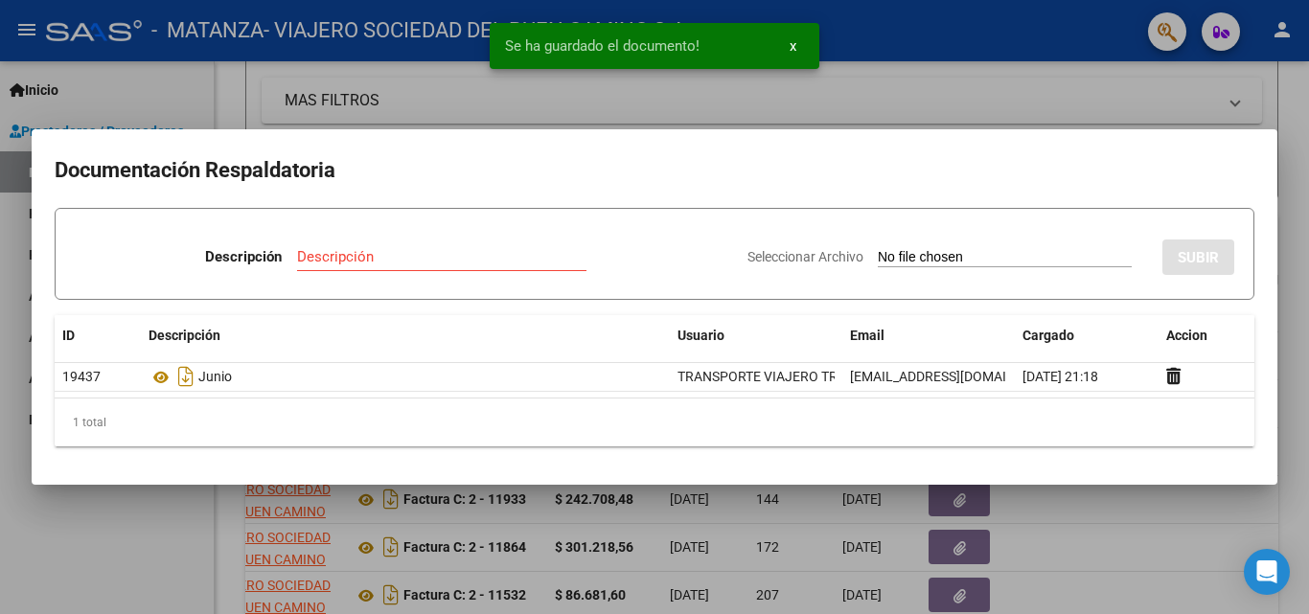
click at [1097, 82] on div at bounding box center [654, 307] width 1309 height 614
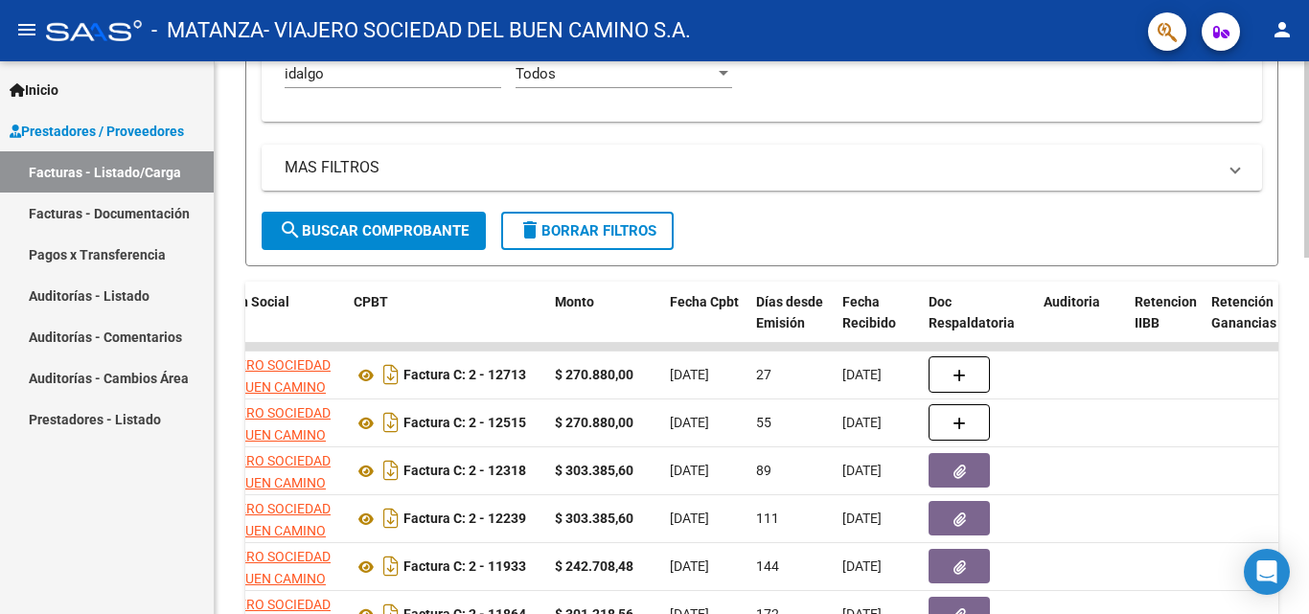
scroll to position [580, 0]
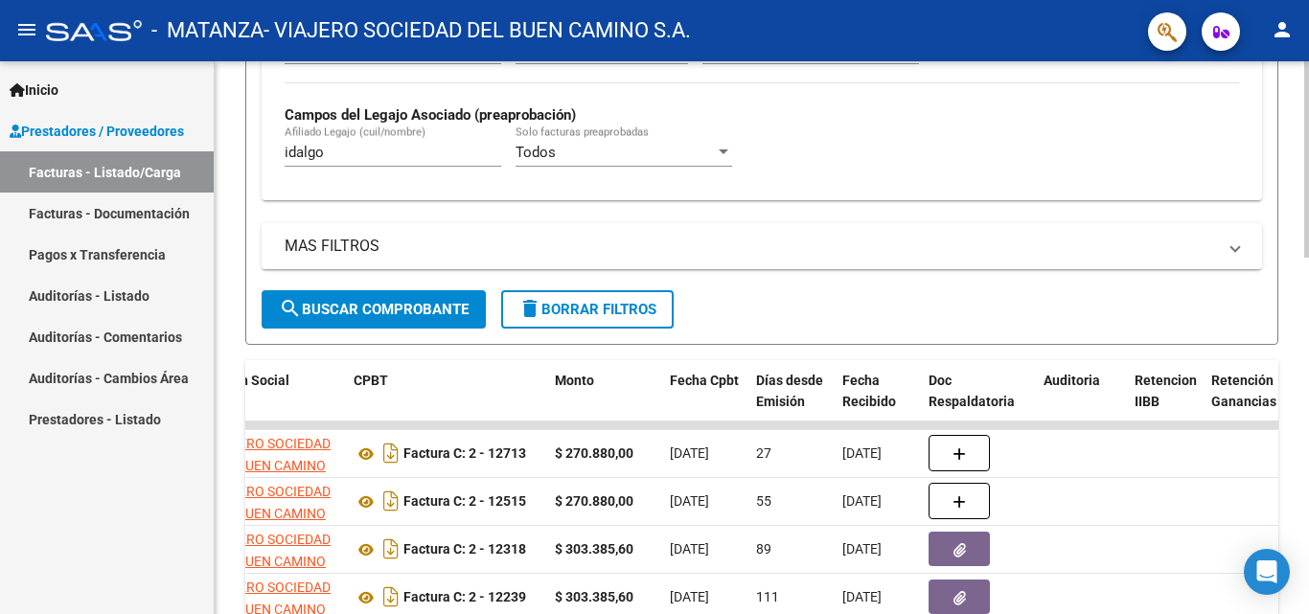
click at [1308, 364] on div at bounding box center [1306, 368] width 5 height 196
click at [355, 148] on input "idalgo" at bounding box center [393, 152] width 217 height 17
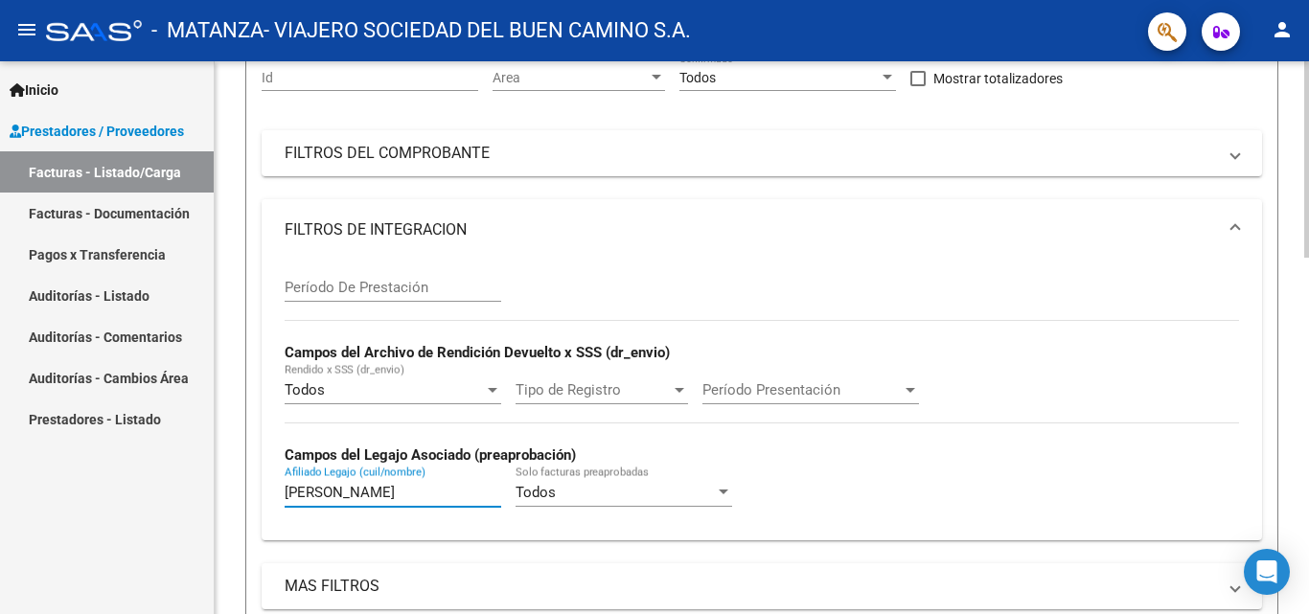
scroll to position [204, 0]
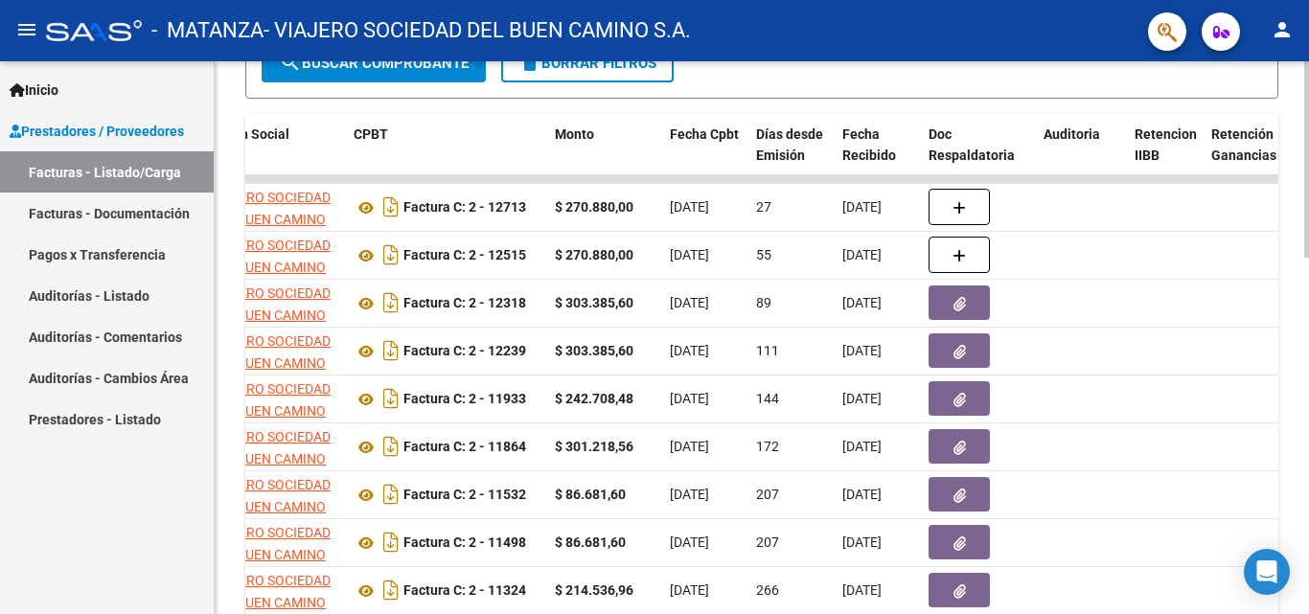
scroll to position [828, 0]
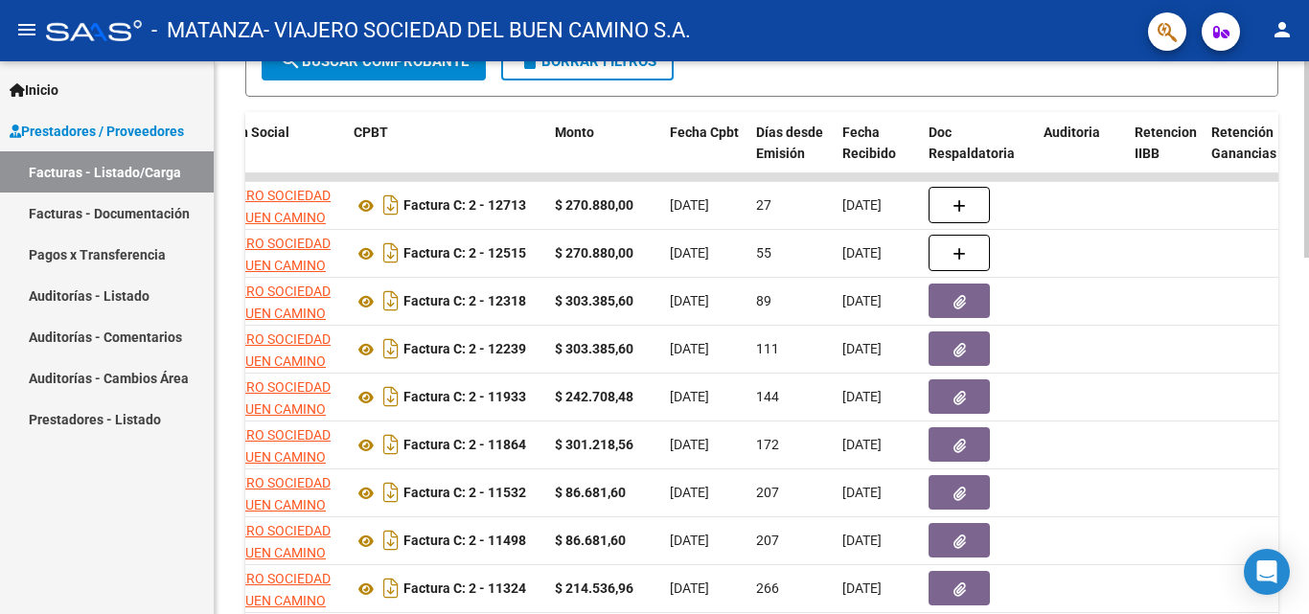
click at [1308, 484] on div at bounding box center [1306, 457] width 5 height 196
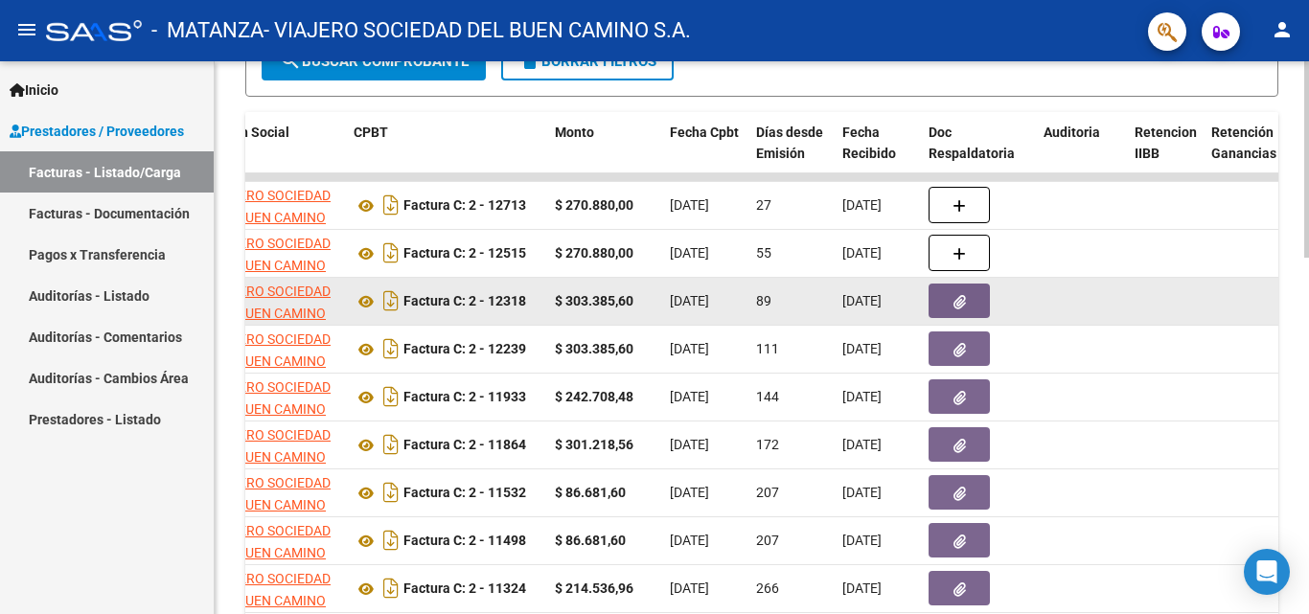
type input "[PERSON_NAME]"
click at [940, 297] on button "button" at bounding box center [959, 301] width 61 height 35
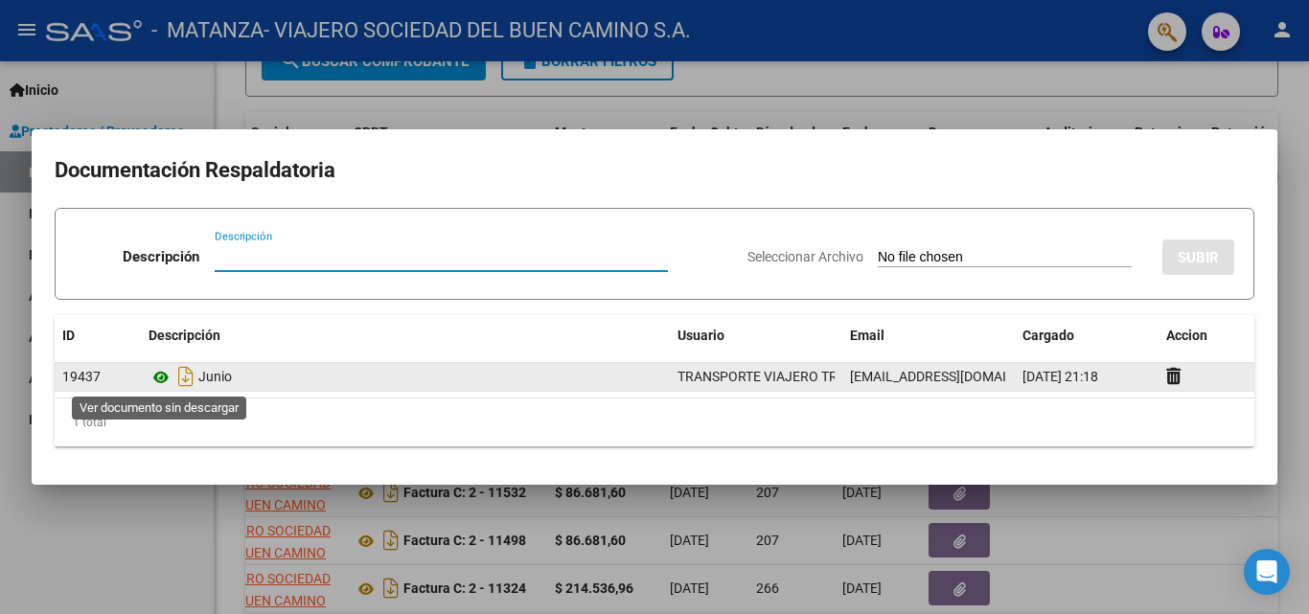
click at [157, 380] on icon at bounding box center [161, 377] width 25 height 23
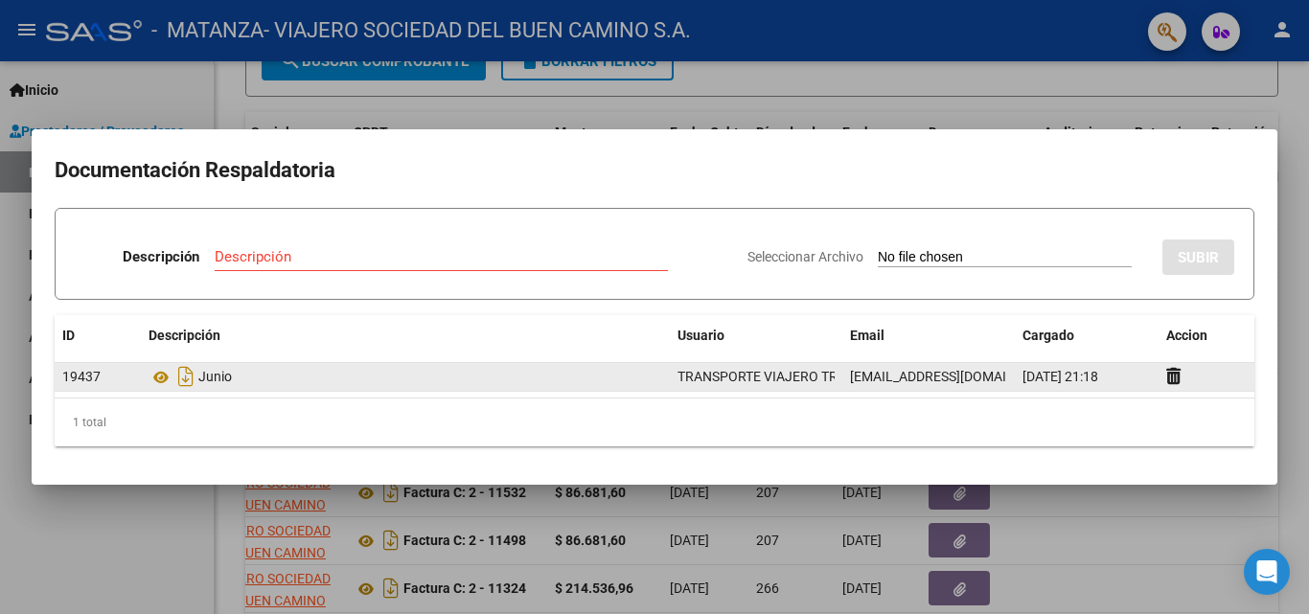
click at [1165, 372] on datatable-body-cell at bounding box center [1207, 377] width 96 height 28
click at [1176, 381] on icon at bounding box center [1173, 376] width 14 height 18
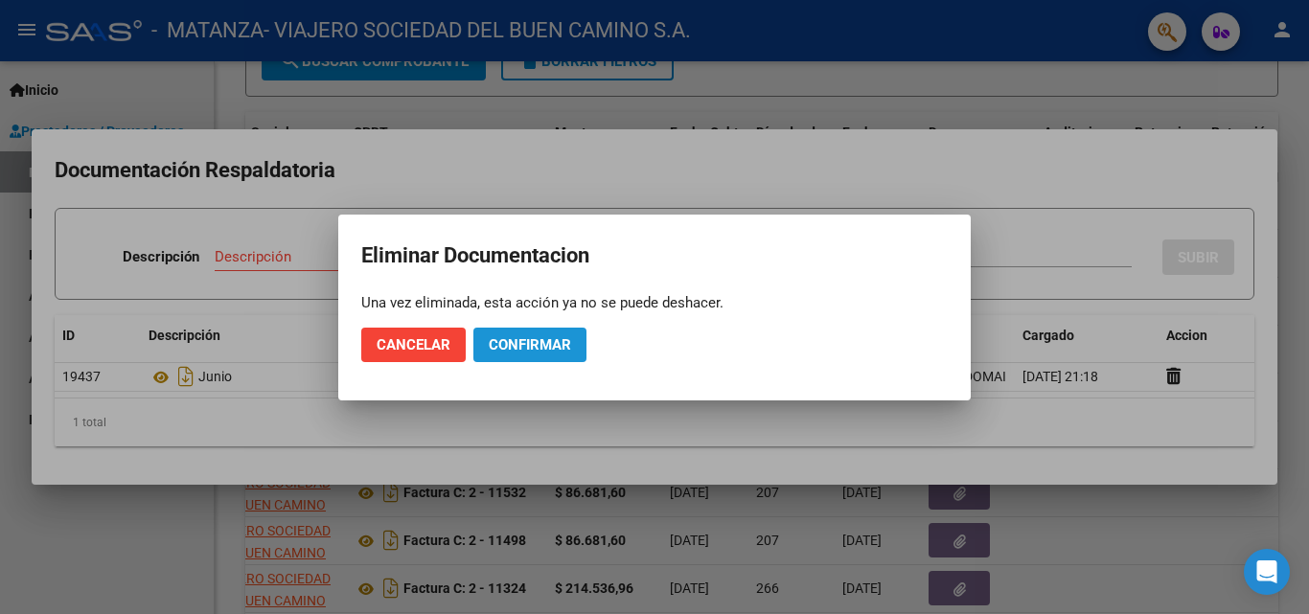
click at [504, 356] on button "Confirmar" at bounding box center [529, 345] width 113 height 35
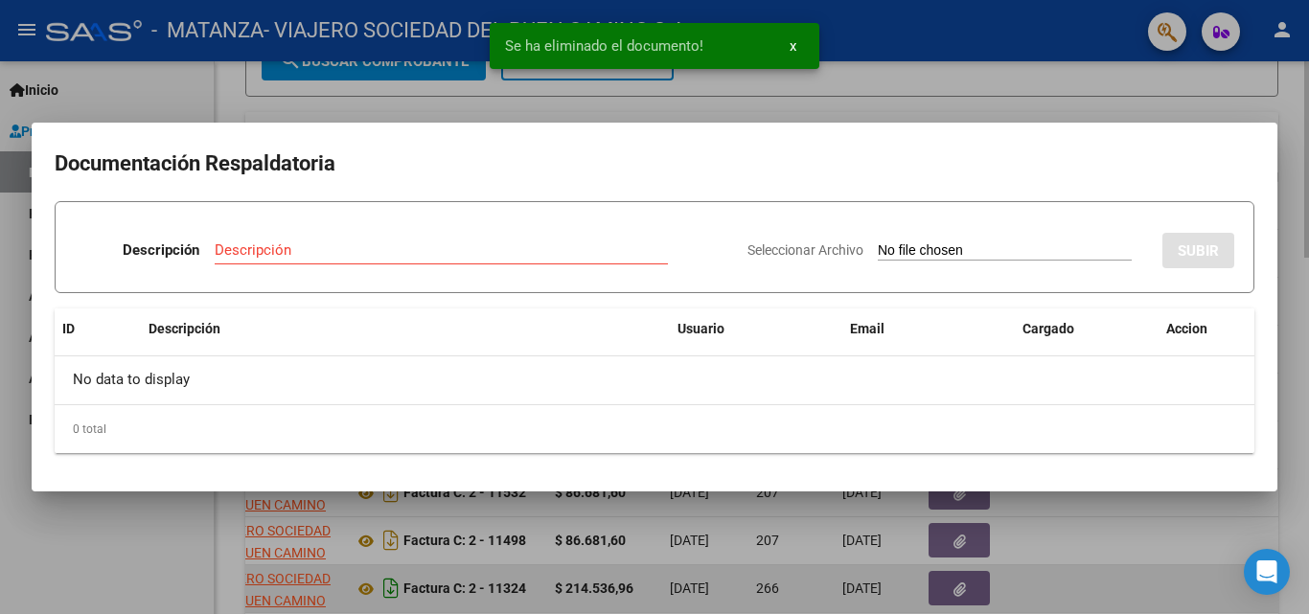
click at [385, 575] on div at bounding box center [654, 307] width 1309 height 614
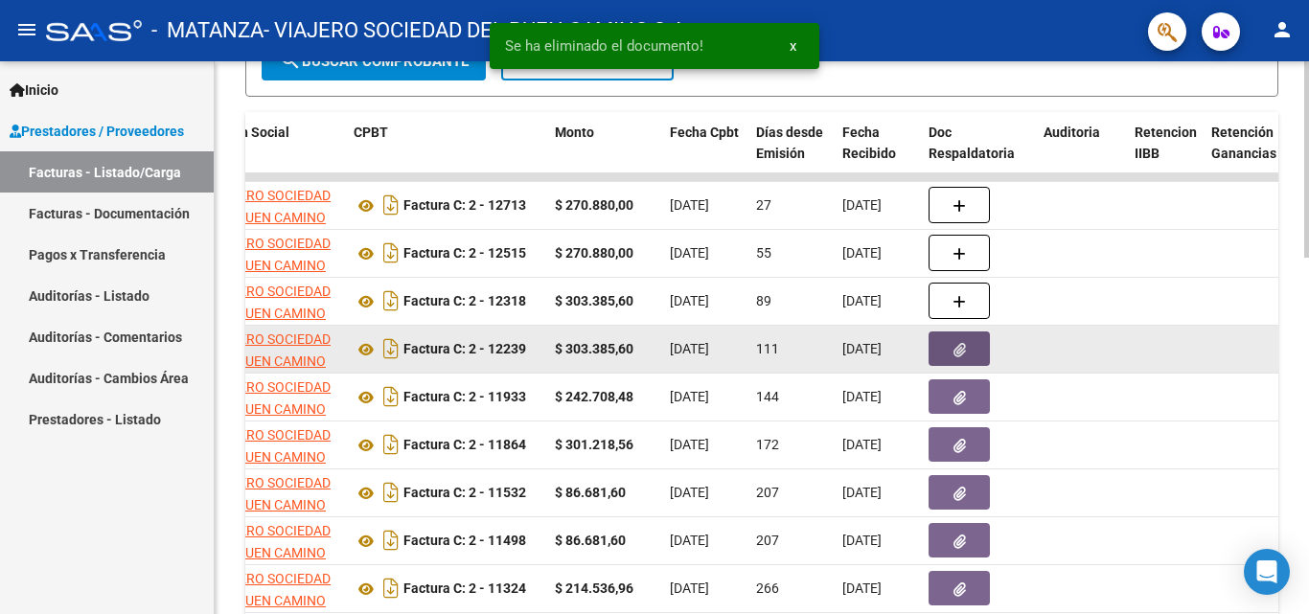
click at [954, 346] on icon "button" at bounding box center [960, 350] width 12 height 14
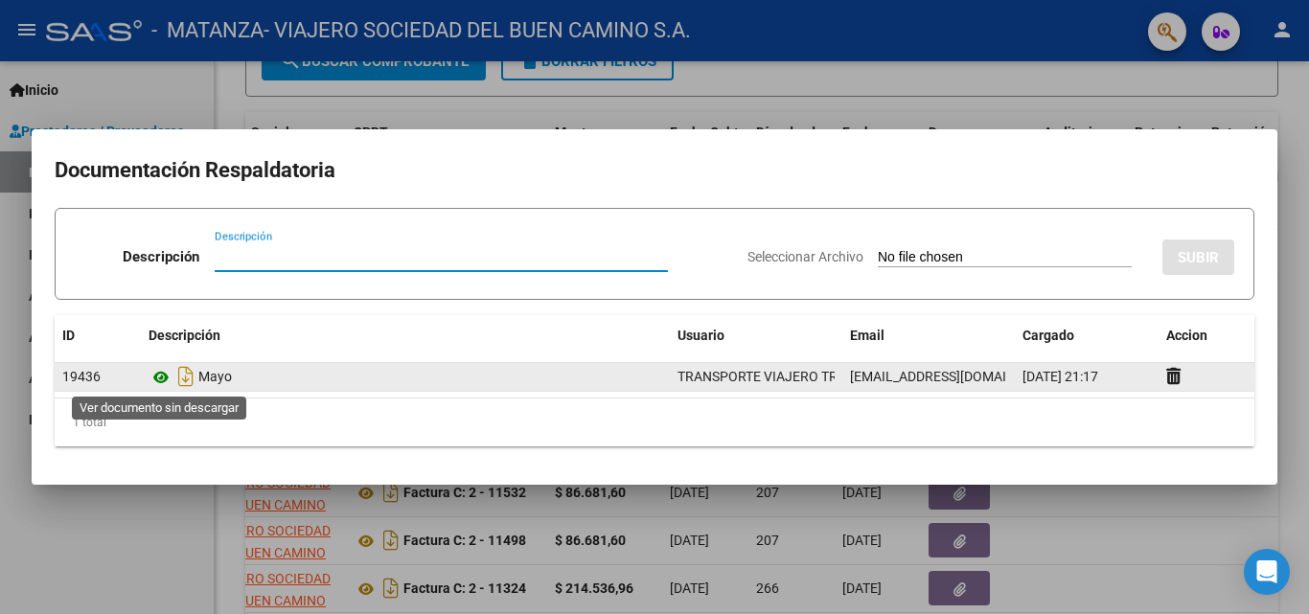
click at [158, 379] on icon at bounding box center [161, 377] width 25 height 23
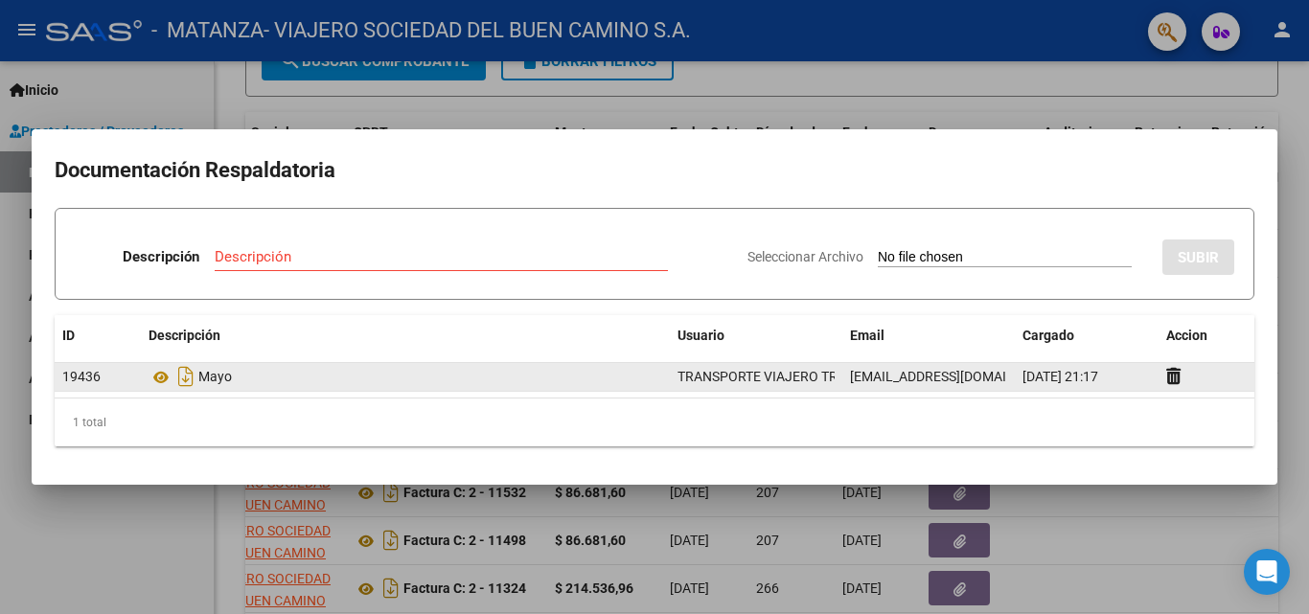
click at [1165, 377] on datatable-body-cell at bounding box center [1207, 377] width 96 height 28
click at [1172, 377] on icon at bounding box center [1173, 376] width 14 height 18
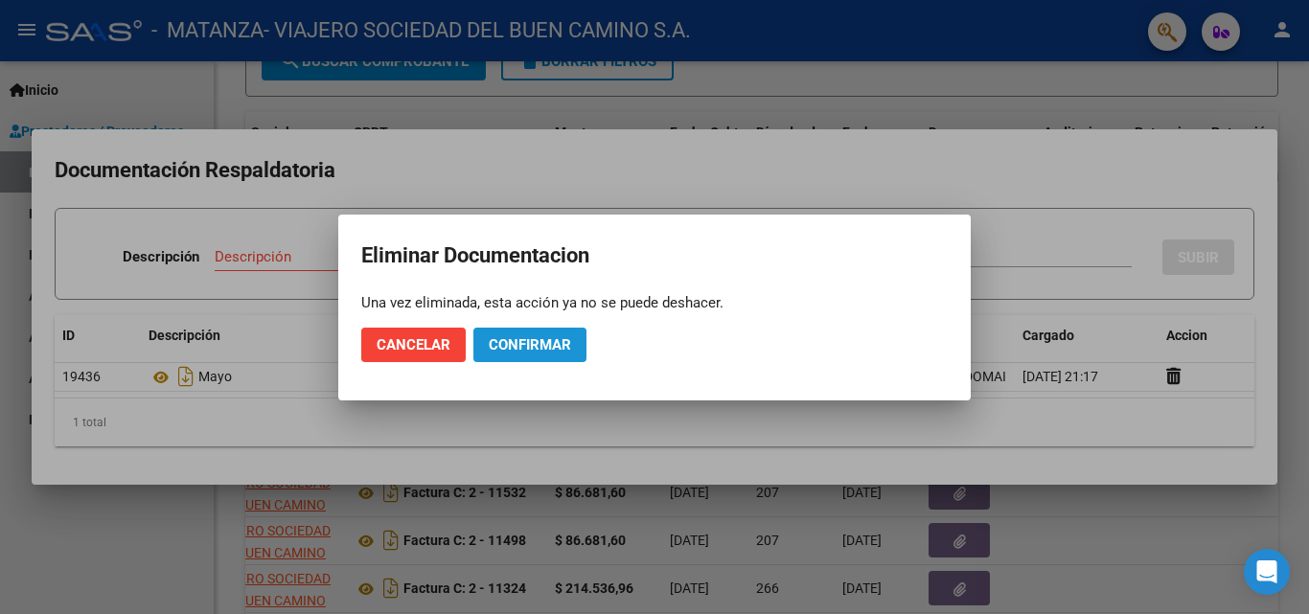
click at [564, 347] on span "Confirmar" at bounding box center [530, 344] width 82 height 17
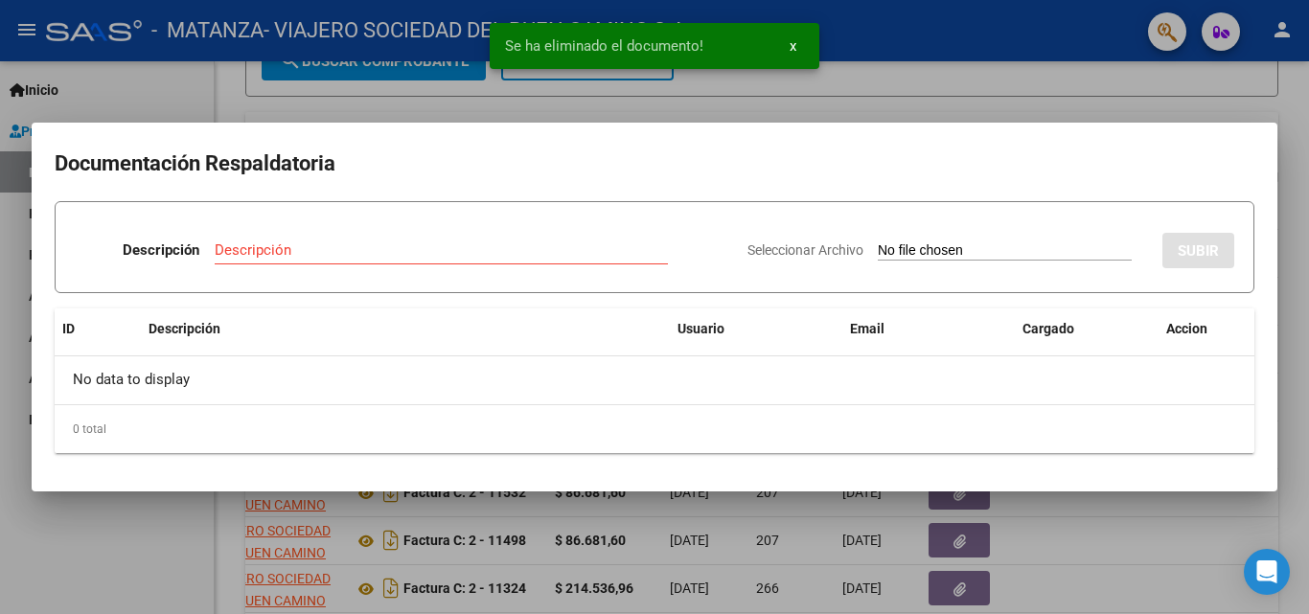
click at [1007, 536] on div at bounding box center [654, 307] width 1309 height 614
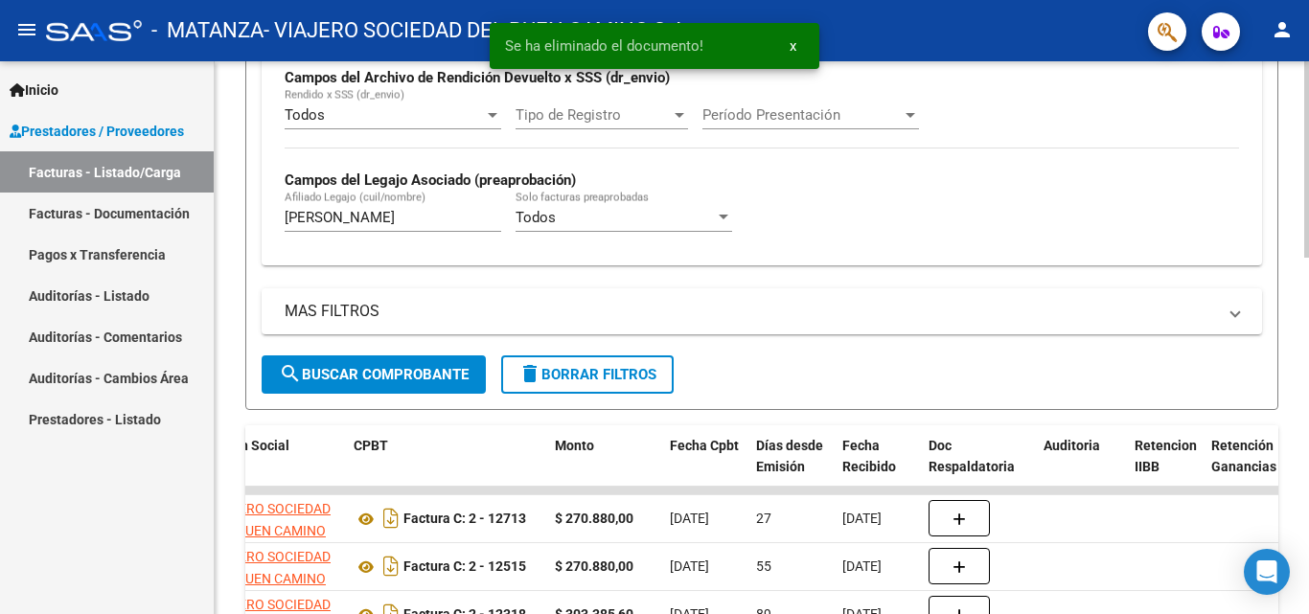
scroll to position [472, 0]
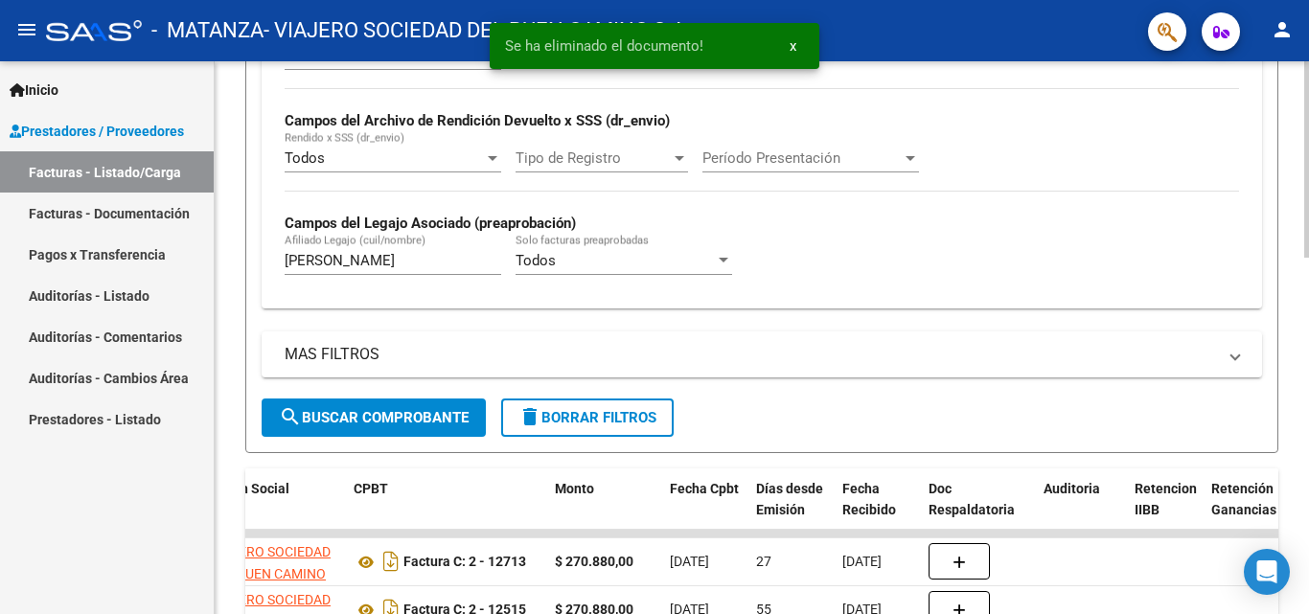
click at [1298, 272] on div "Video tutorial PRESTADORES -> Listado de CPBTs Emitidos por Prestadores / Prove…" at bounding box center [764, 362] width 1099 height 1544
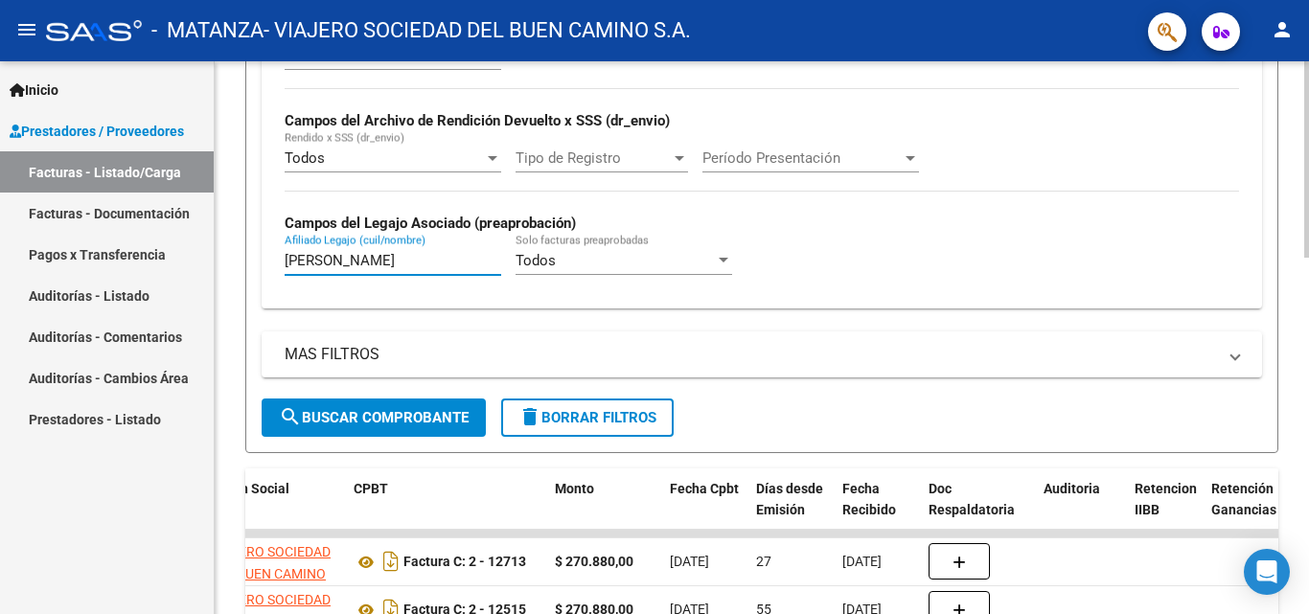
click at [336, 263] on input "[PERSON_NAME]" at bounding box center [393, 260] width 217 height 17
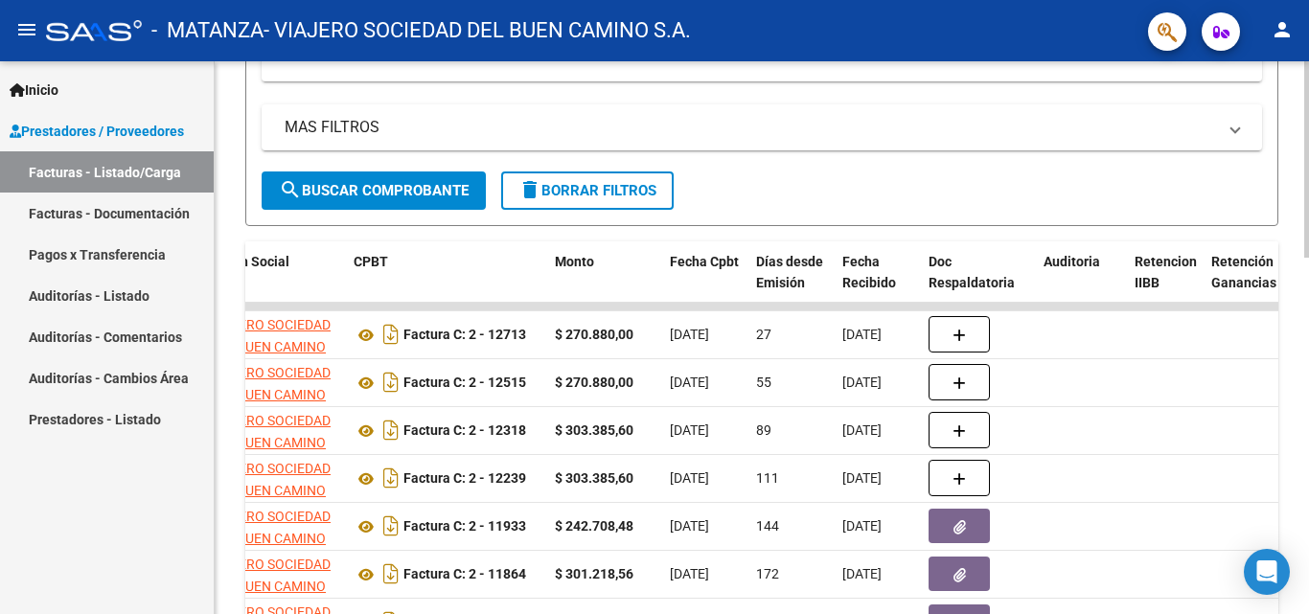
scroll to position [736, 0]
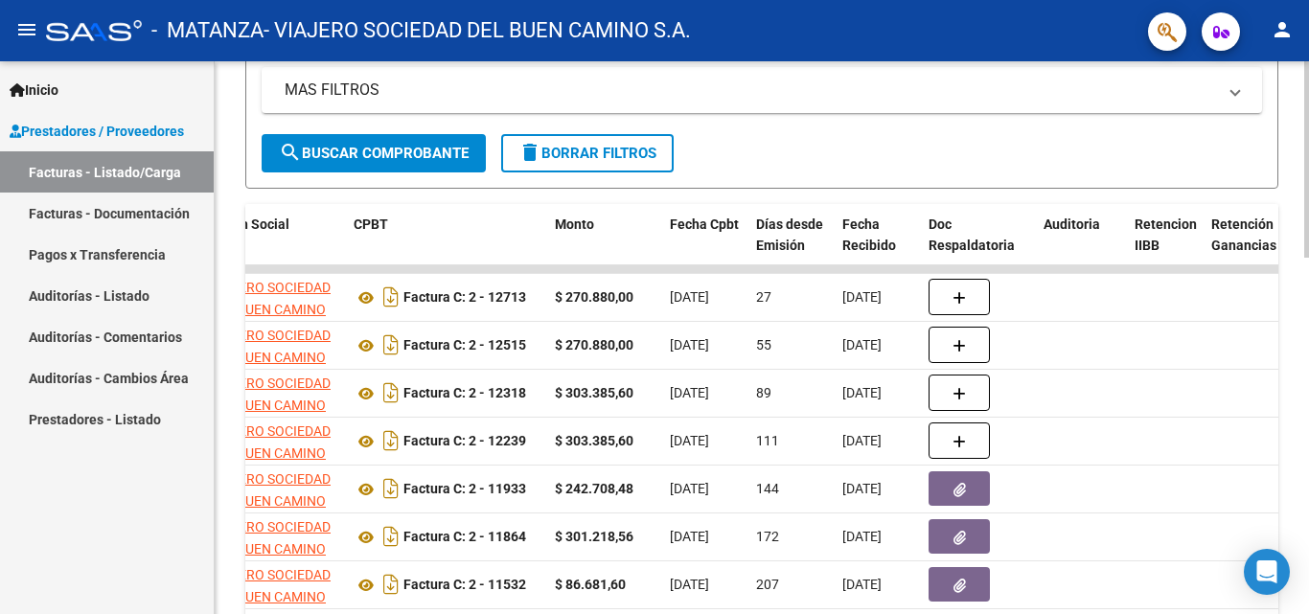
click at [1297, 384] on div "Video tutorial PRESTADORES -> Listado de CPBTs Emitidos por Prestadores / Prove…" at bounding box center [764, 97] width 1099 height 1544
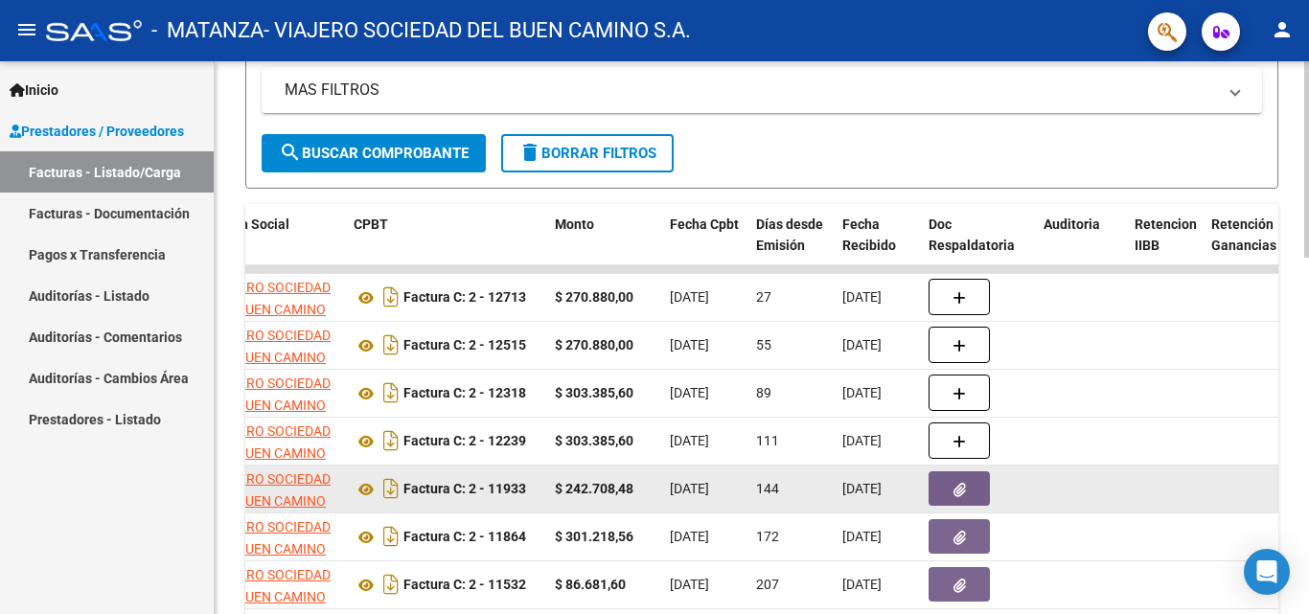
click at [944, 494] on button "button" at bounding box center [959, 489] width 61 height 35
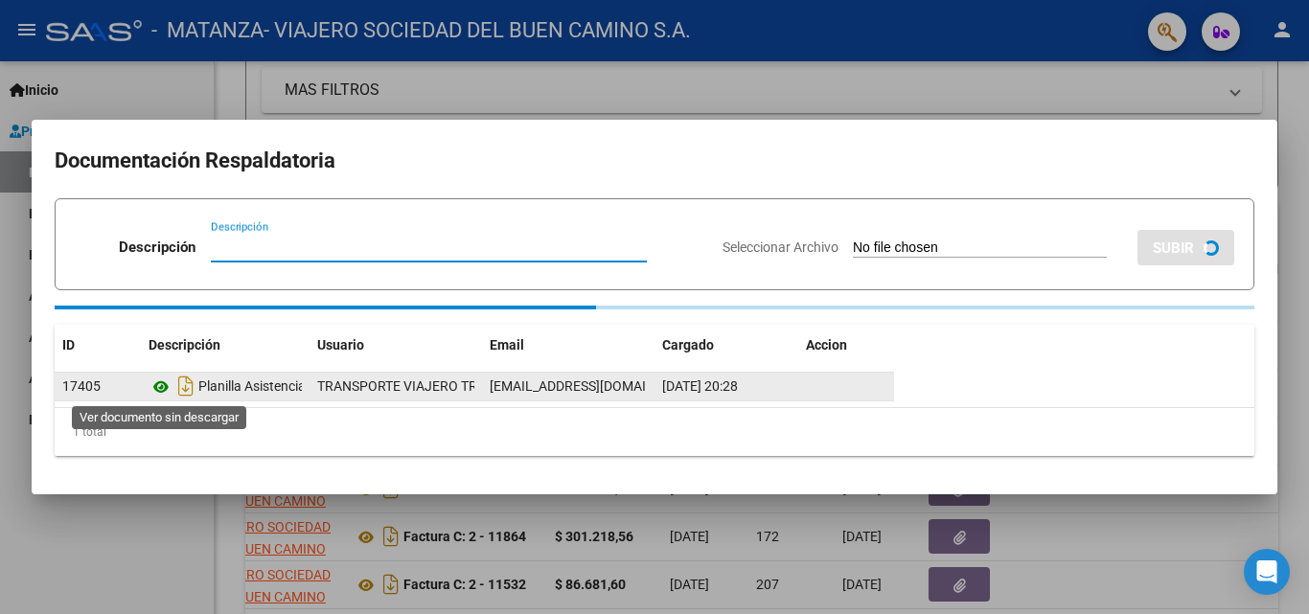
click at [159, 389] on icon at bounding box center [161, 387] width 25 height 23
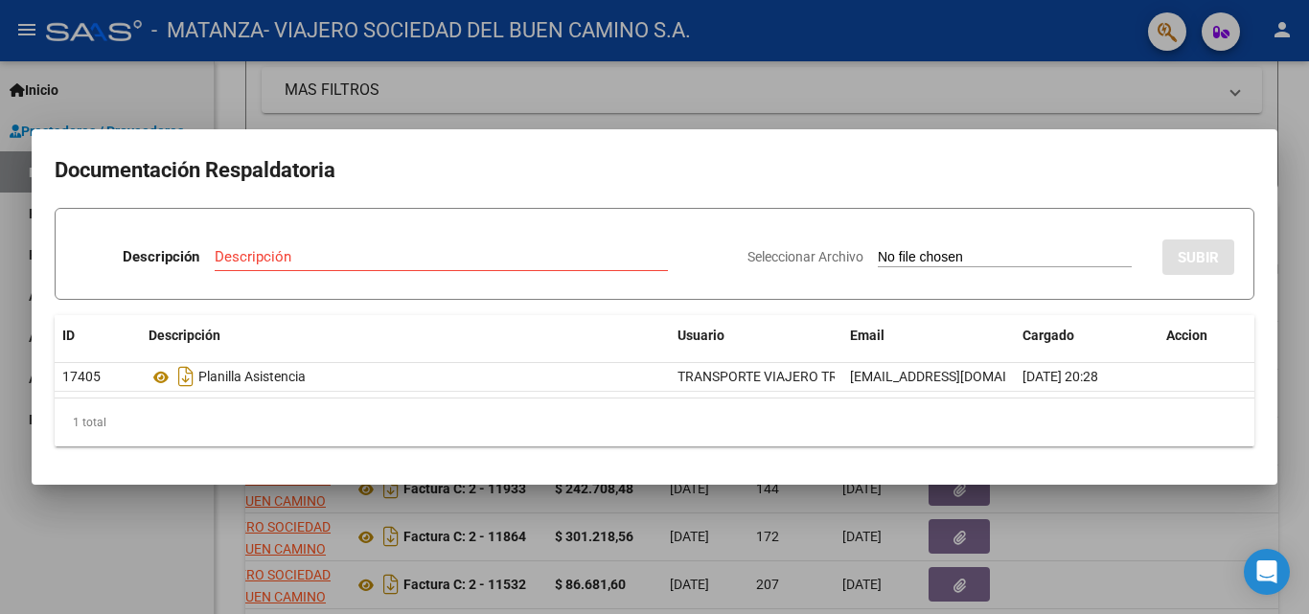
click at [417, 585] on div at bounding box center [654, 307] width 1309 height 614
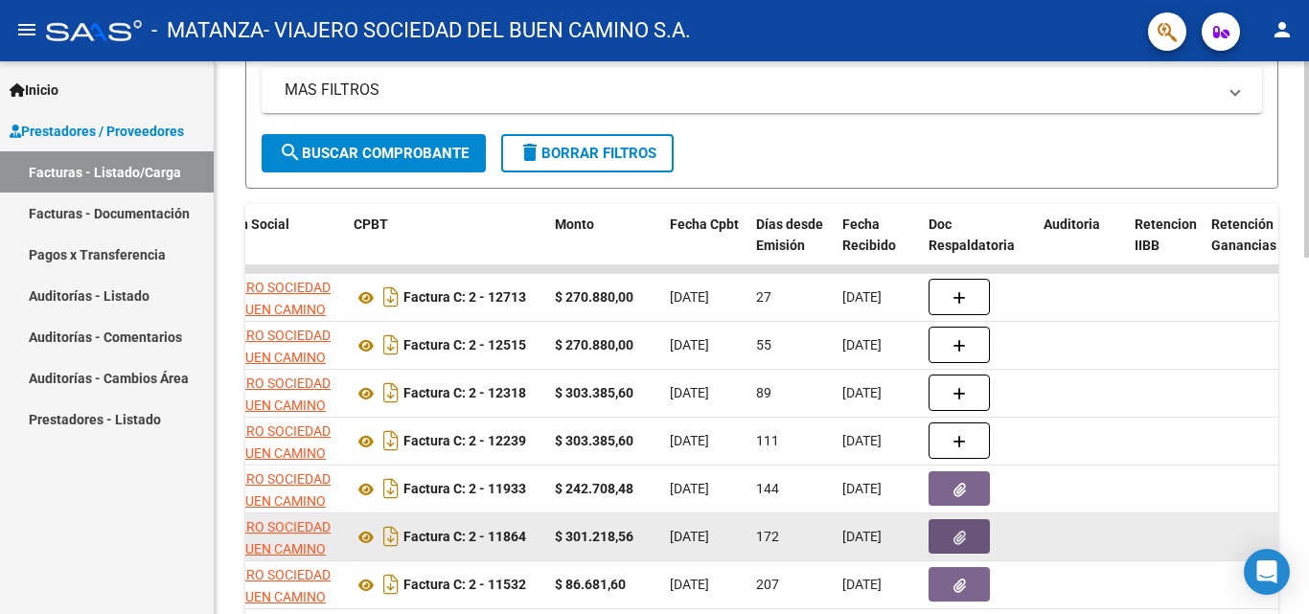
click at [951, 539] on button "button" at bounding box center [959, 536] width 61 height 35
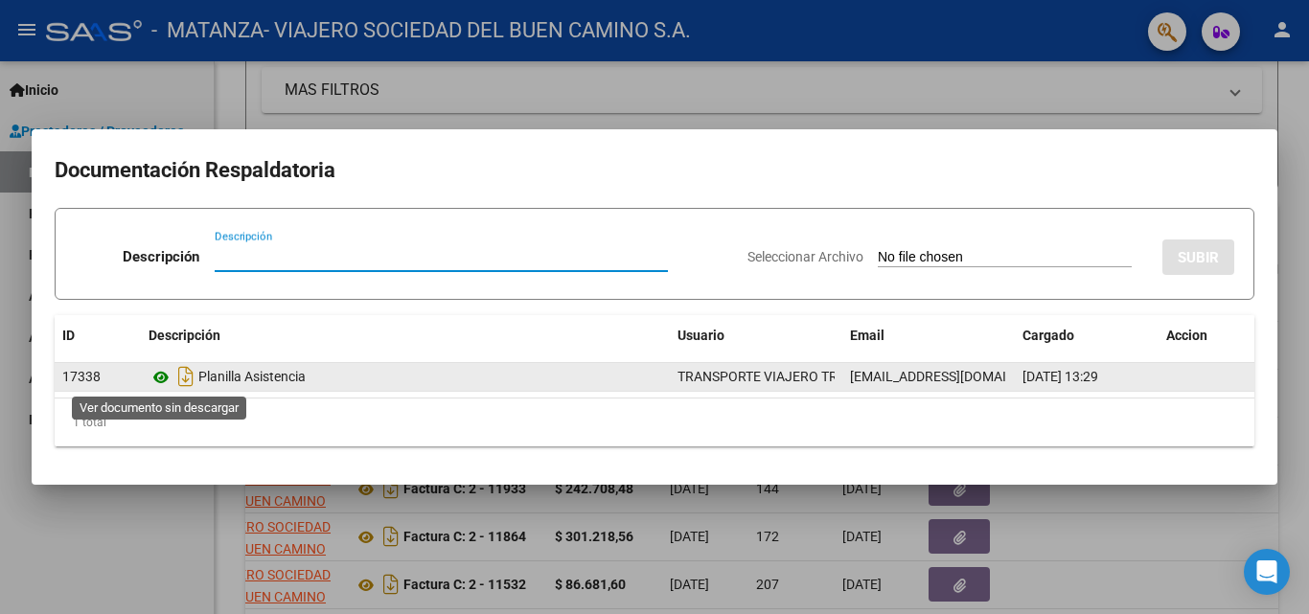
click at [155, 381] on icon at bounding box center [161, 377] width 25 height 23
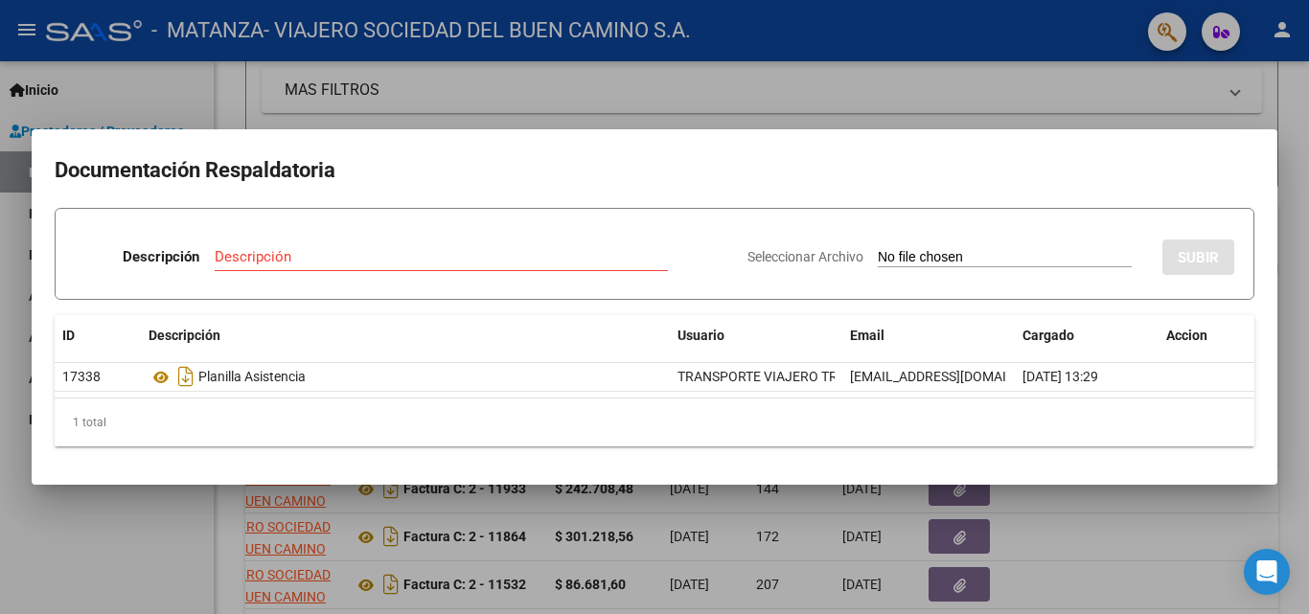
click at [218, 578] on div at bounding box center [654, 307] width 1309 height 614
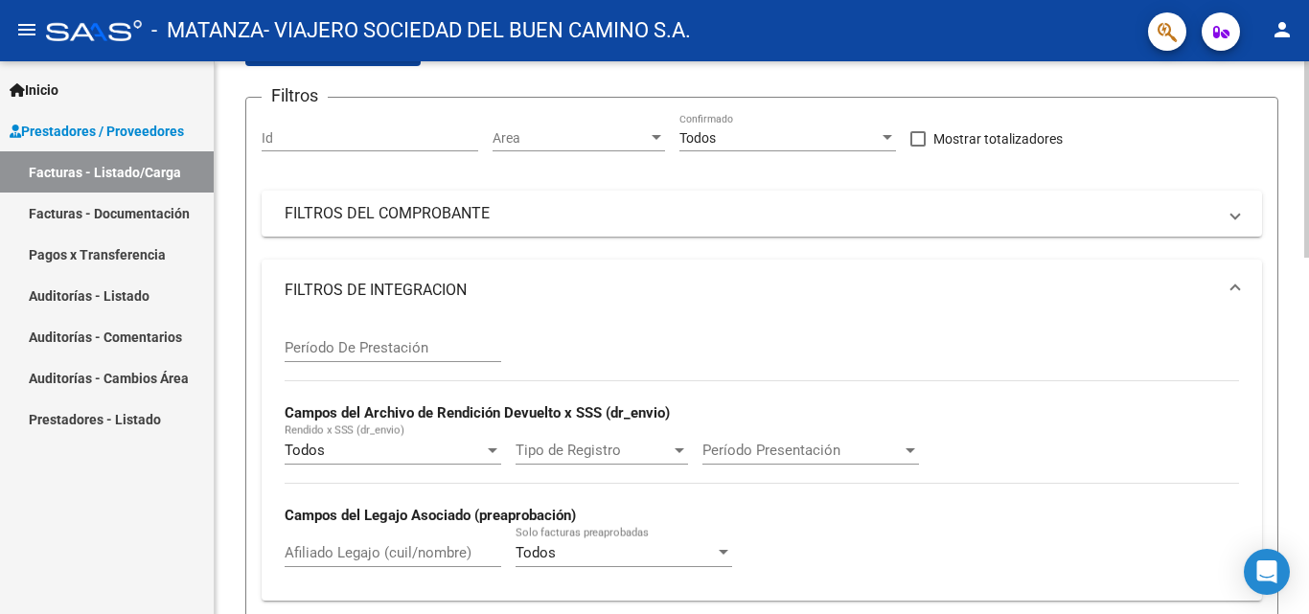
scroll to position [176, 0]
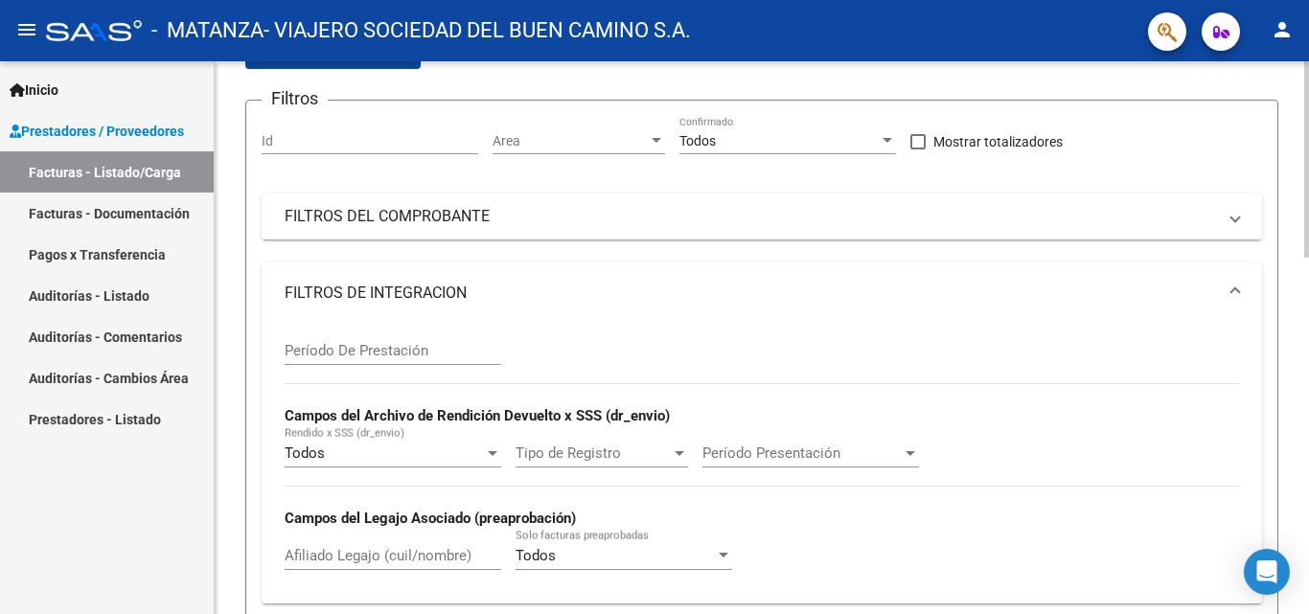
click at [382, 560] on input "Afiliado Legajo (cuil/nombre)" at bounding box center [393, 555] width 217 height 17
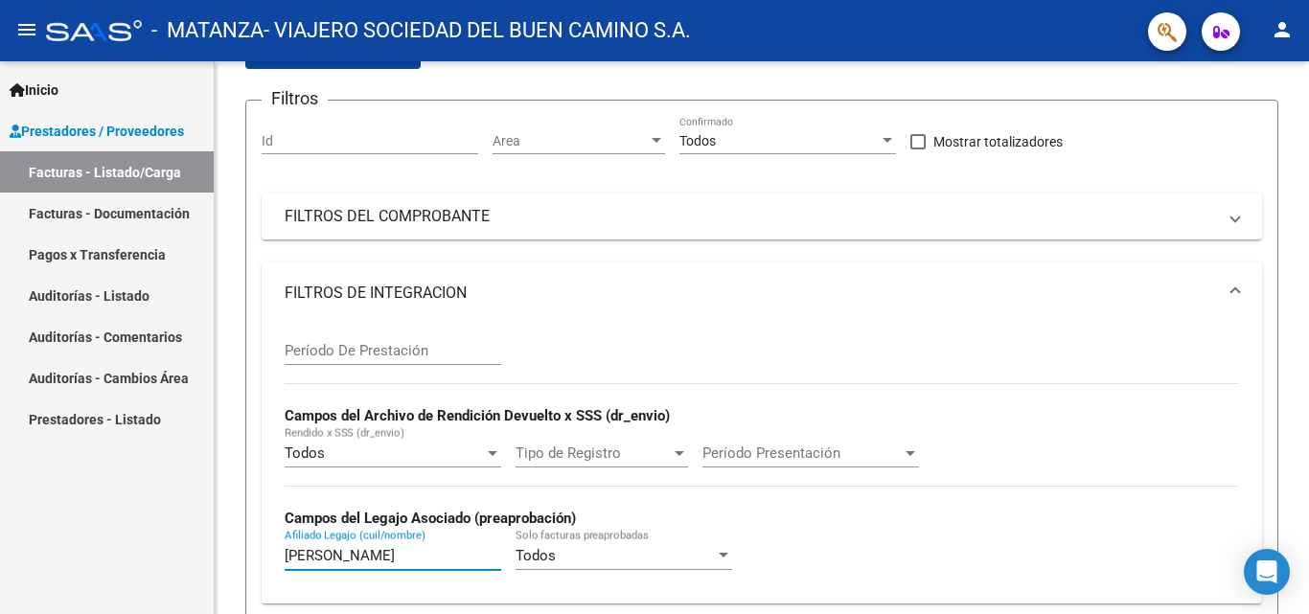
type input "[PERSON_NAME]"
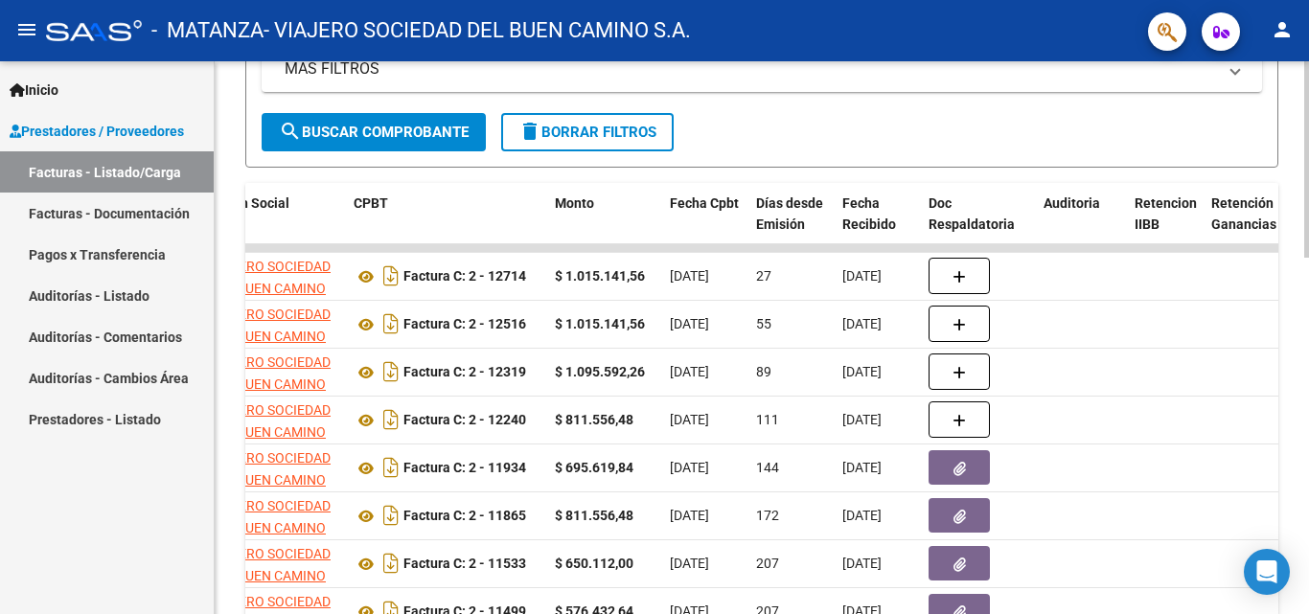
scroll to position [809, 0]
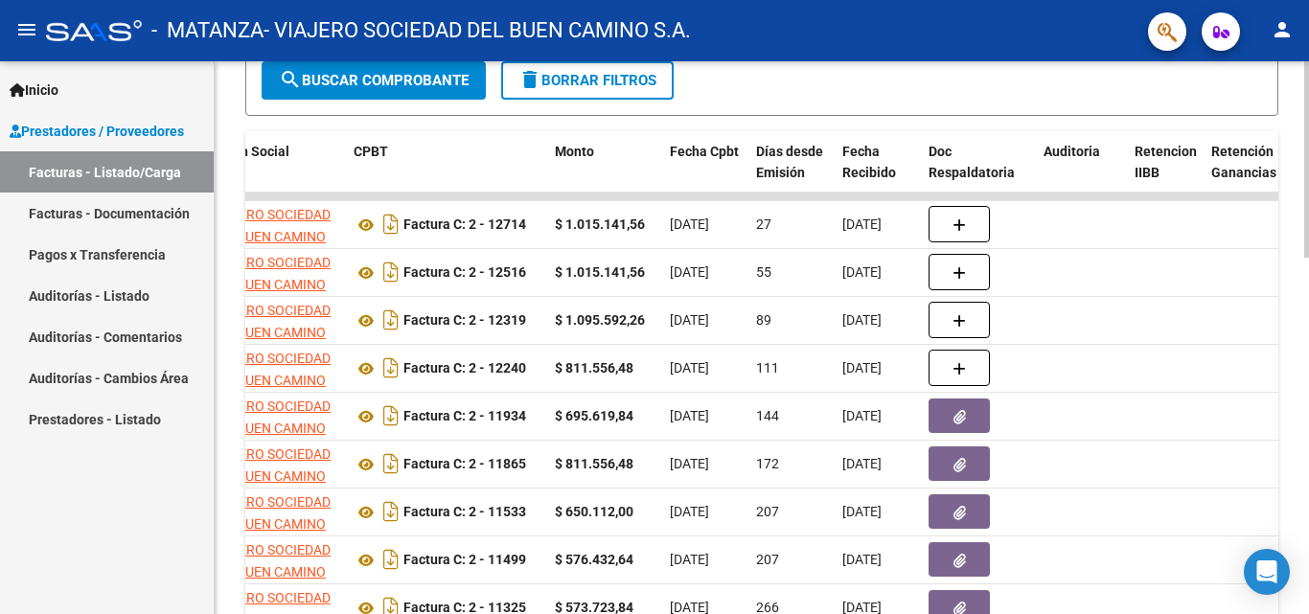
click at [1300, 482] on div "Video tutorial PRESTADORES -> Listado de CPBTs Emitidos por Prestadores / Prove…" at bounding box center [764, 24] width 1099 height 1544
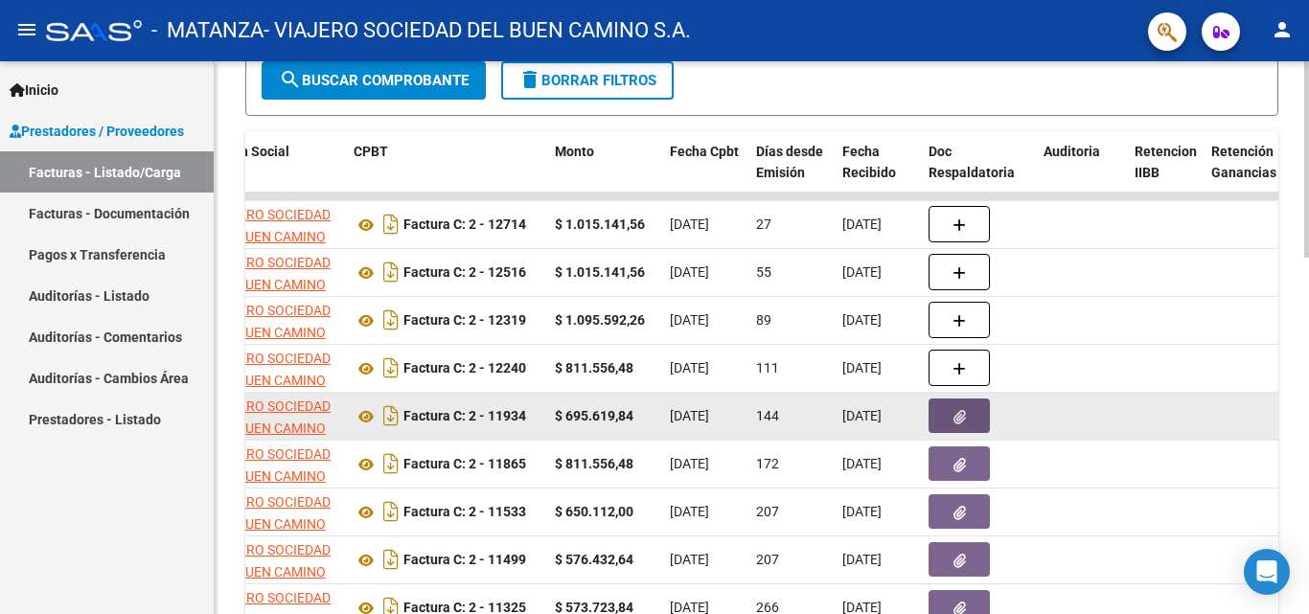
click at [933, 424] on button "button" at bounding box center [959, 416] width 61 height 35
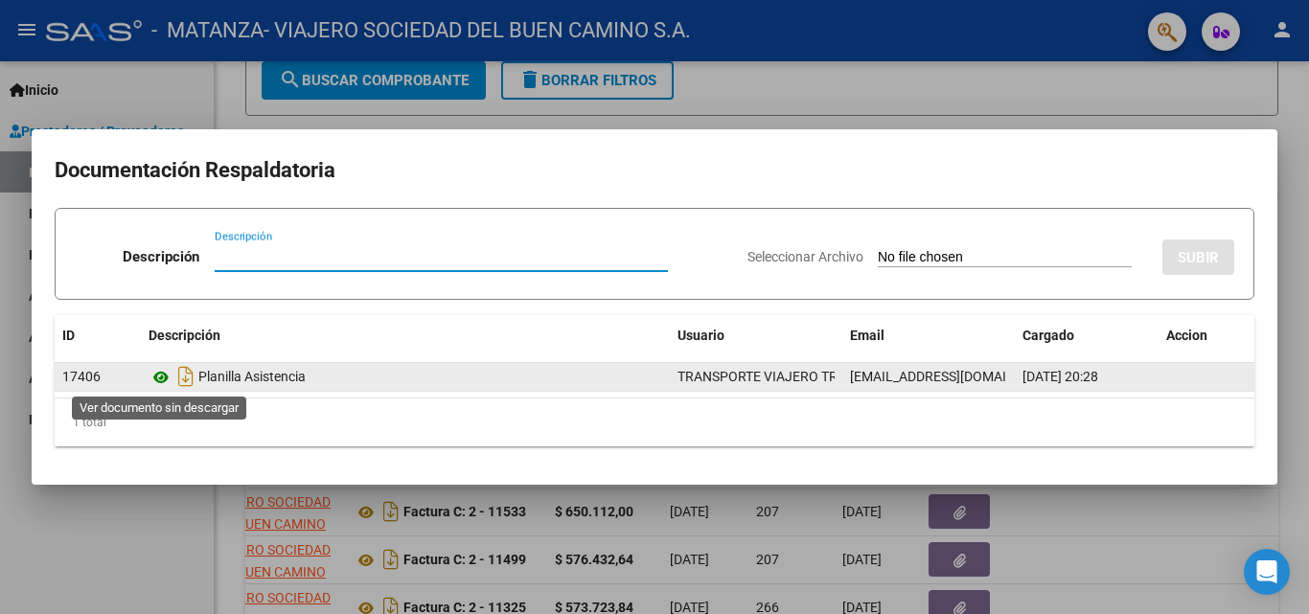
click at [165, 380] on icon at bounding box center [161, 377] width 25 height 23
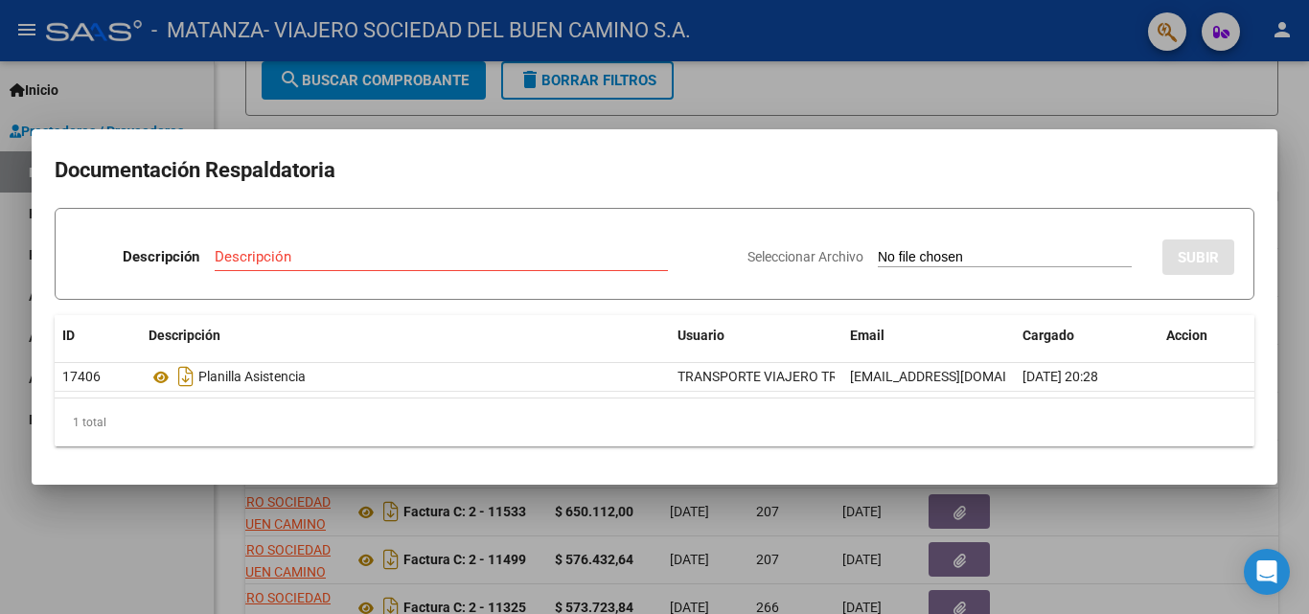
click at [177, 539] on div at bounding box center [654, 307] width 1309 height 614
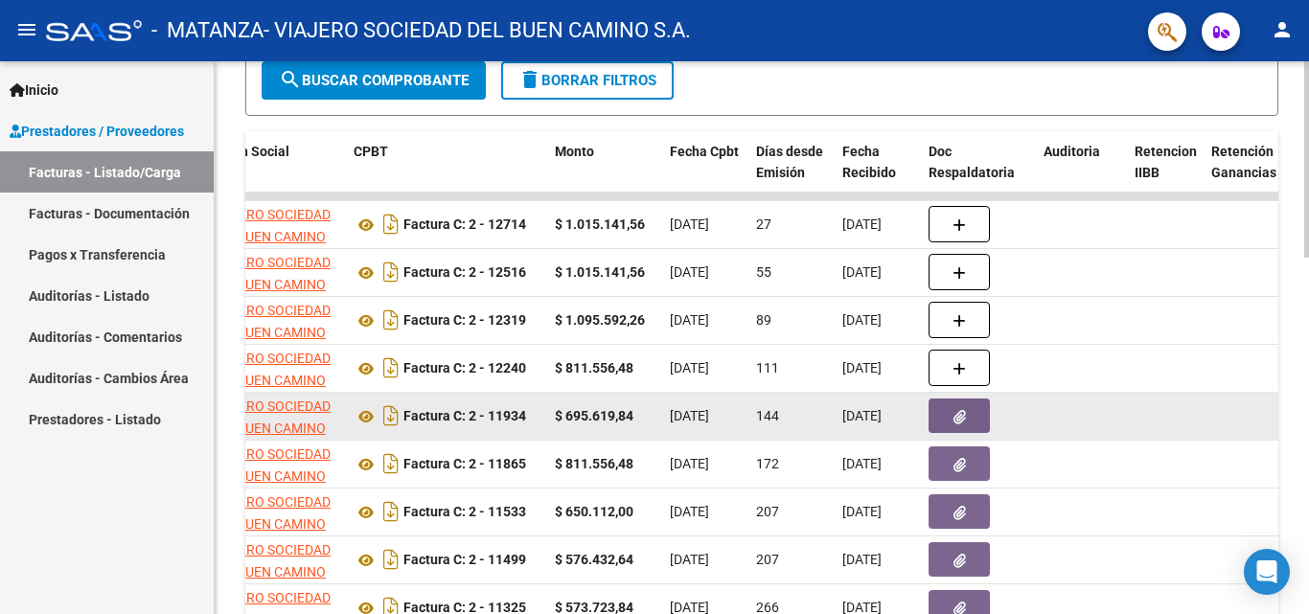
click at [964, 423] on icon "button" at bounding box center [960, 417] width 12 height 14
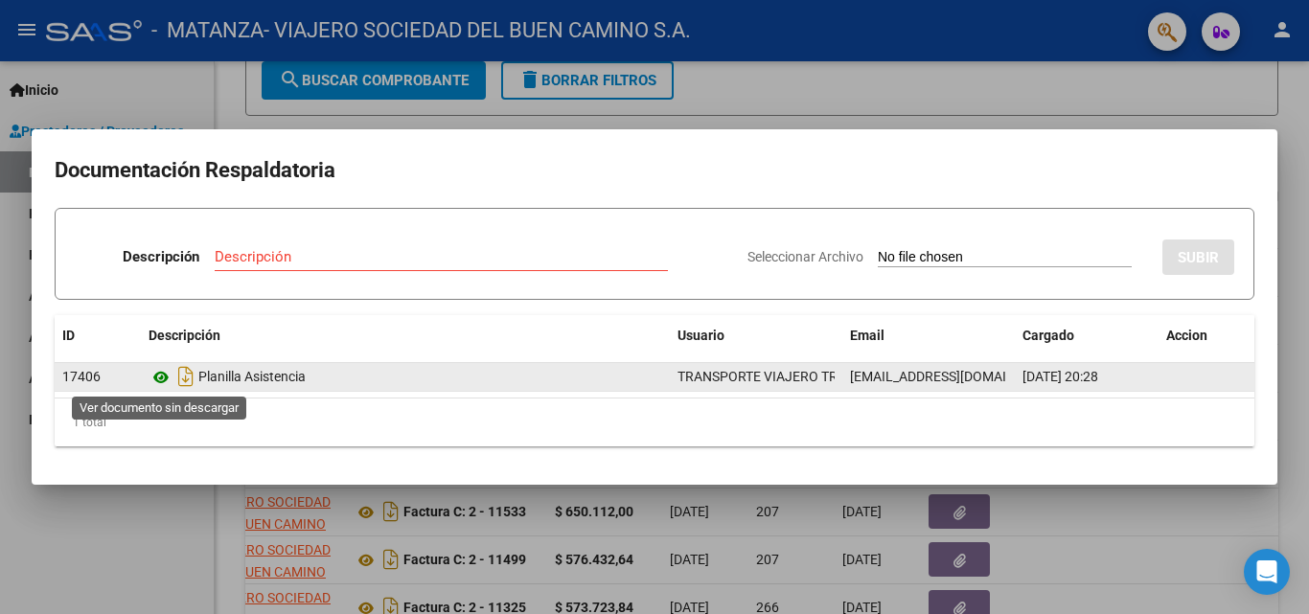
click at [159, 378] on icon at bounding box center [161, 377] width 25 height 23
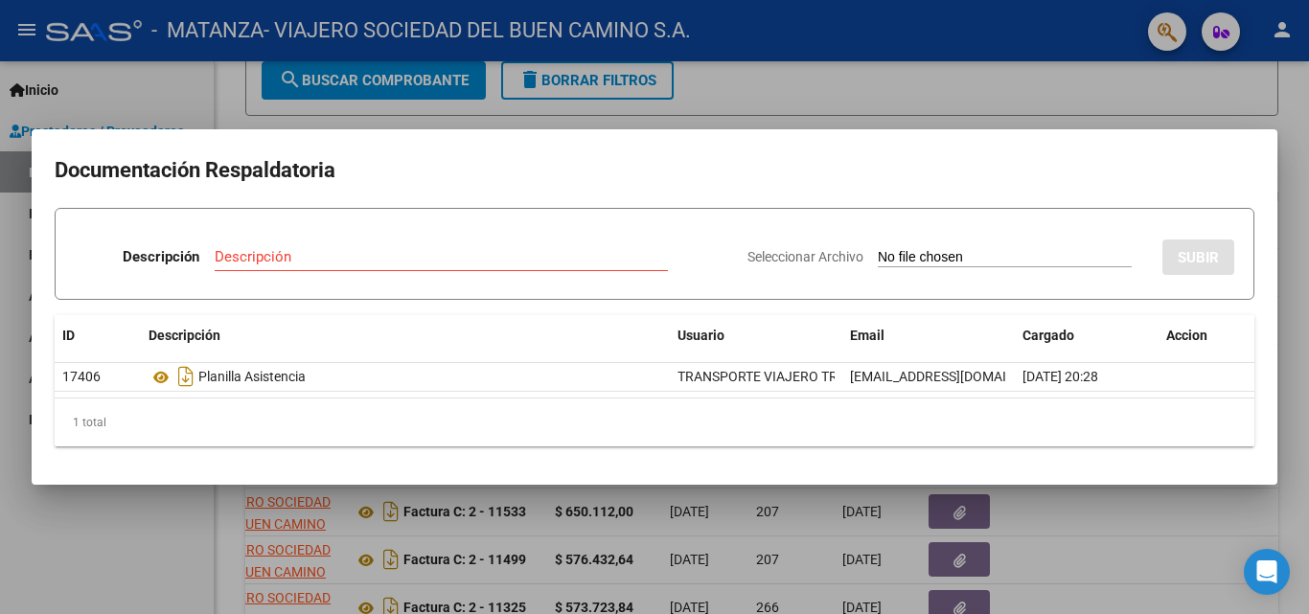
click at [192, 568] on div at bounding box center [654, 307] width 1309 height 614
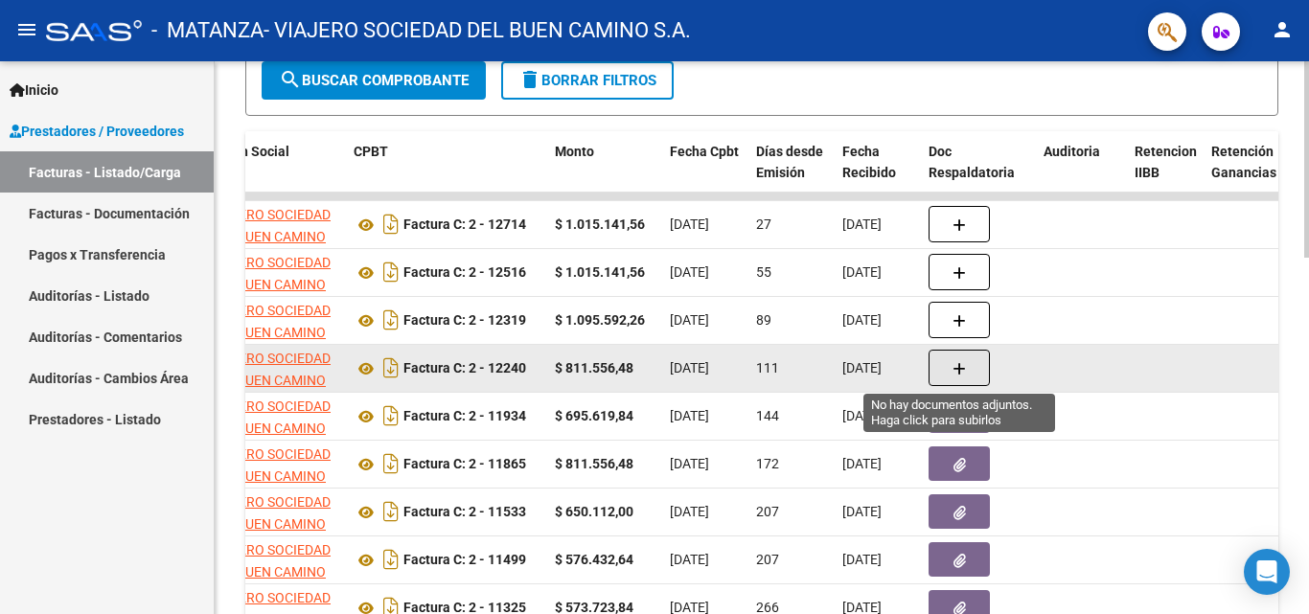
click at [956, 372] on icon "button" at bounding box center [959, 369] width 13 height 14
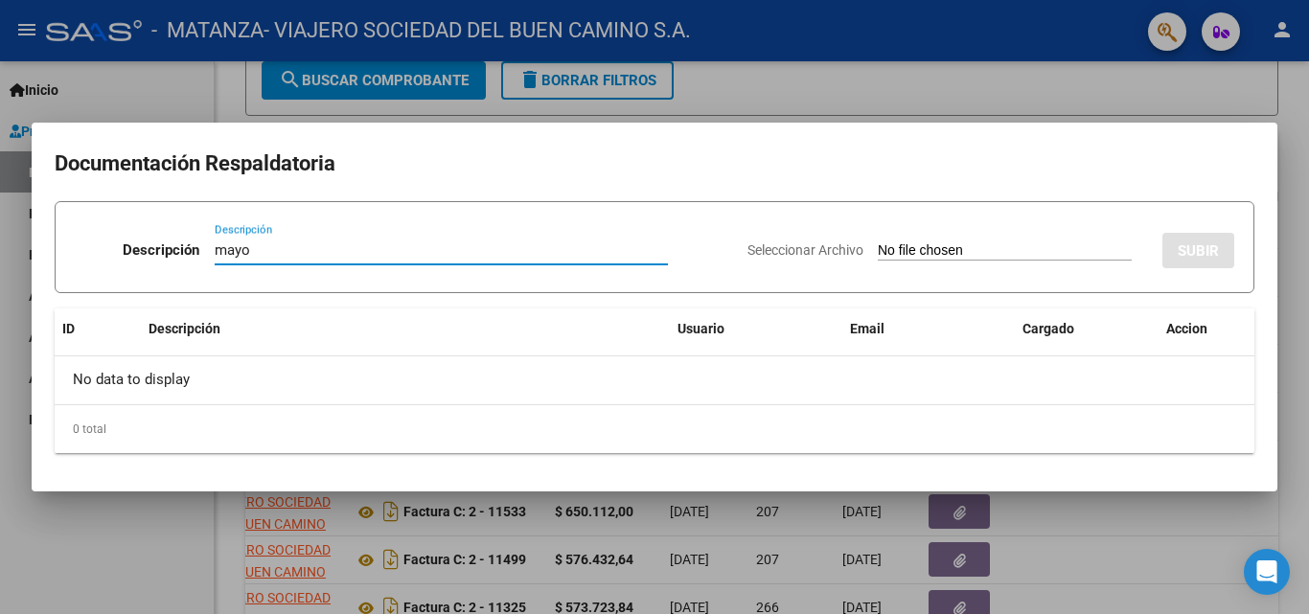
type input "mayo"
click at [935, 251] on input "Seleccionar Archivo" at bounding box center [1005, 251] width 254 height 18
type input "C:\fakepath\[PERSON_NAME].pdf"
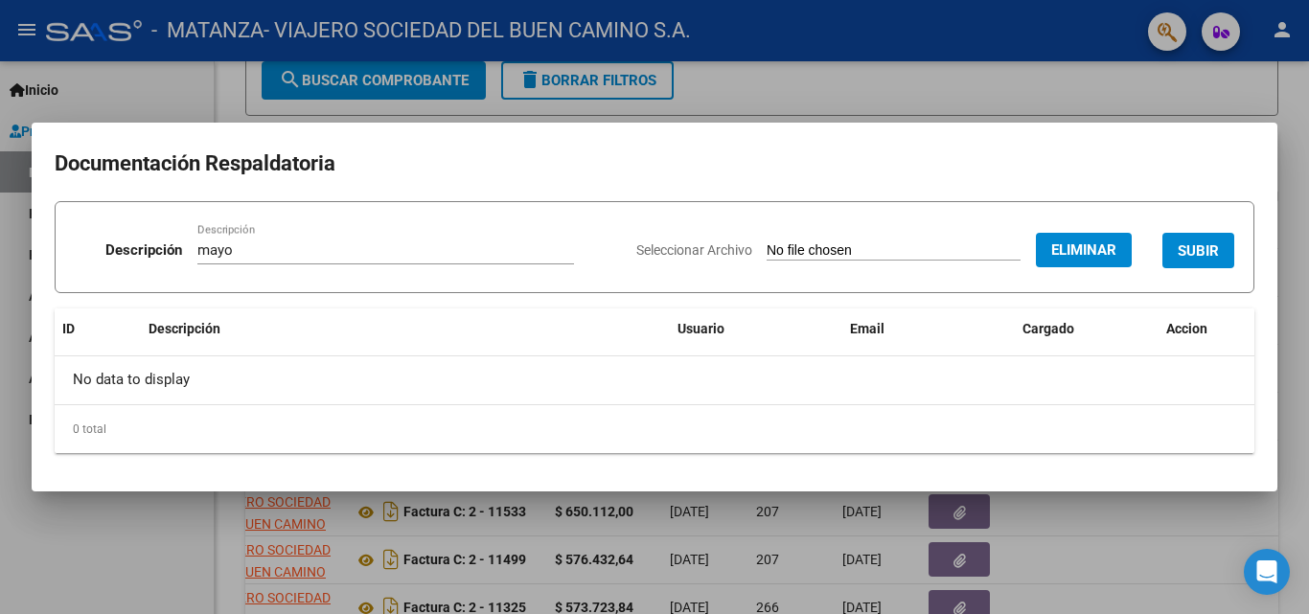
click at [1195, 260] on span "SUBIR" at bounding box center [1198, 250] width 41 height 17
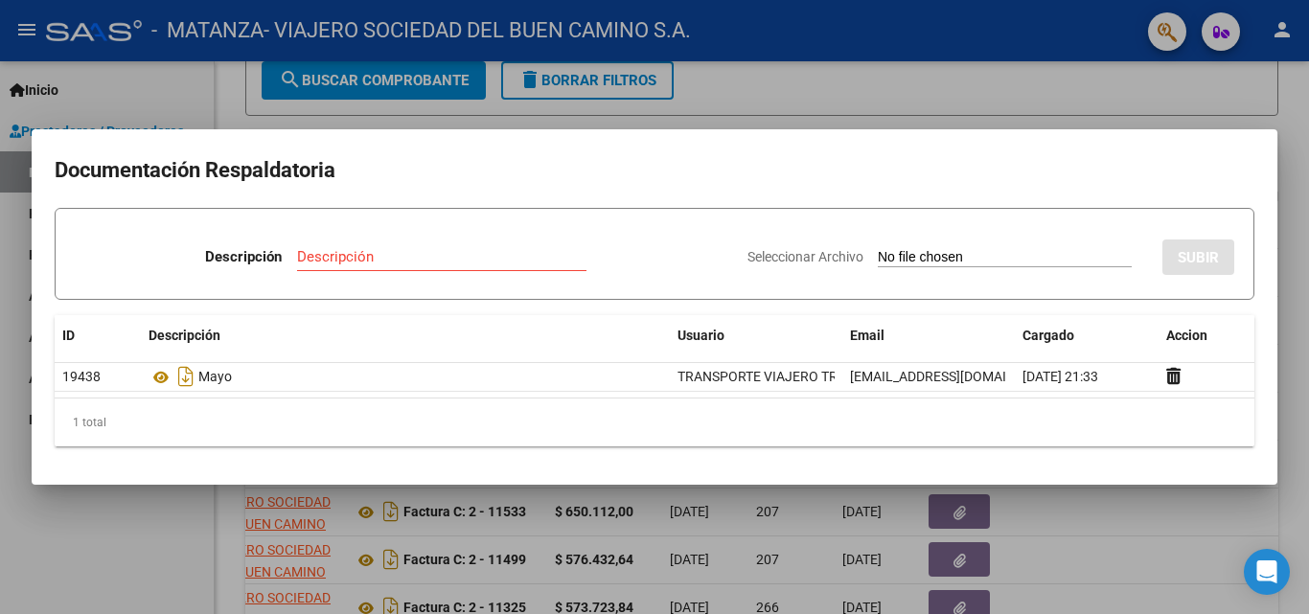
click at [679, 538] on div at bounding box center [654, 307] width 1309 height 614
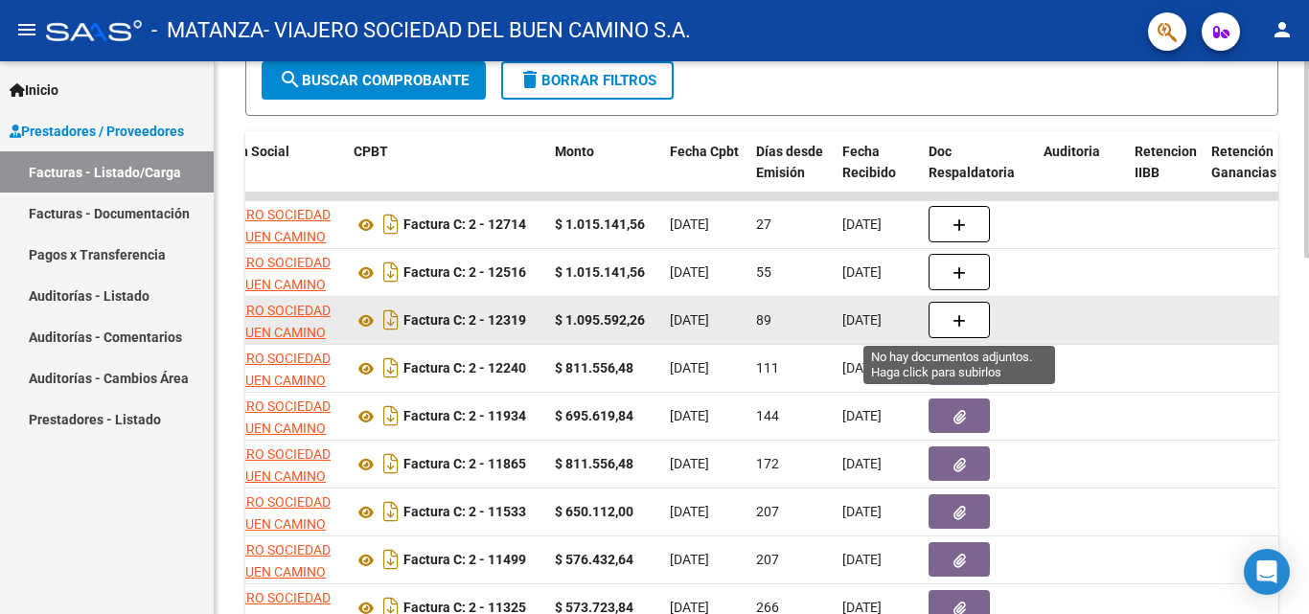
click at [945, 322] on button "button" at bounding box center [959, 320] width 61 height 36
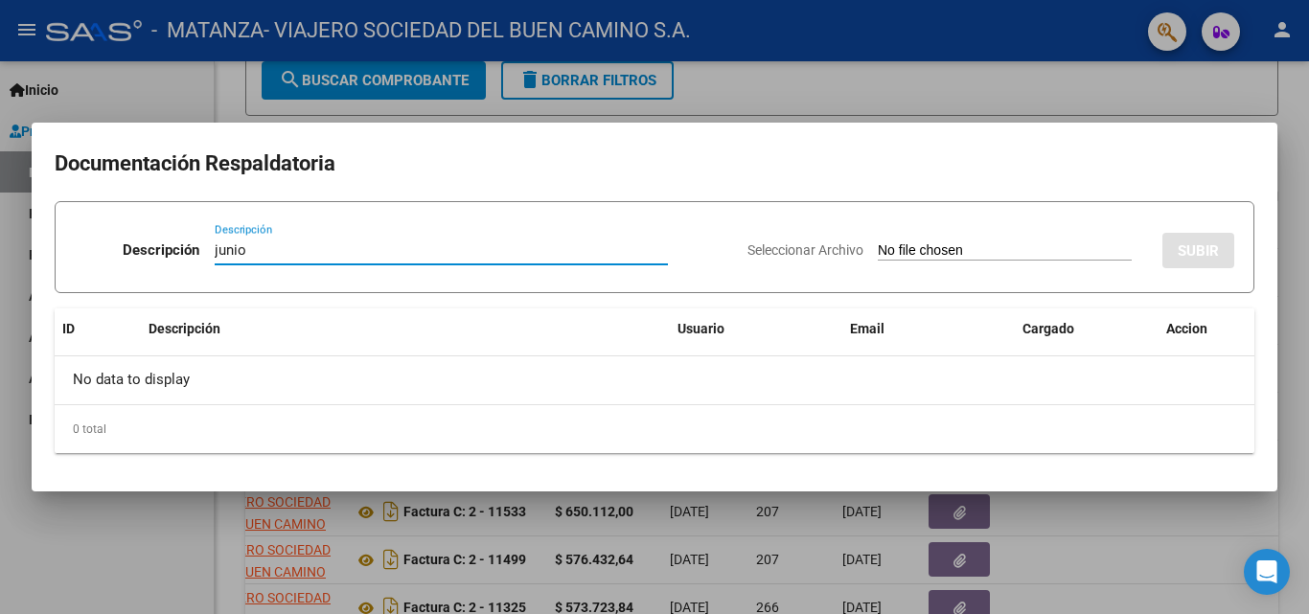
type input "junio"
click at [910, 249] on input "Seleccionar Archivo" at bounding box center [1005, 251] width 254 height 18
type input "C:\fakepath\[PERSON_NAME].pdf"
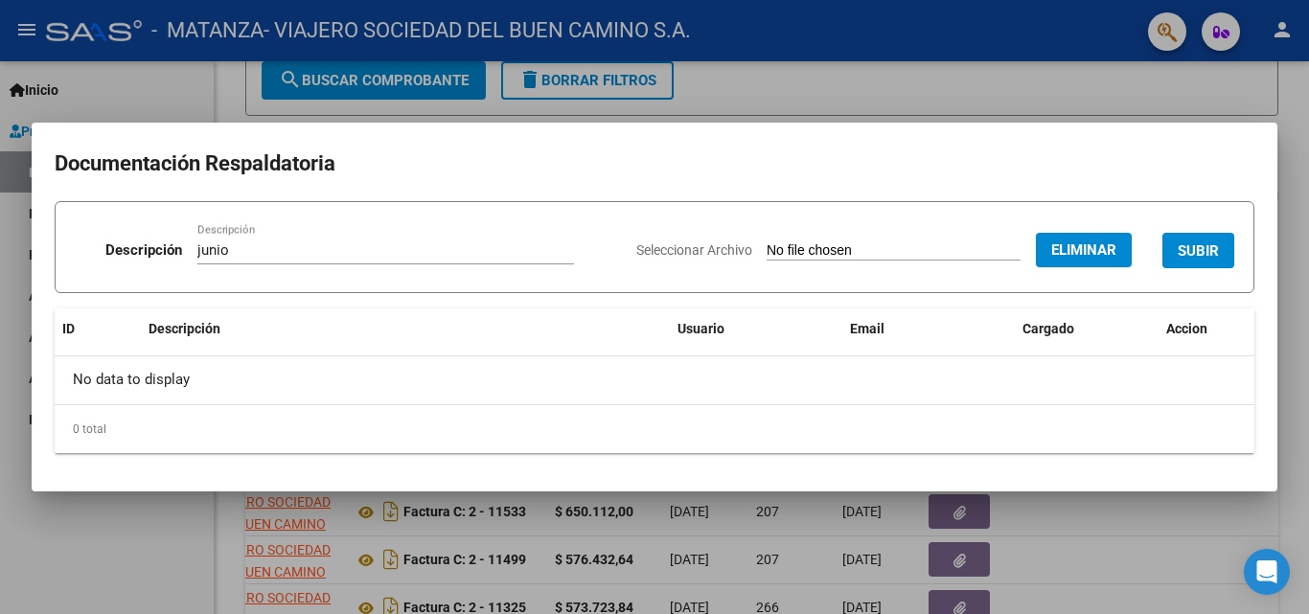
click at [128, 574] on div at bounding box center [654, 307] width 1309 height 614
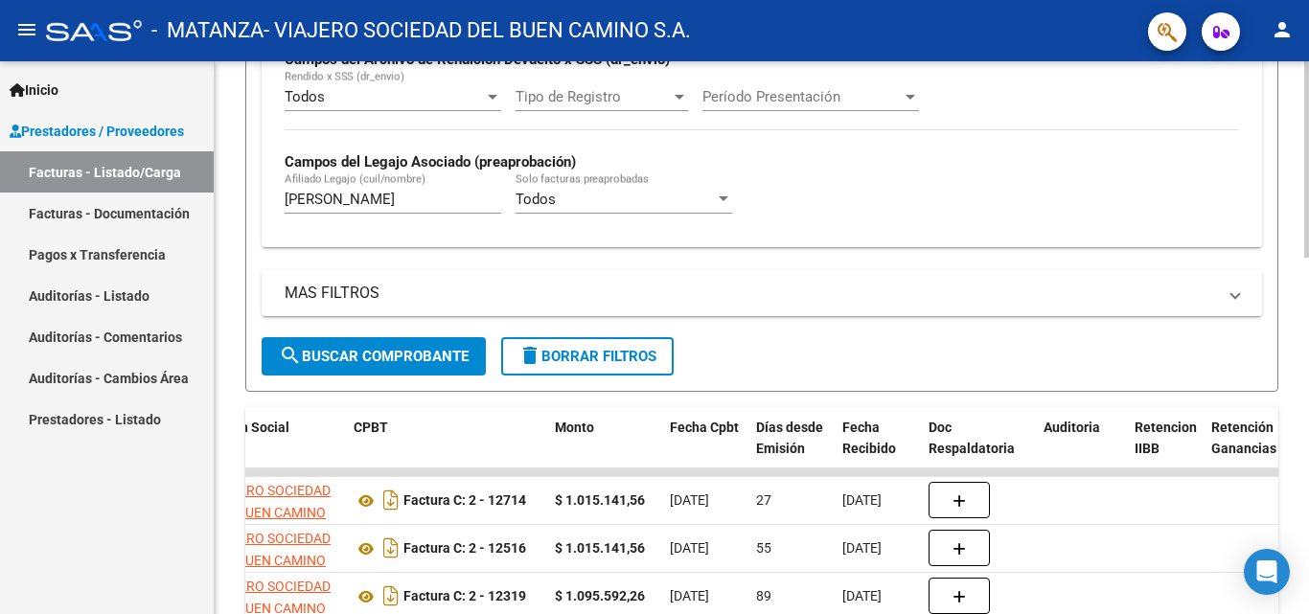
click at [1292, 272] on div "Video tutorial PRESTADORES -> Listado de CPBTs Emitidos por Prestadores / Prove…" at bounding box center [764, 300] width 1099 height 1544
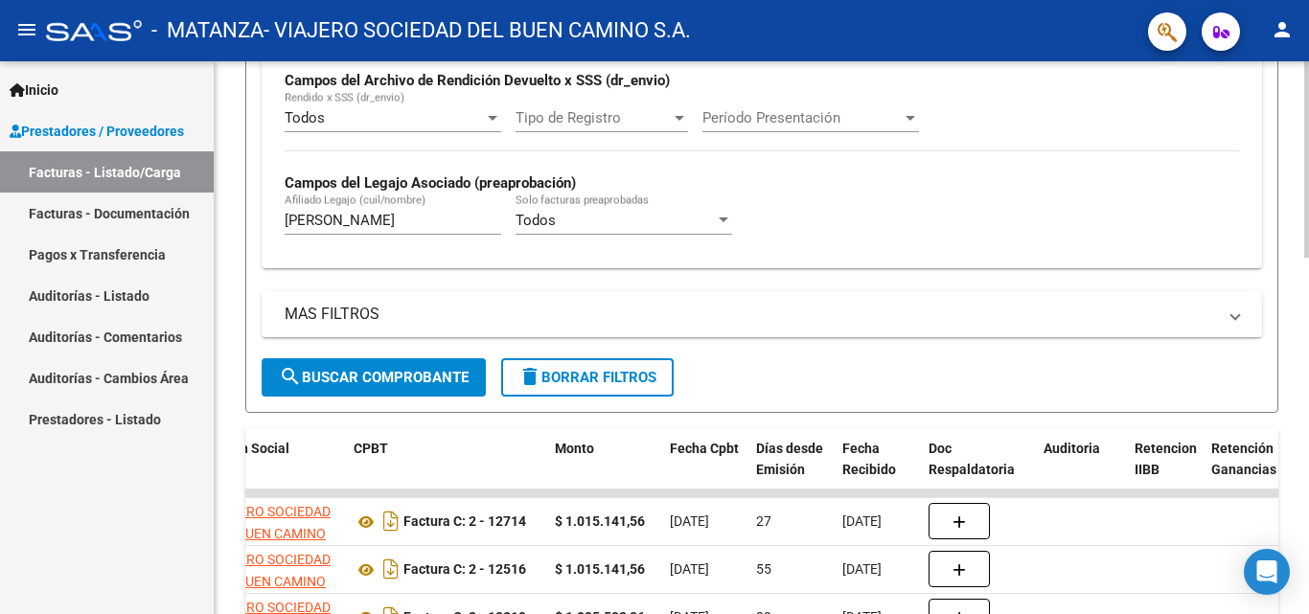
click at [351, 228] on input "[PERSON_NAME]" at bounding box center [393, 220] width 217 height 17
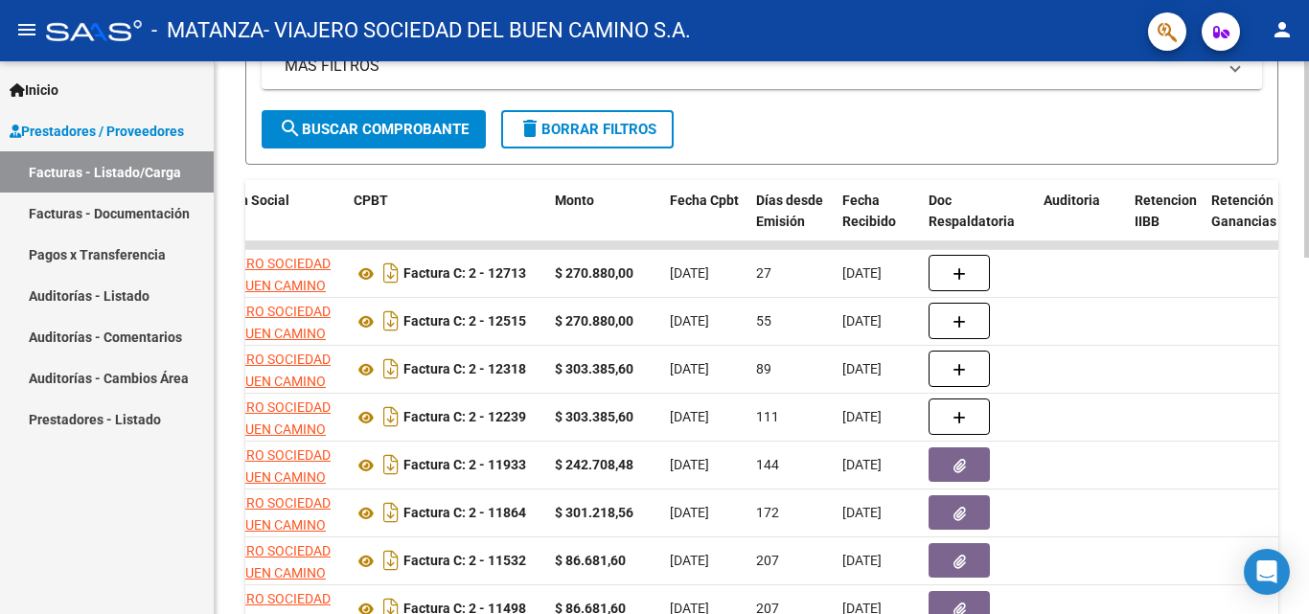
scroll to position [779, 0]
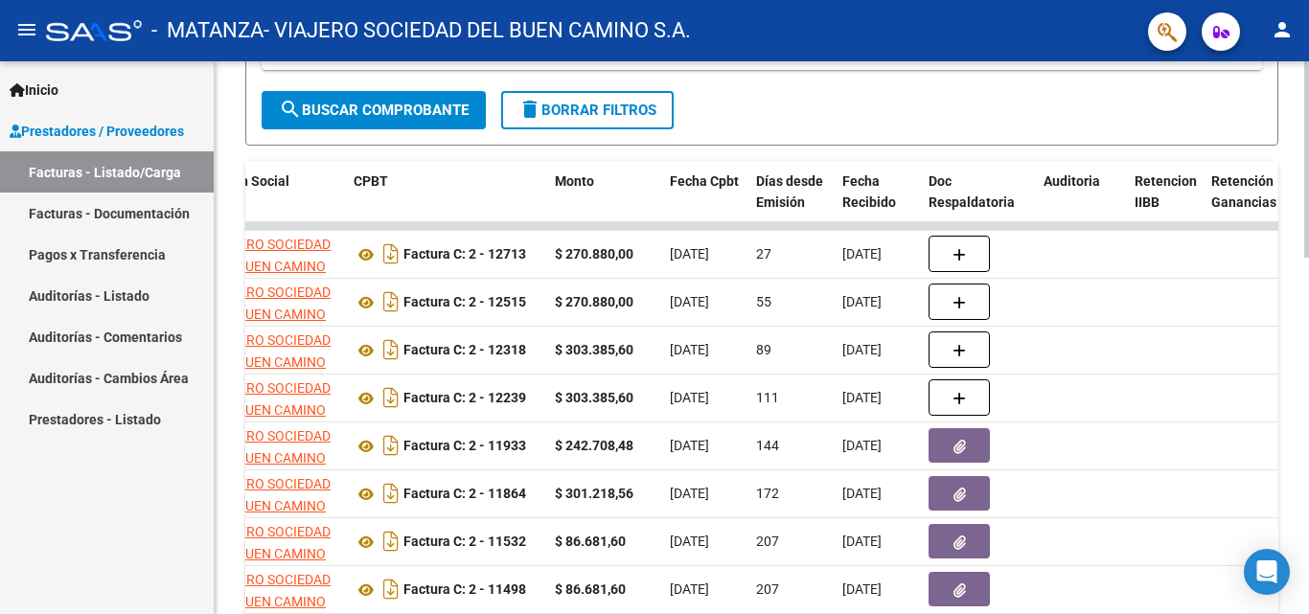
click at [1300, 390] on div "Video tutorial PRESTADORES -> Listado de CPBTs Emitidos por Prestadores / Prove…" at bounding box center [764, 54] width 1099 height 1544
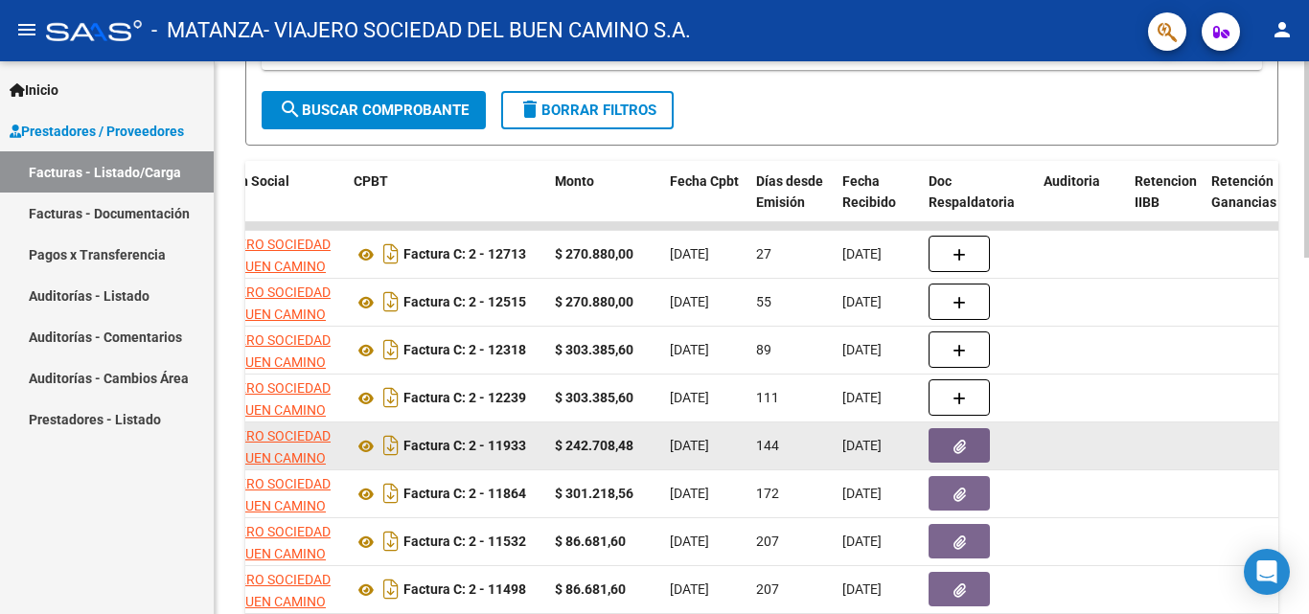
type input "idalgo"
click at [960, 446] on icon "button" at bounding box center [960, 447] width 12 height 14
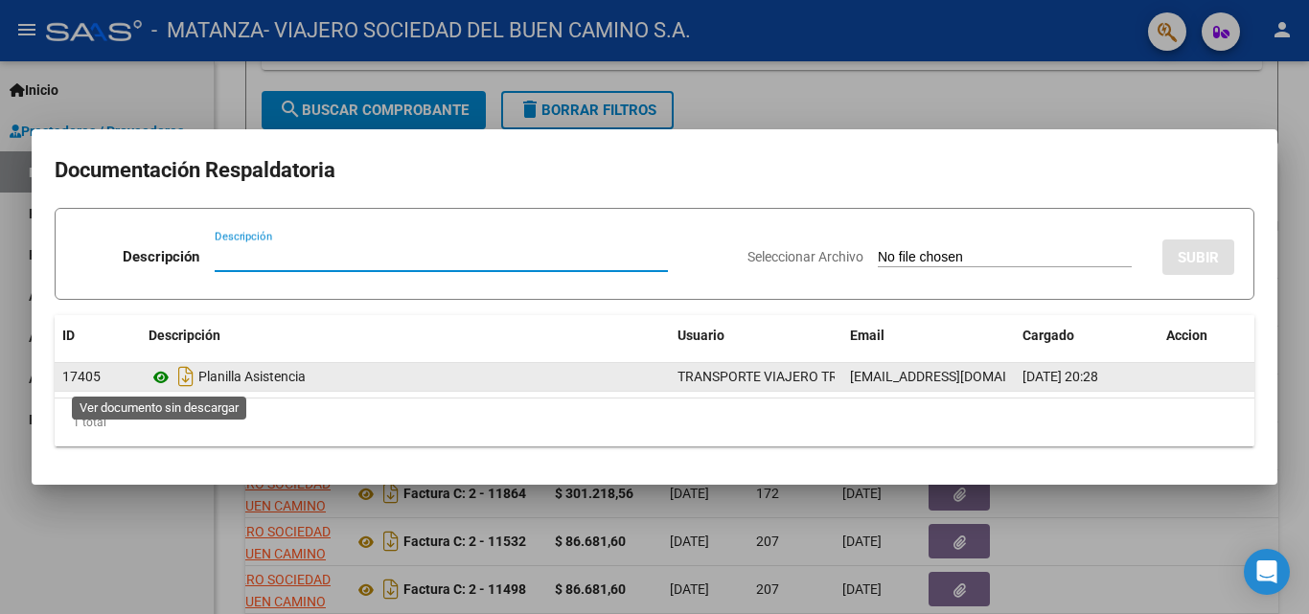
click at [164, 378] on icon at bounding box center [161, 377] width 25 height 23
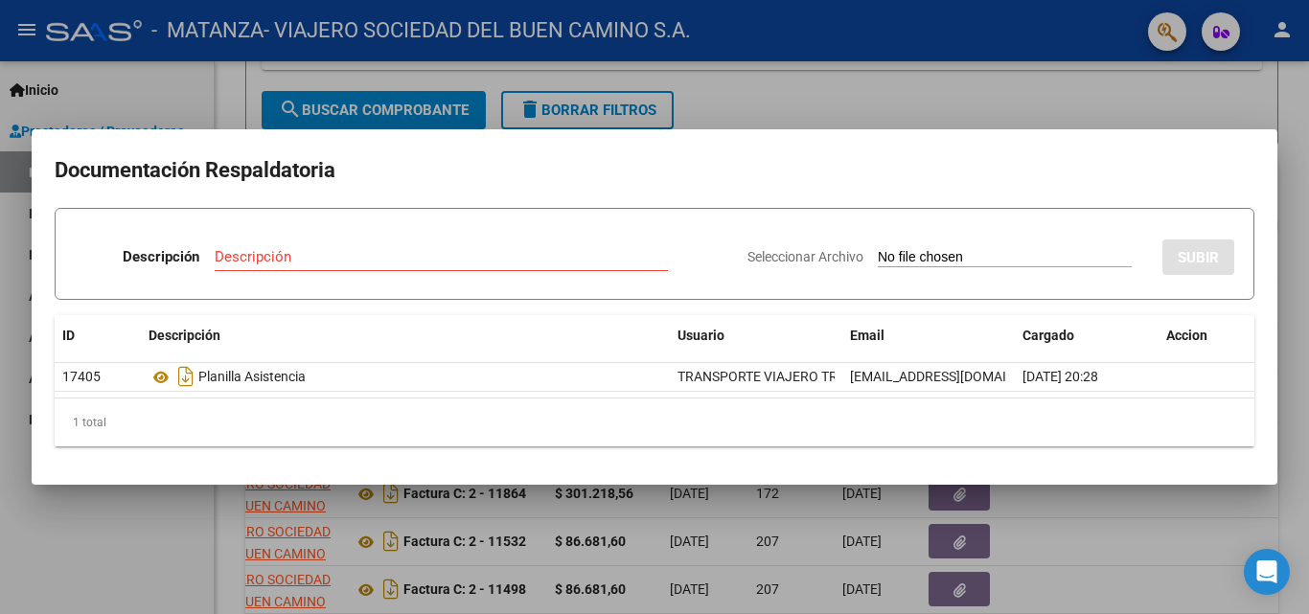
click at [488, 599] on div at bounding box center [654, 307] width 1309 height 614
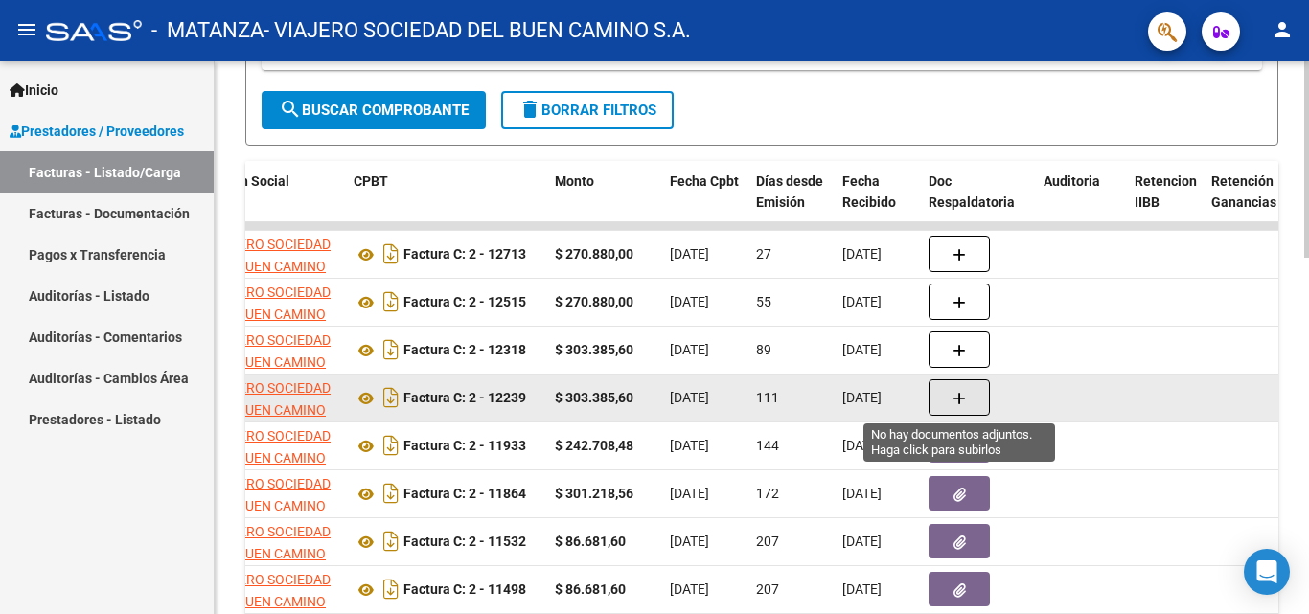
click at [955, 409] on button "button" at bounding box center [959, 398] width 61 height 36
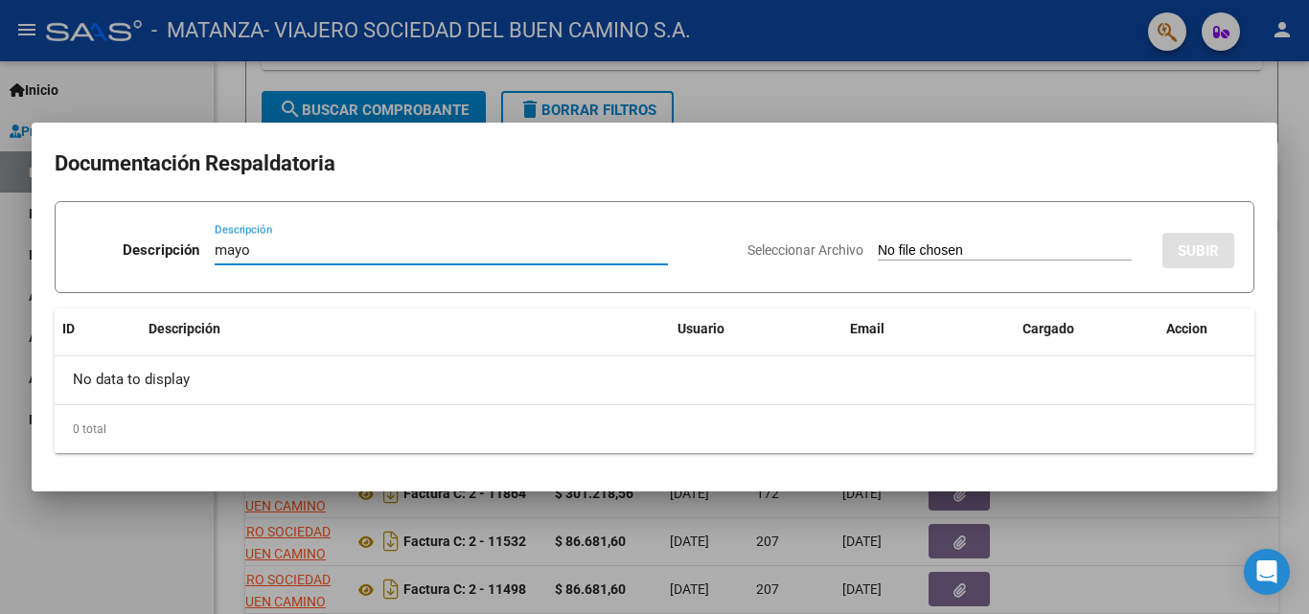
type input "mayo"
click at [977, 244] on input "Seleccionar Archivo" at bounding box center [1005, 251] width 254 height 18
type input "C:\fakepath\[PERSON_NAME] (1).pdf"
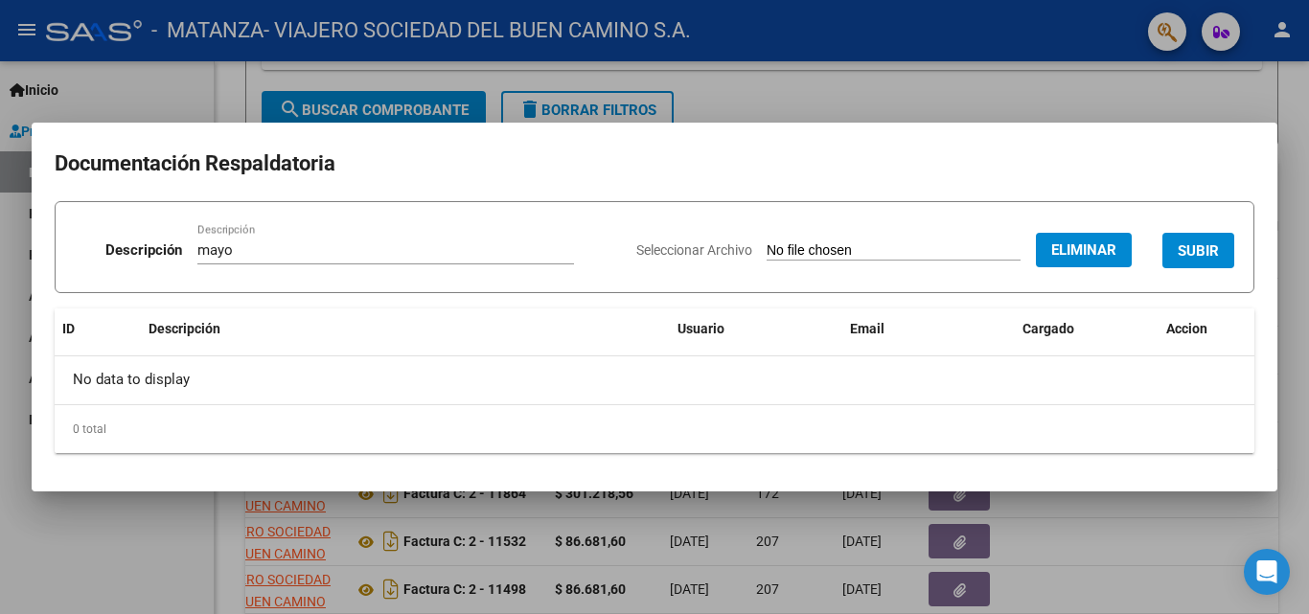
click at [1181, 246] on span "SUBIR" at bounding box center [1198, 250] width 41 height 17
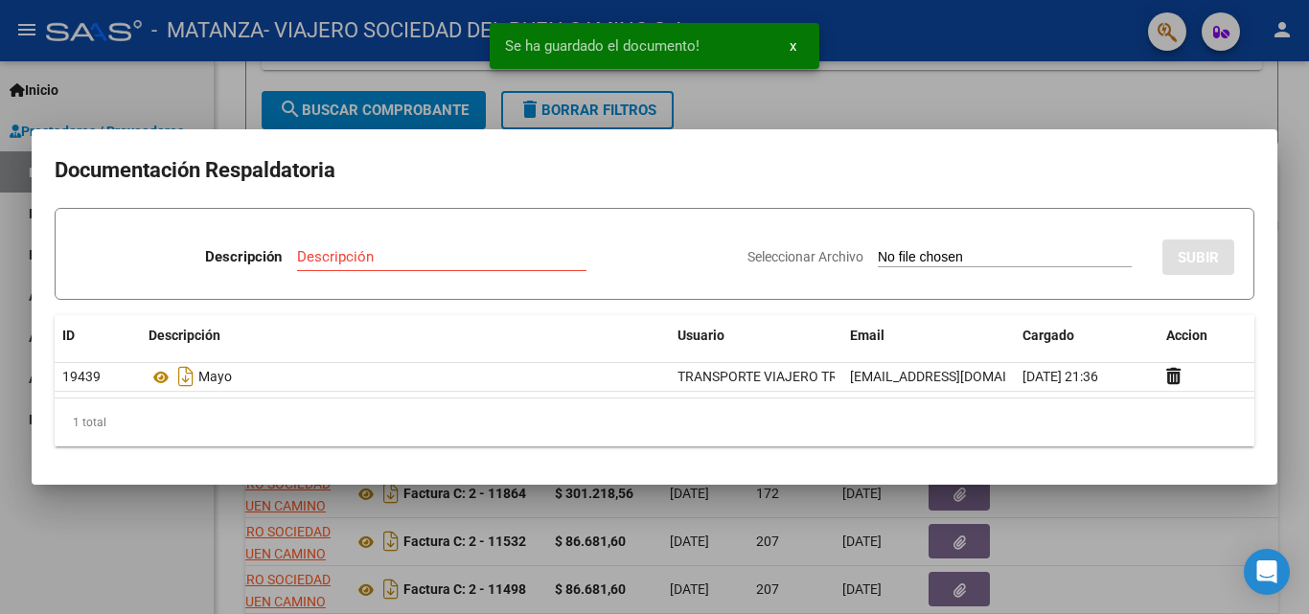
click at [121, 573] on div at bounding box center [654, 307] width 1309 height 614
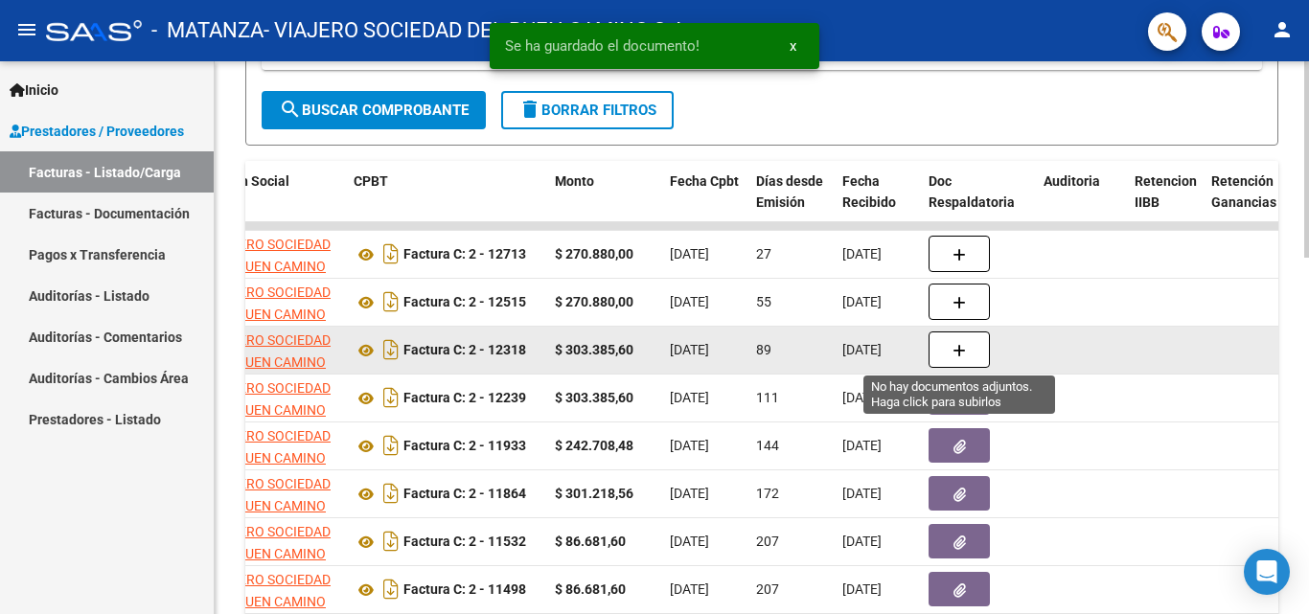
click at [969, 359] on button "button" at bounding box center [959, 350] width 61 height 36
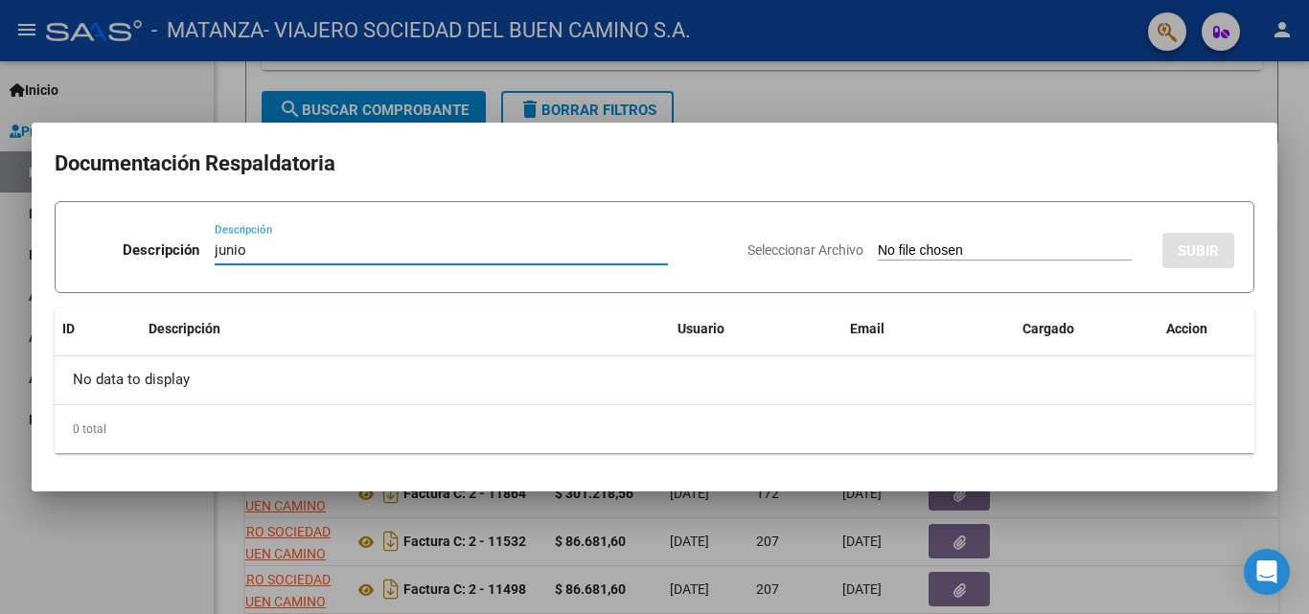
type input "junio"
click at [878, 254] on input "Seleccionar Archivo" at bounding box center [1005, 251] width 254 height 18
type input "C:\fakepath\[PERSON_NAME].pdf"
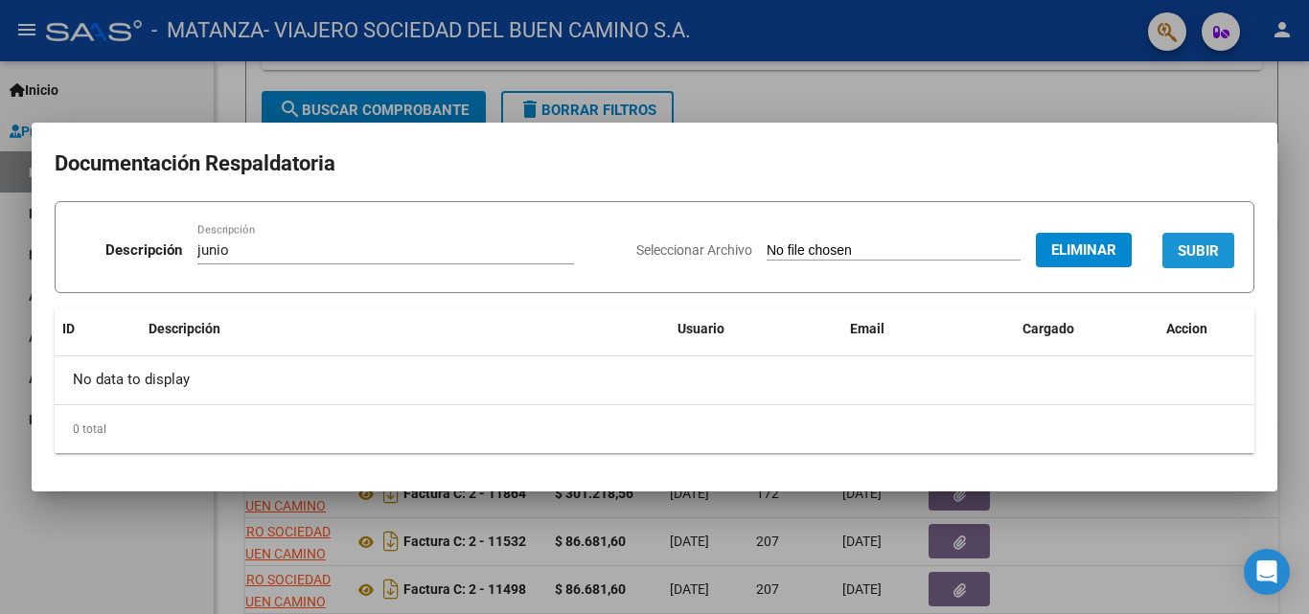
click at [1187, 247] on span "SUBIR" at bounding box center [1198, 250] width 41 height 17
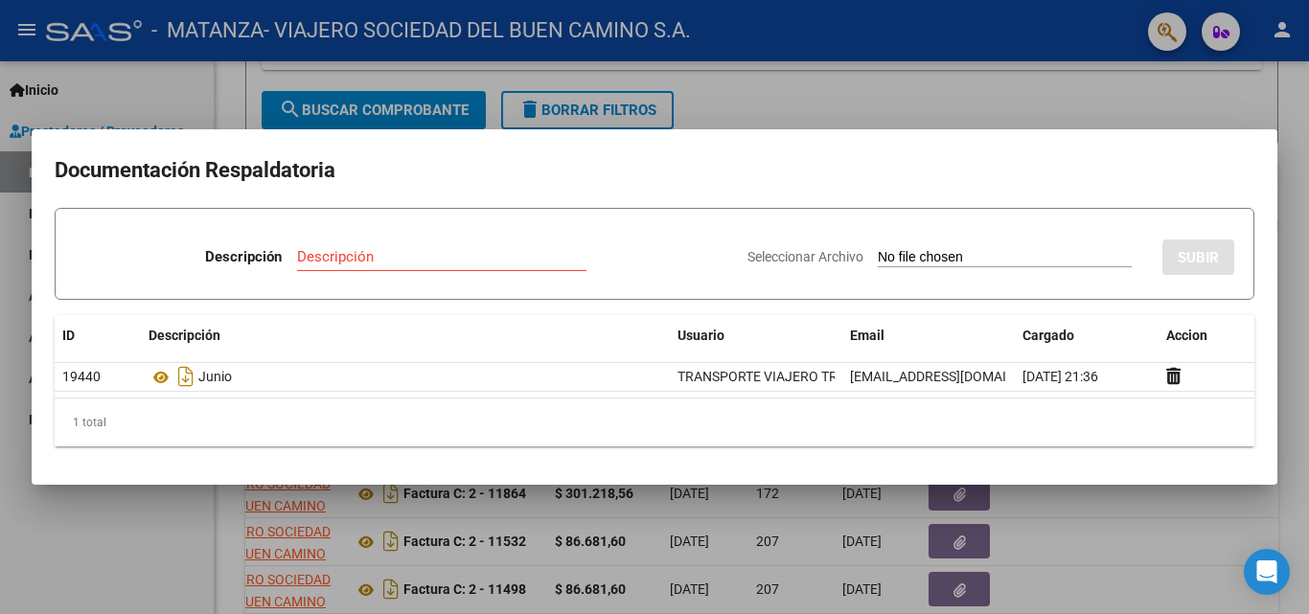
click at [182, 573] on div at bounding box center [654, 307] width 1309 height 614
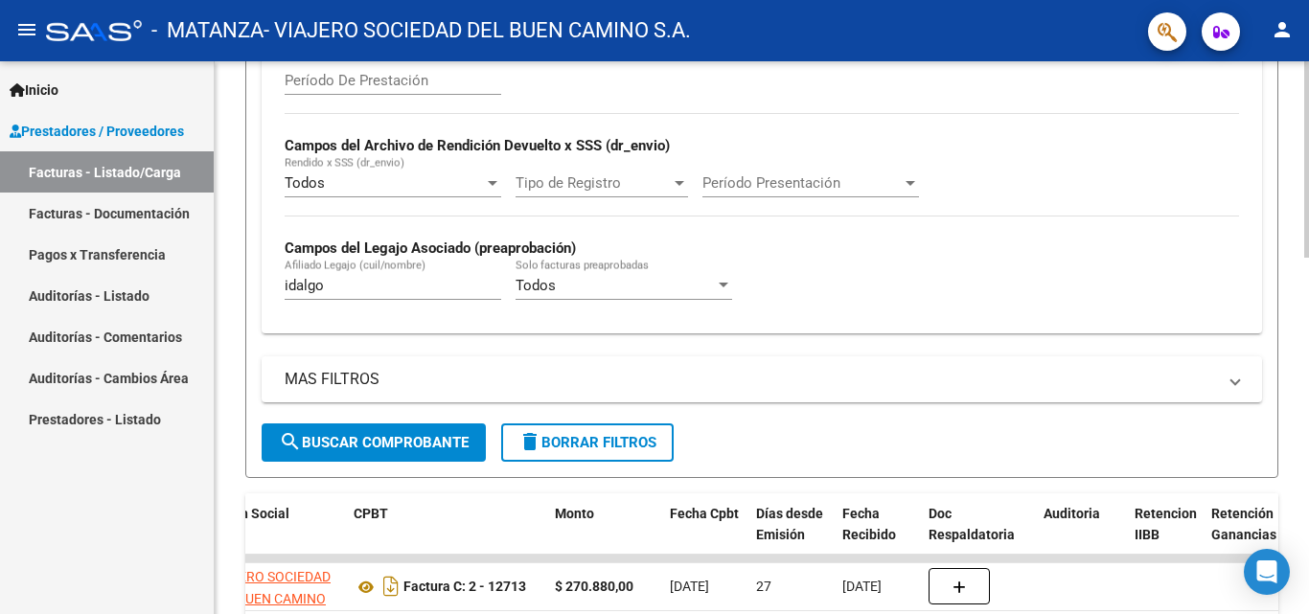
scroll to position [449, 0]
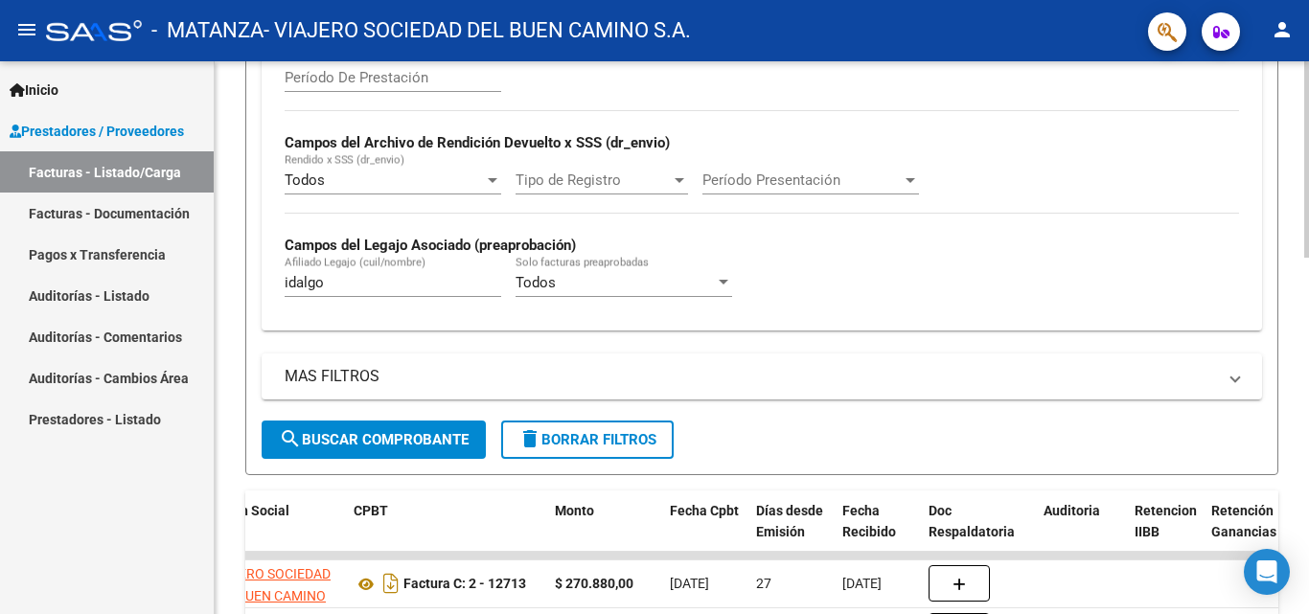
click at [1301, 288] on div "Video tutorial PRESTADORES -> Listado de CPBTs Emitidos por Prestadores / Prove…" at bounding box center [764, 384] width 1099 height 1544
click at [343, 286] on input "idalgo" at bounding box center [393, 282] width 217 height 17
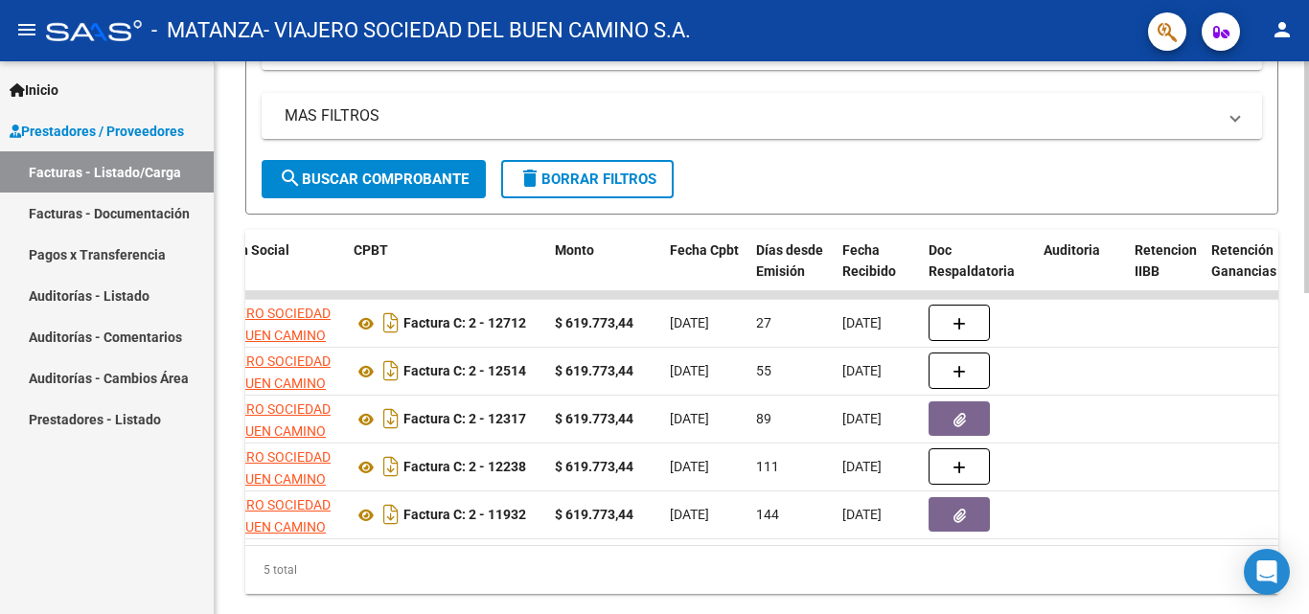
scroll to position [715, 0]
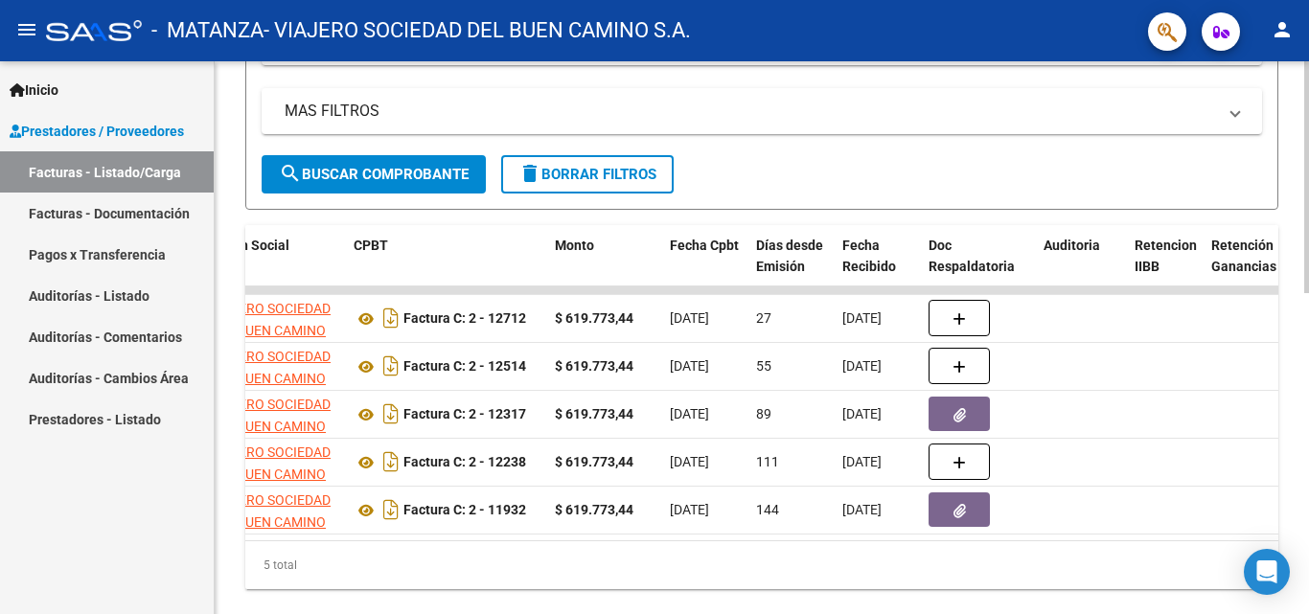
click at [1308, 327] on div at bounding box center [1306, 337] width 5 height 553
type input "[PERSON_NAME]"
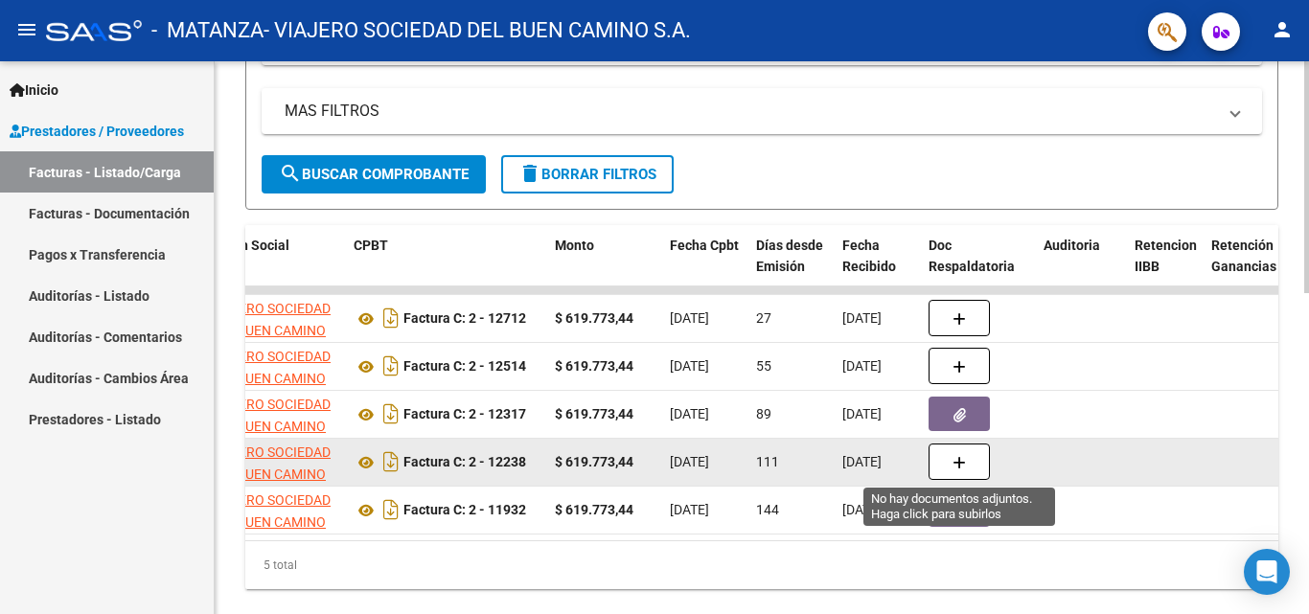
click at [972, 459] on button "button" at bounding box center [959, 462] width 61 height 36
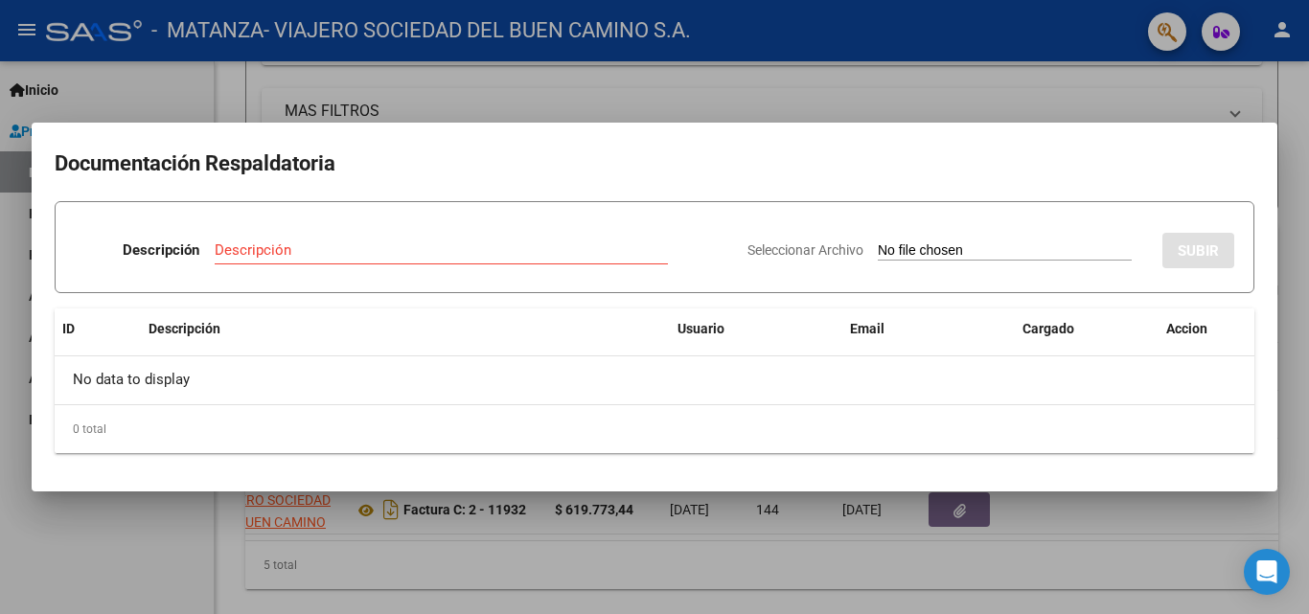
click at [1182, 536] on div at bounding box center [654, 307] width 1309 height 614
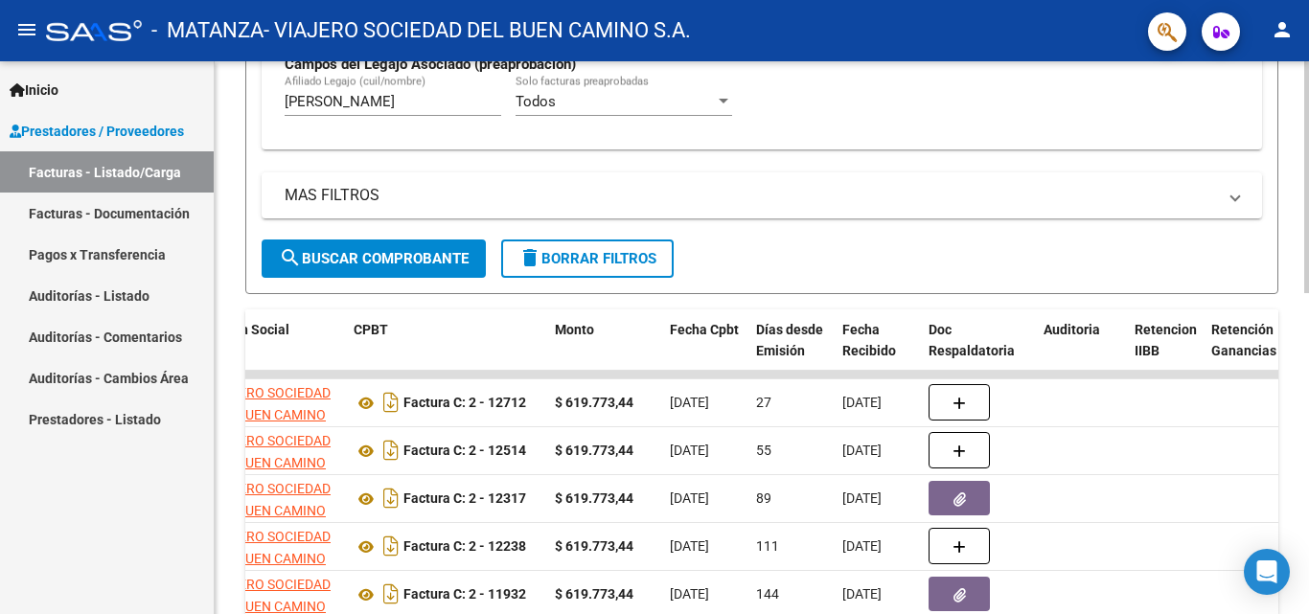
scroll to position [637, 0]
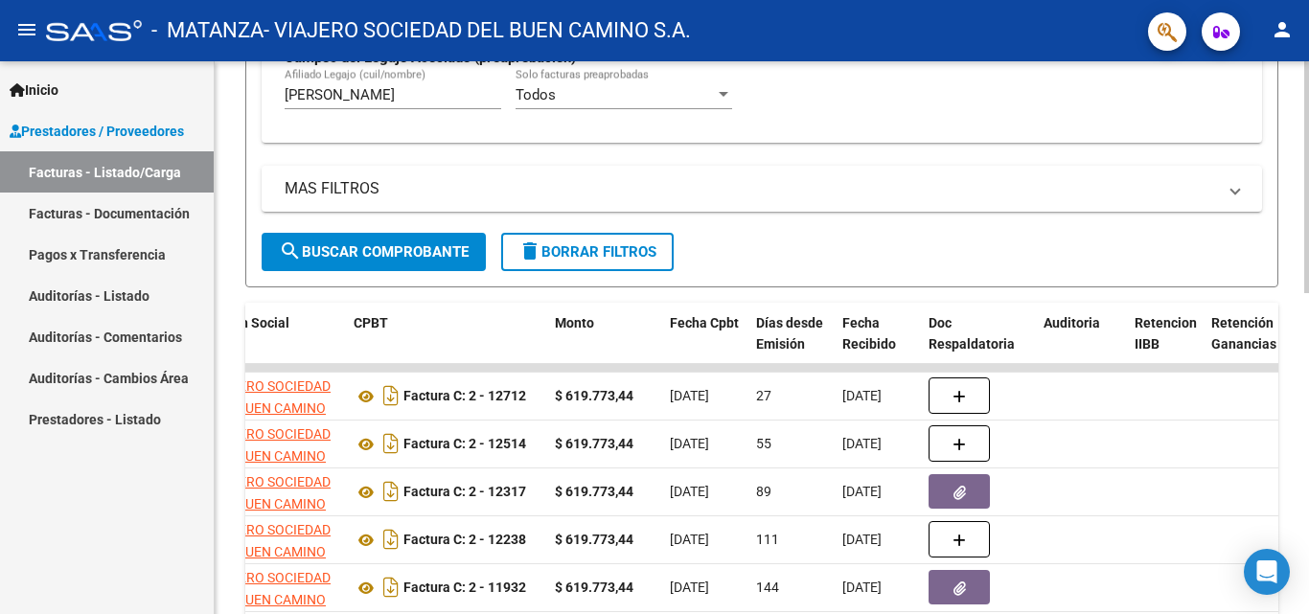
click at [1298, 448] on div "Video tutorial PRESTADORES -> Listado de CPBTs Emitidos por Prestadores / Prove…" at bounding box center [764, 76] width 1099 height 1304
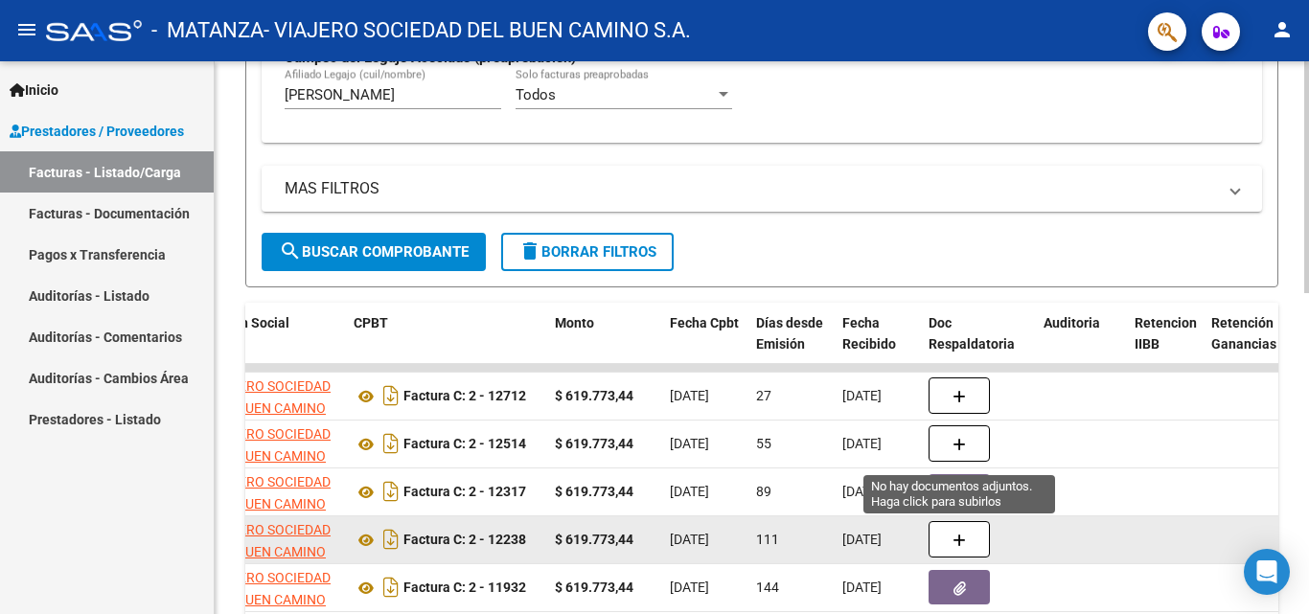
click at [955, 528] on button "button" at bounding box center [959, 539] width 61 height 36
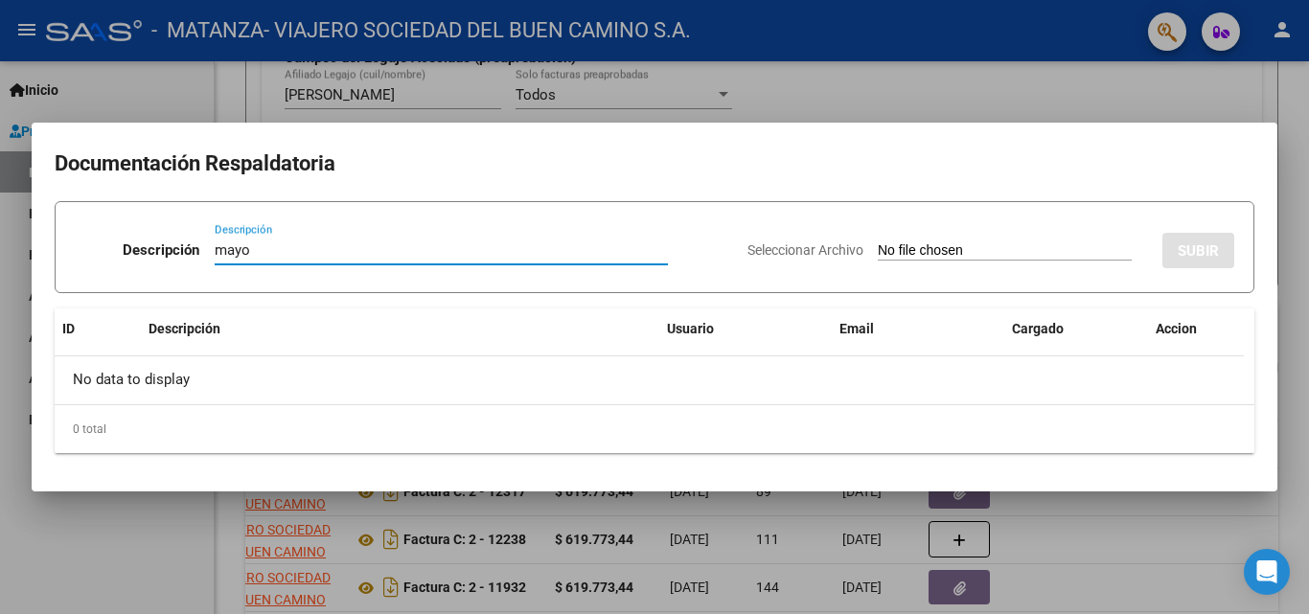
type input "mayo"
click at [958, 246] on input "Seleccionar Archivo" at bounding box center [1005, 251] width 254 height 18
type input "C:\fakepath\Ibarrra-mayo.pdf"
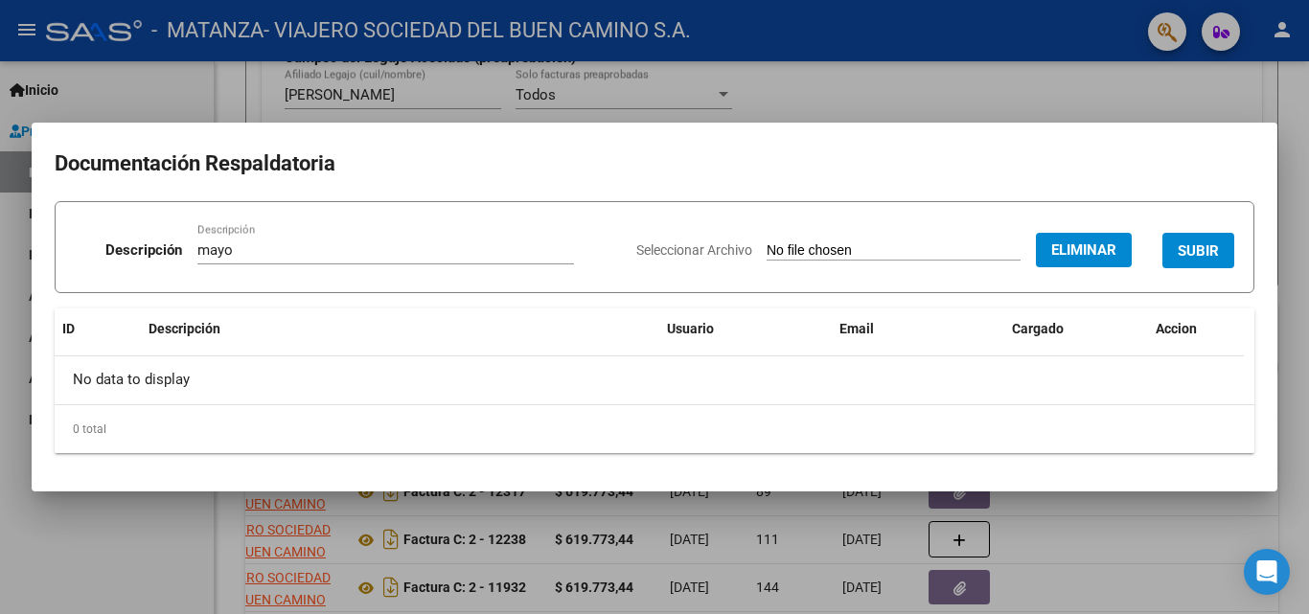
click at [1182, 250] on span "SUBIR" at bounding box center [1198, 250] width 41 height 17
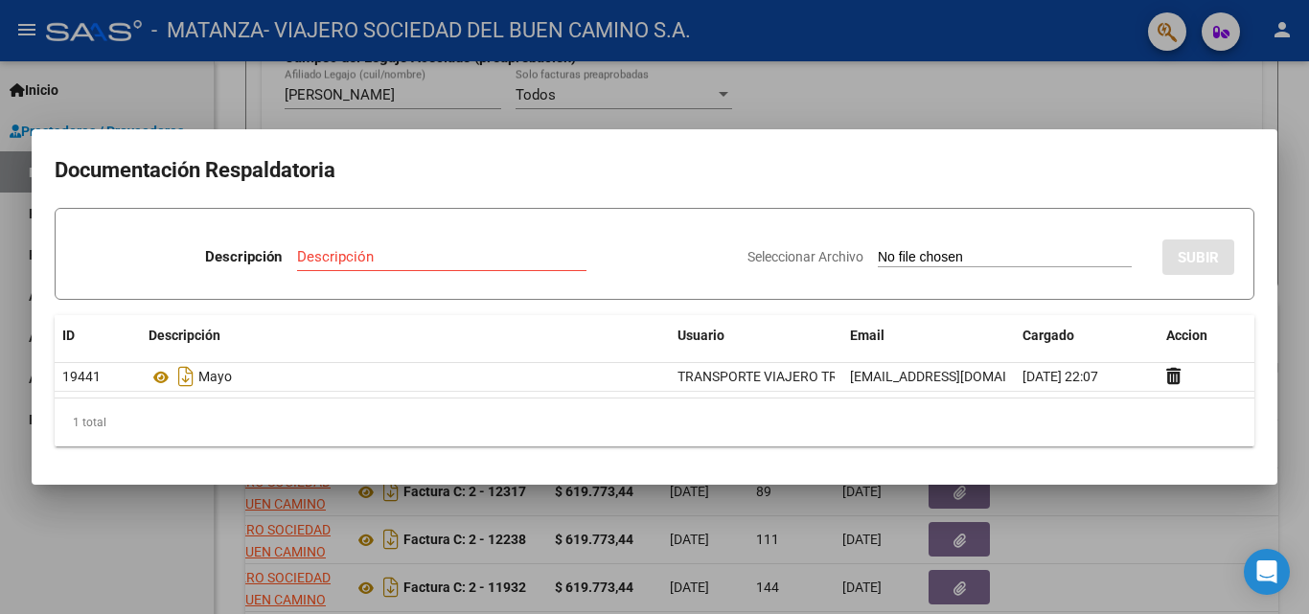
click at [889, 76] on div at bounding box center [654, 307] width 1309 height 614
